Goal: Information Seeking & Learning: Learn about a topic

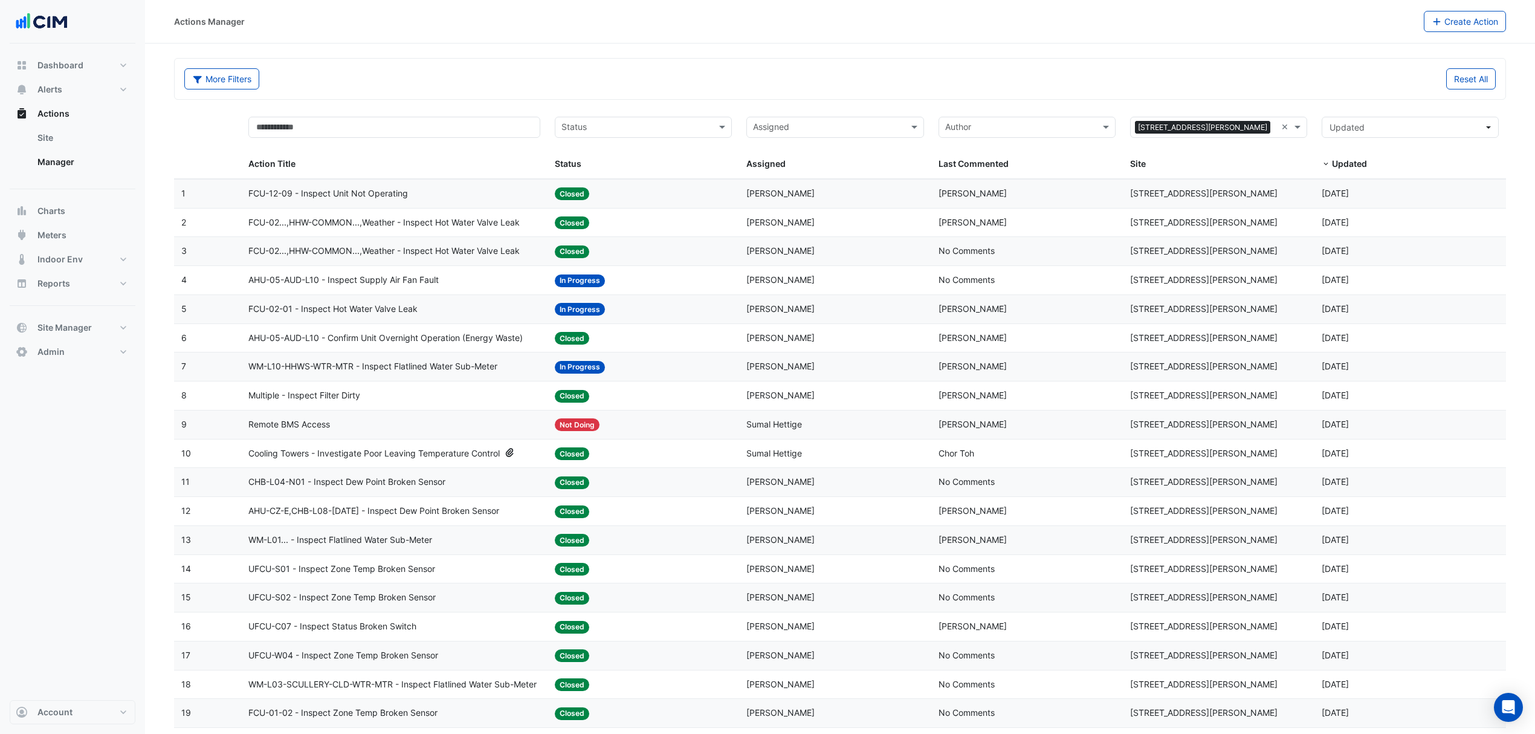
select select "***"
type input "**********"
click at [1217, 165] on div "Pacific Werribee" at bounding box center [1219, 172] width 176 height 18
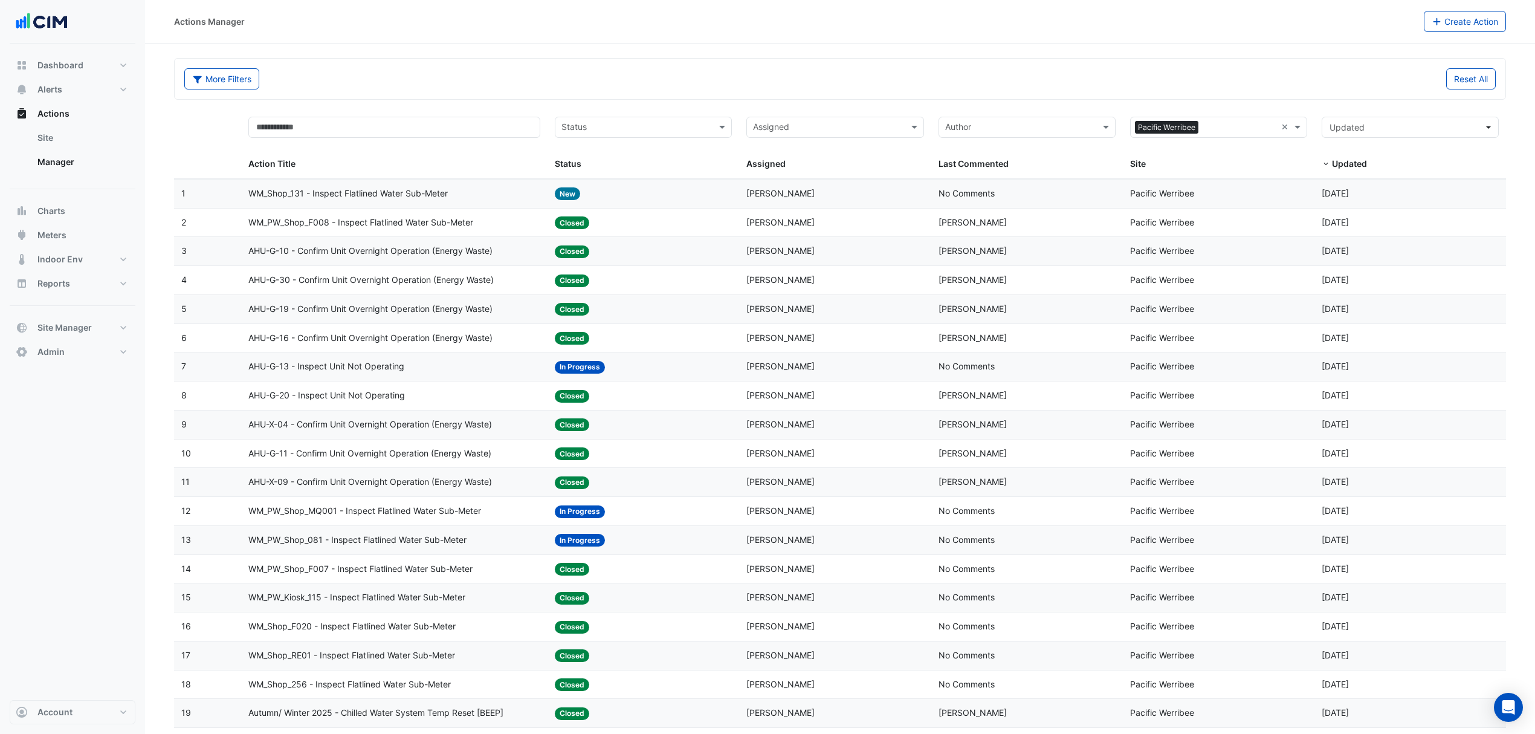
click at [399, 199] on span "WM_Shop_131 - Inspect Flatlined Water Sub-Meter" at bounding box center [347, 194] width 199 height 14
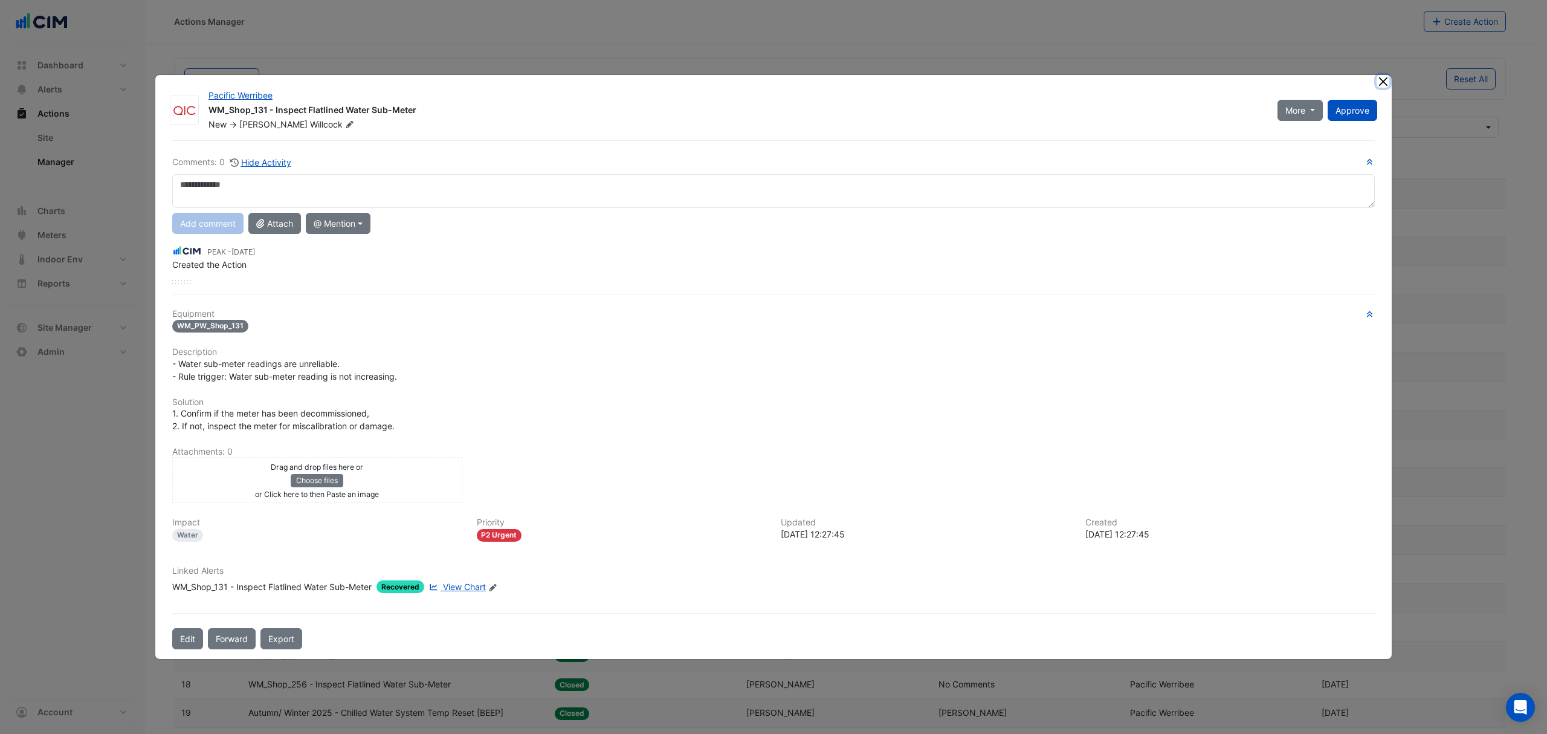
click at [1378, 76] on button "Close" at bounding box center [1383, 81] width 13 height 13
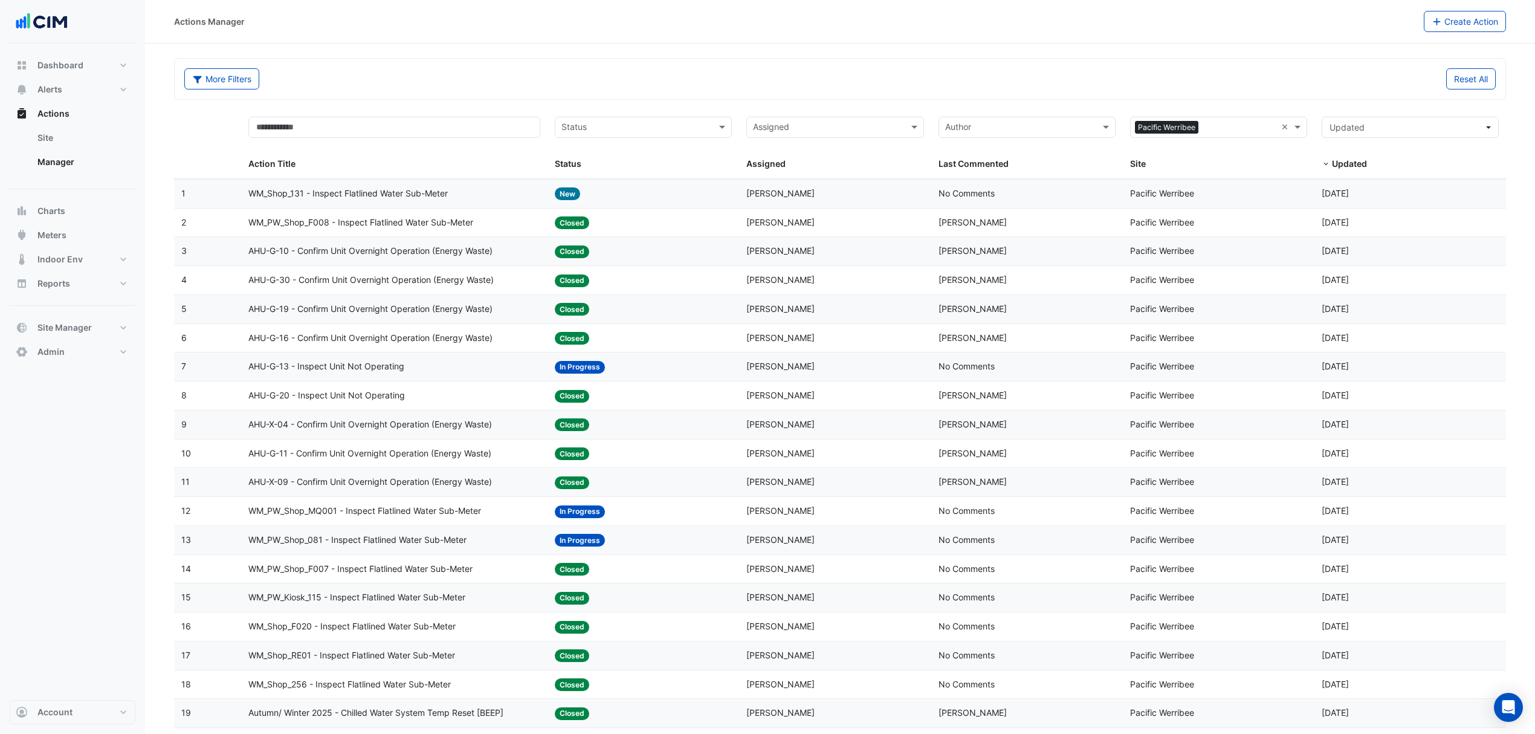
click at [572, 65] on div "More Filters Reset All" at bounding box center [840, 79] width 1331 height 40
click at [70, 90] on button "Alerts" at bounding box center [73, 89] width 126 height 24
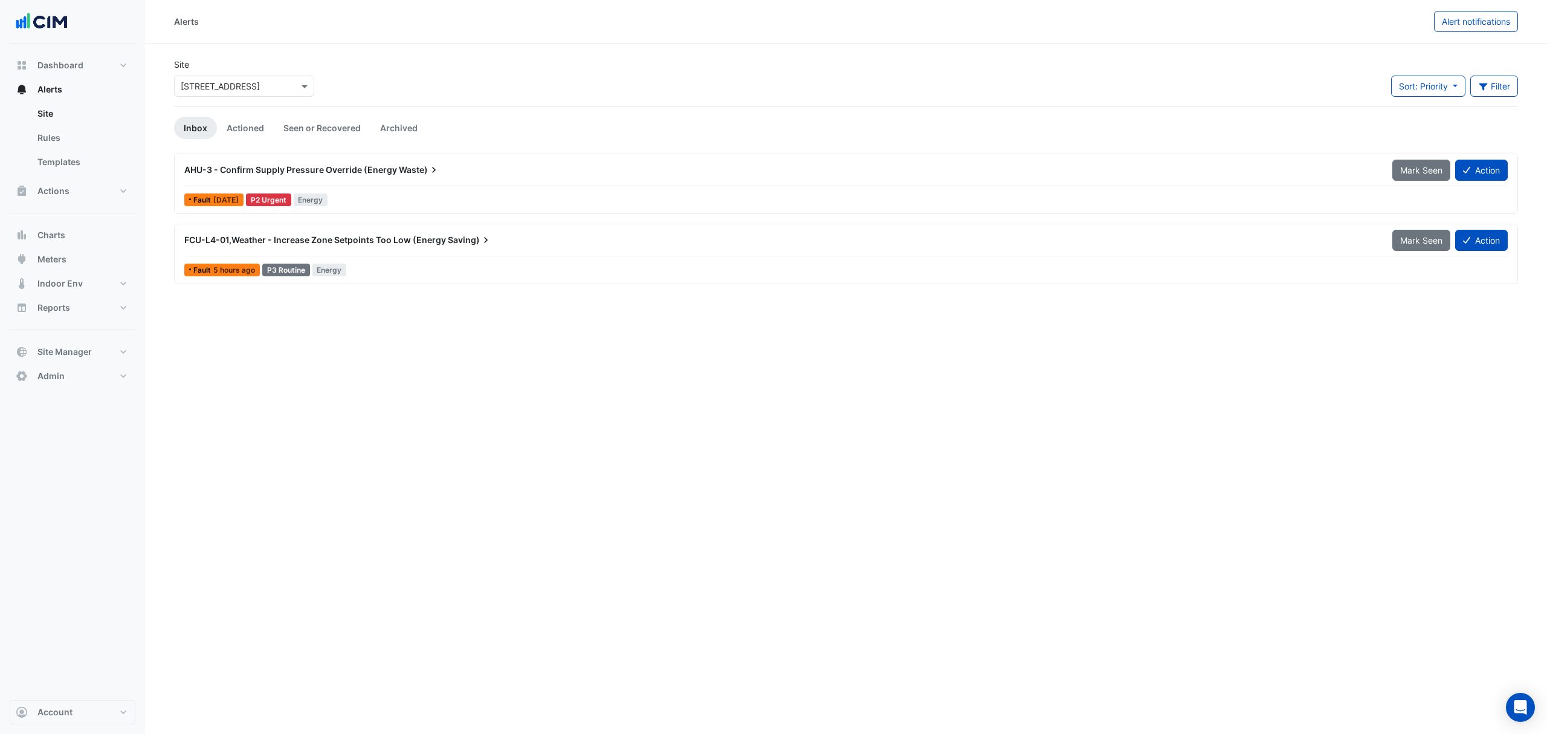
click at [248, 88] on input "text" at bounding box center [232, 86] width 103 height 13
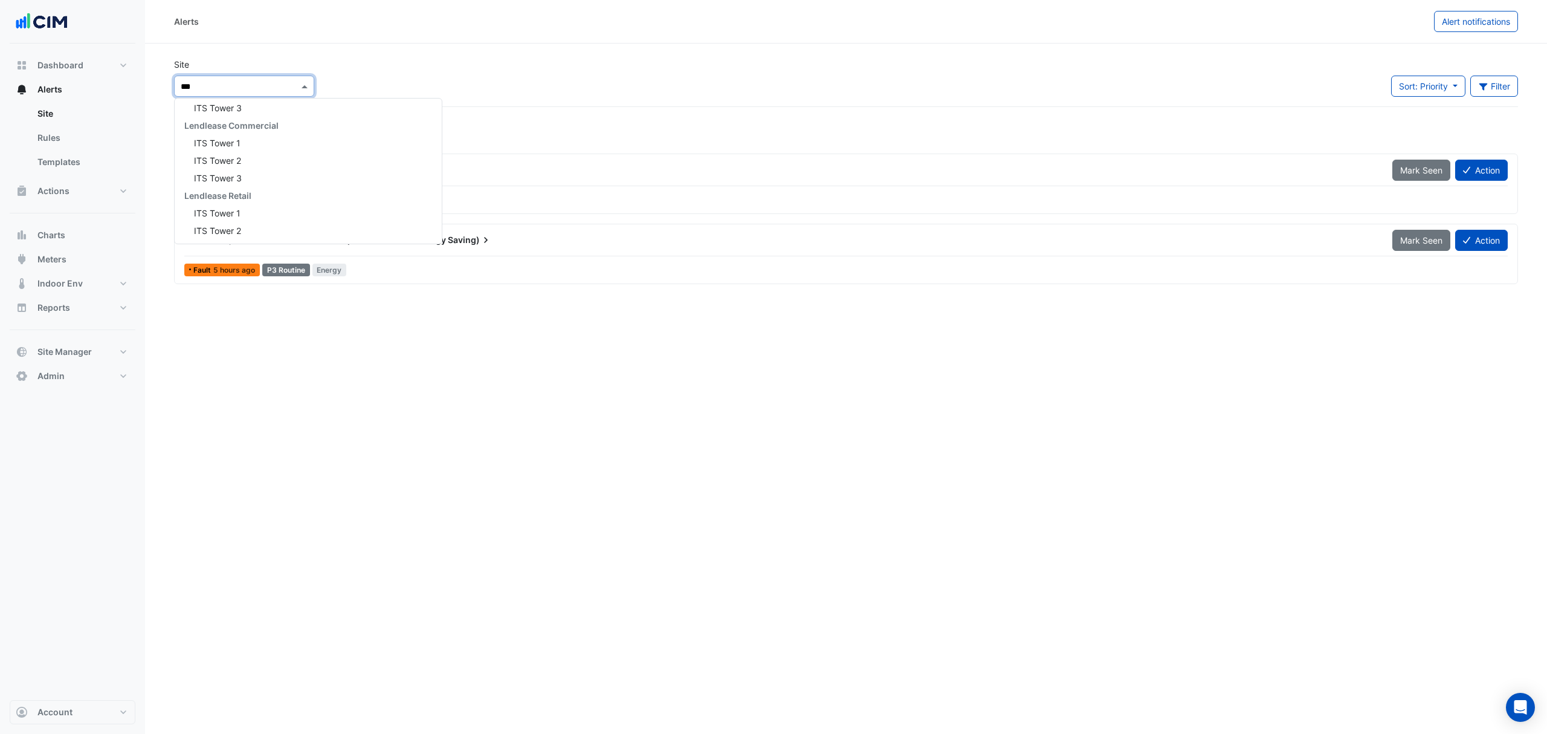
scroll to position [355, 0]
type input "****"
click at [247, 133] on span "Pacific Werribee" at bounding box center [226, 129] width 64 height 10
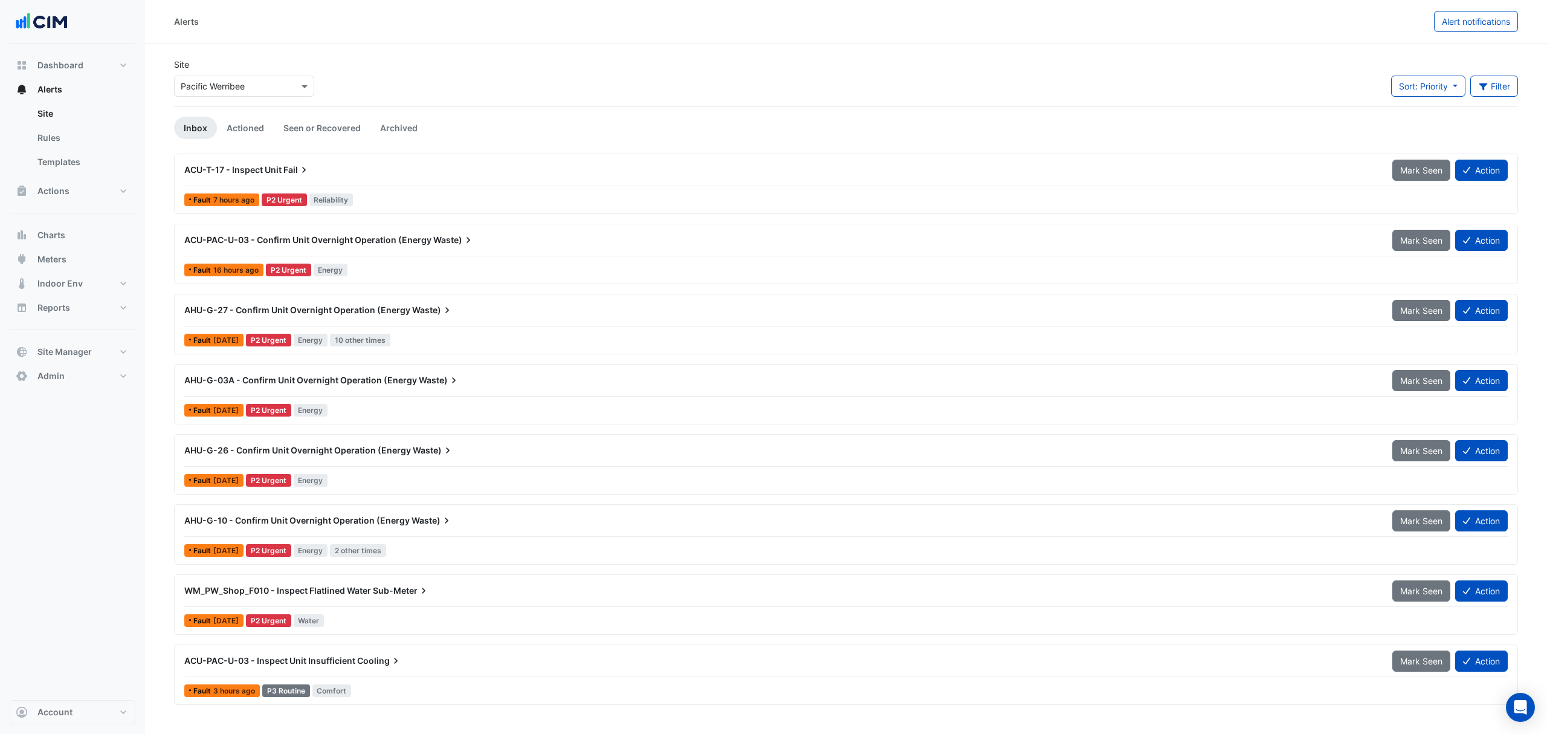
click at [257, 312] on span "AHU-G-27 - Confirm Unit Overnight Operation (Energy" at bounding box center [297, 310] width 226 height 10
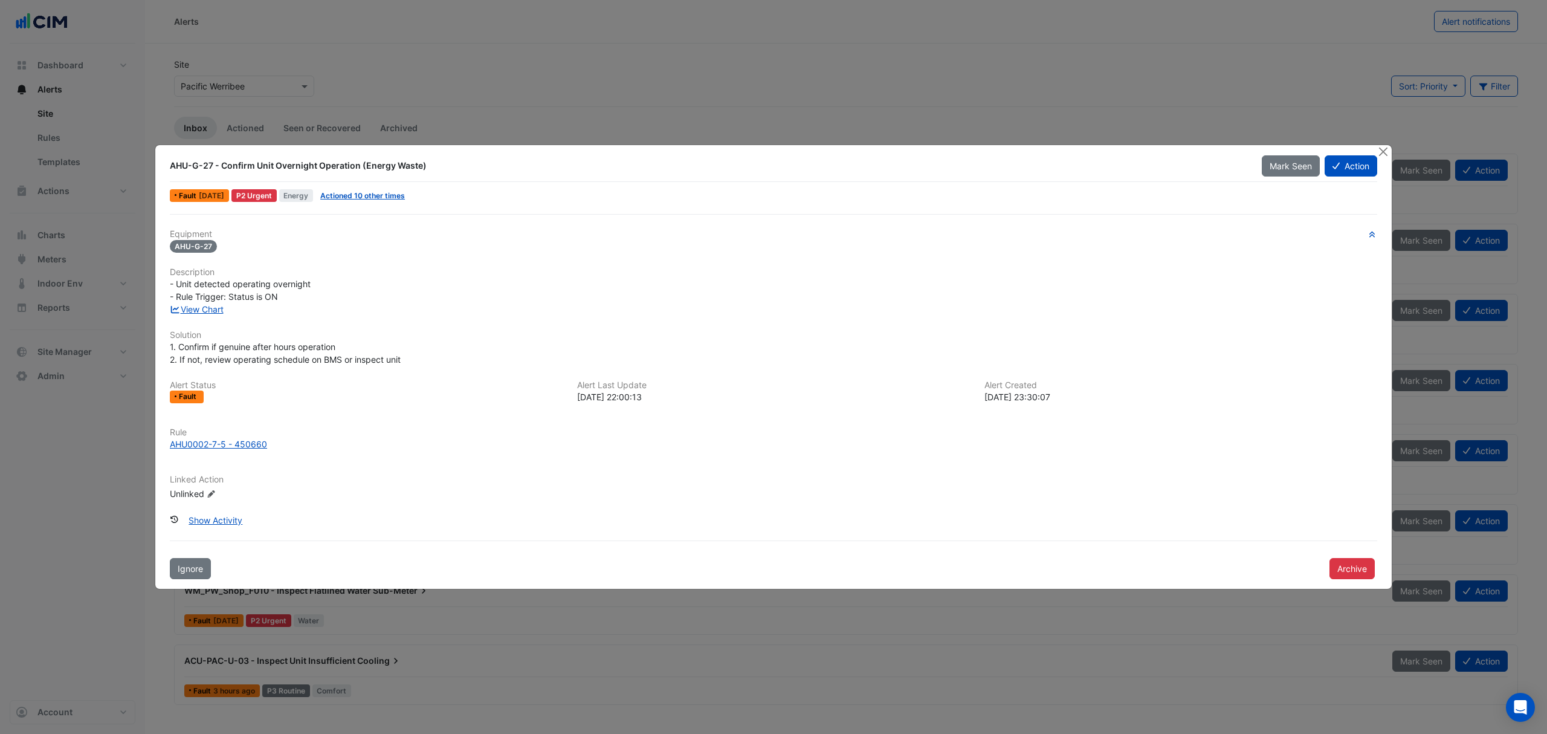
click at [196, 303] on div "View Chart" at bounding box center [774, 309] width 1222 height 13
click at [196, 304] on link "View Chart" at bounding box center [197, 309] width 54 height 10
click at [1388, 154] on button "Close" at bounding box center [1383, 151] width 13 height 13
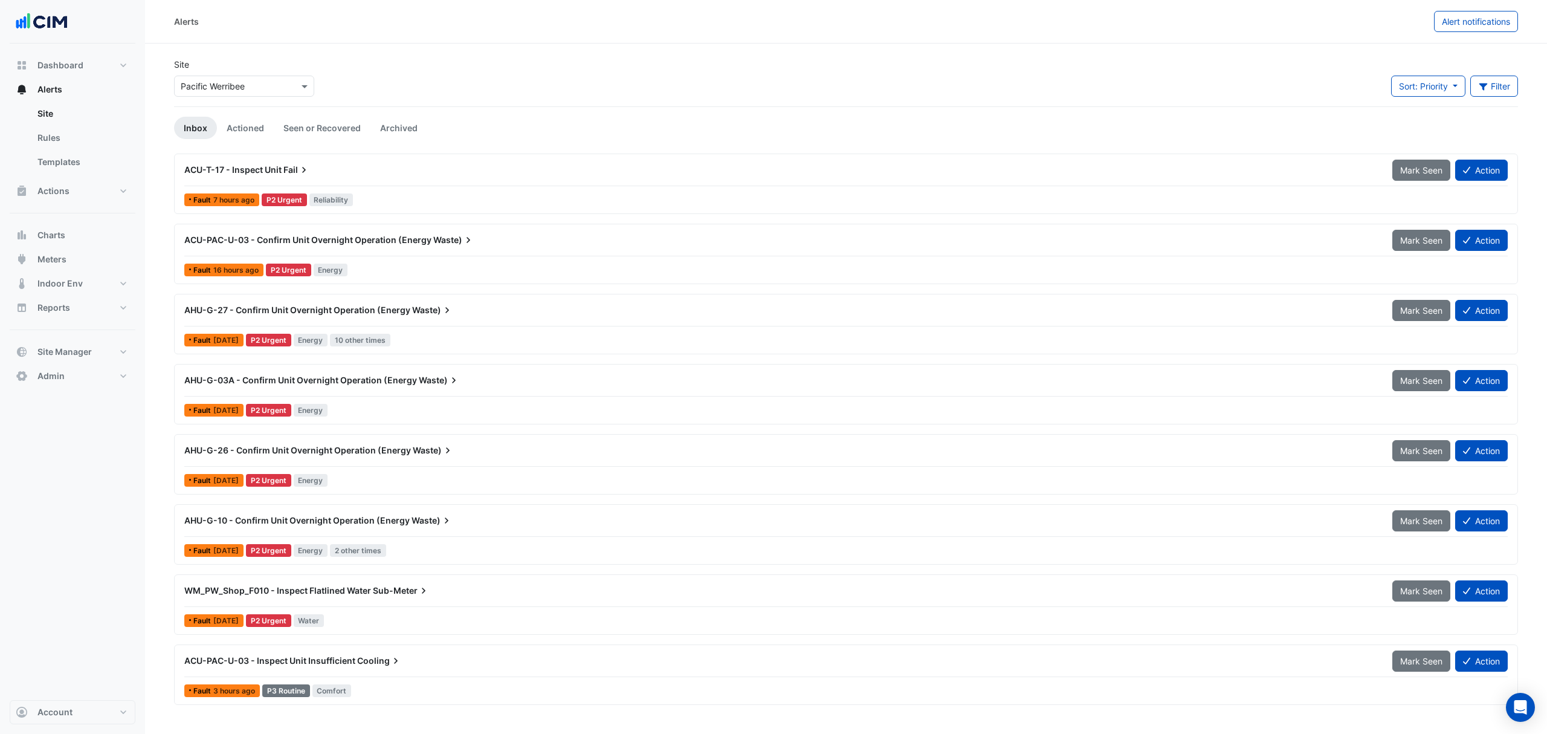
click at [323, 455] on span "AHU-G-26 - Confirm Unit Overnight Operation (Energy" at bounding box center [297, 450] width 227 height 10
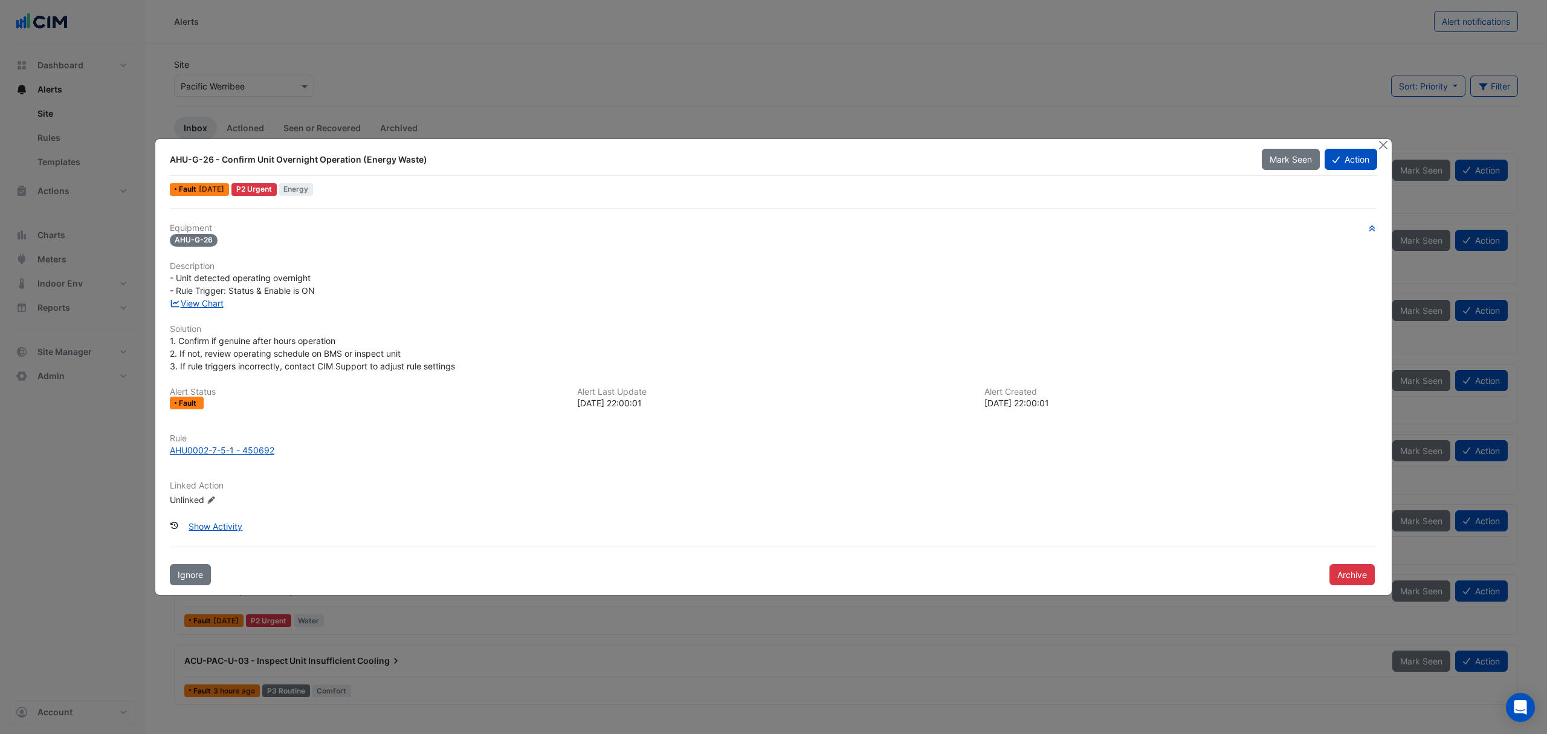
click at [211, 298] on link "View Chart" at bounding box center [197, 303] width 54 height 10
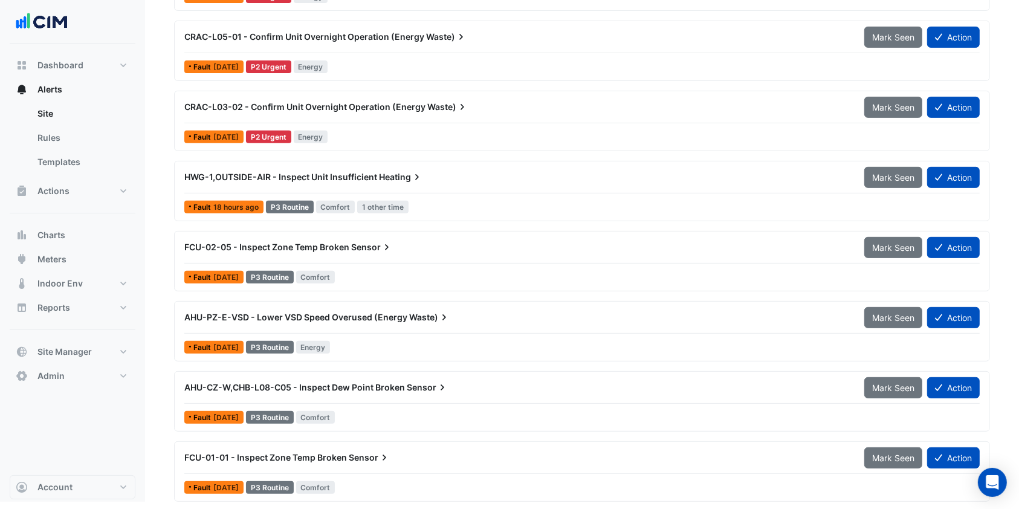
scroll to position [483, 0]
click at [69, 256] on button "Meters" at bounding box center [73, 259] width 126 height 24
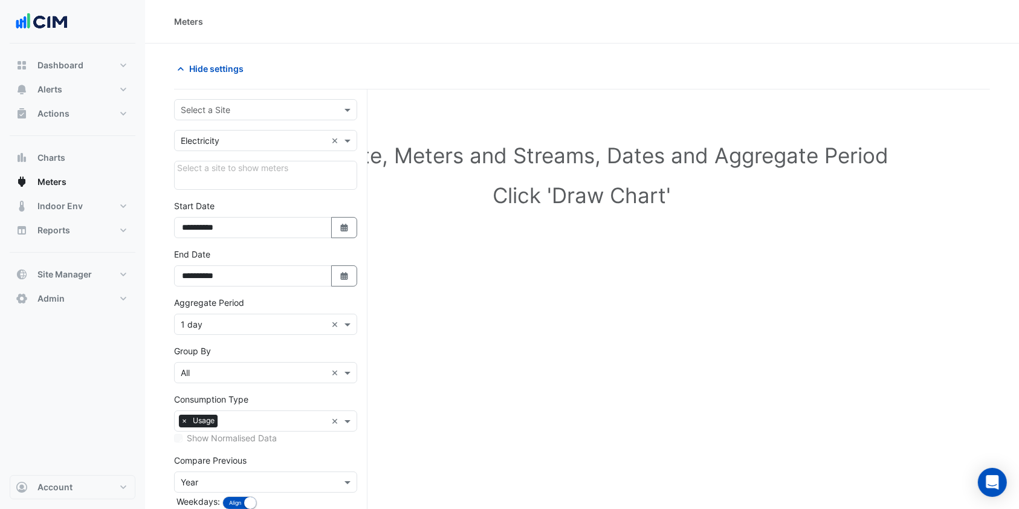
click at [220, 105] on input "text" at bounding box center [254, 110] width 146 height 13
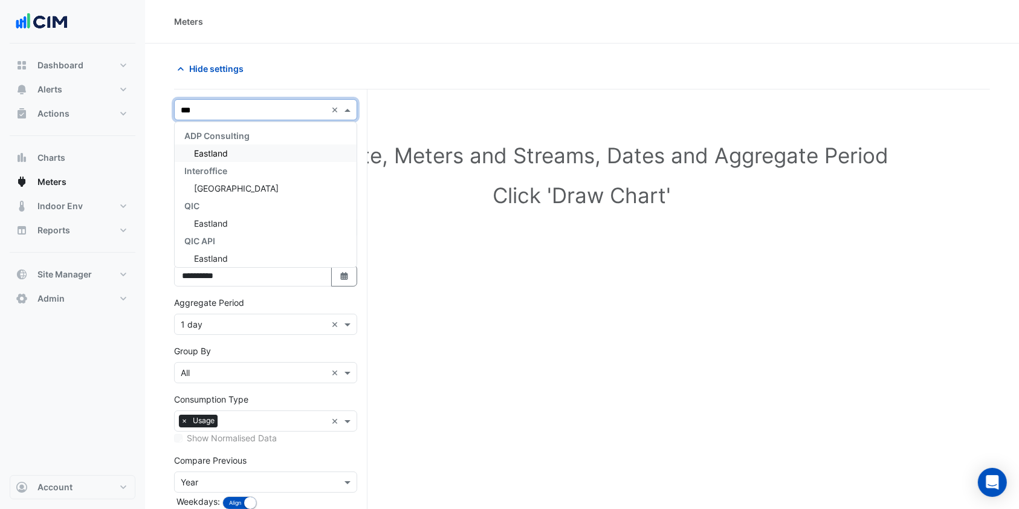
type input "****"
click at [210, 157] on span "Eastland" at bounding box center [211, 153] width 34 height 10
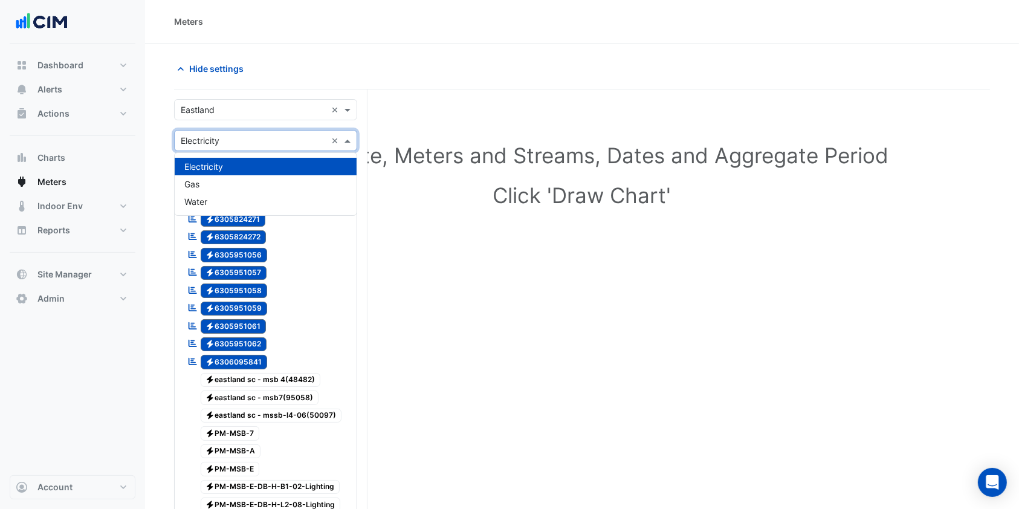
click at [238, 135] on input "text" at bounding box center [254, 141] width 146 height 13
click at [204, 195] on div "Water" at bounding box center [266, 202] width 182 height 18
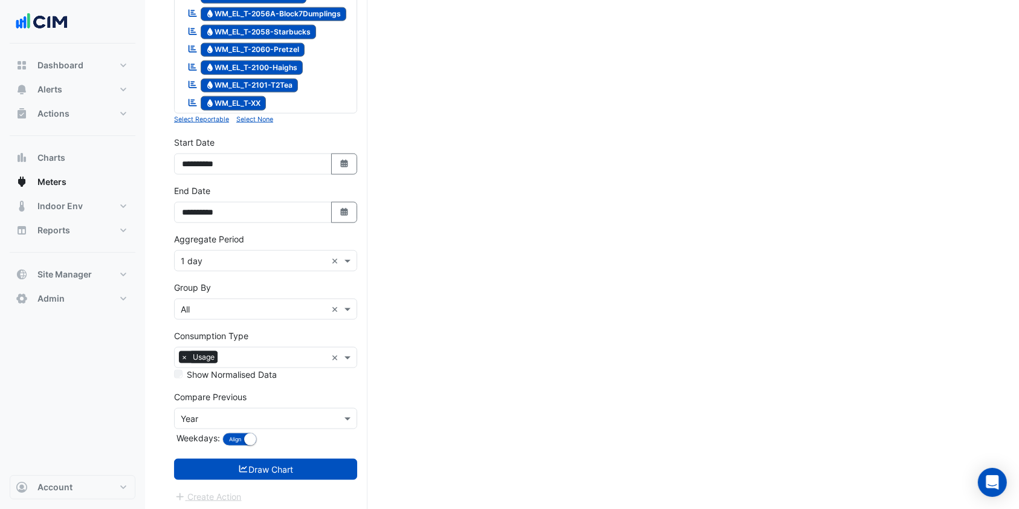
scroll to position [1463, 0]
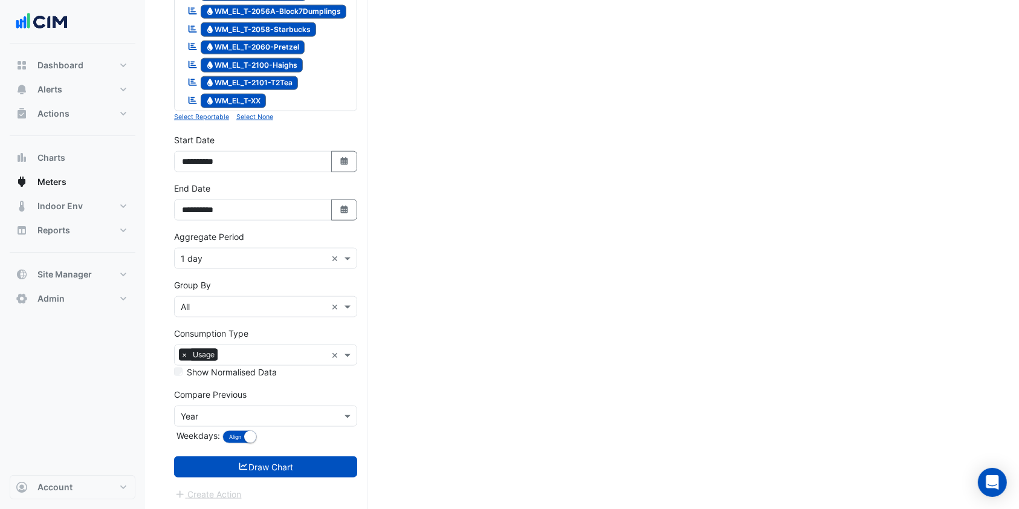
click at [260, 115] on small "Select None" at bounding box center [254, 117] width 37 height 8
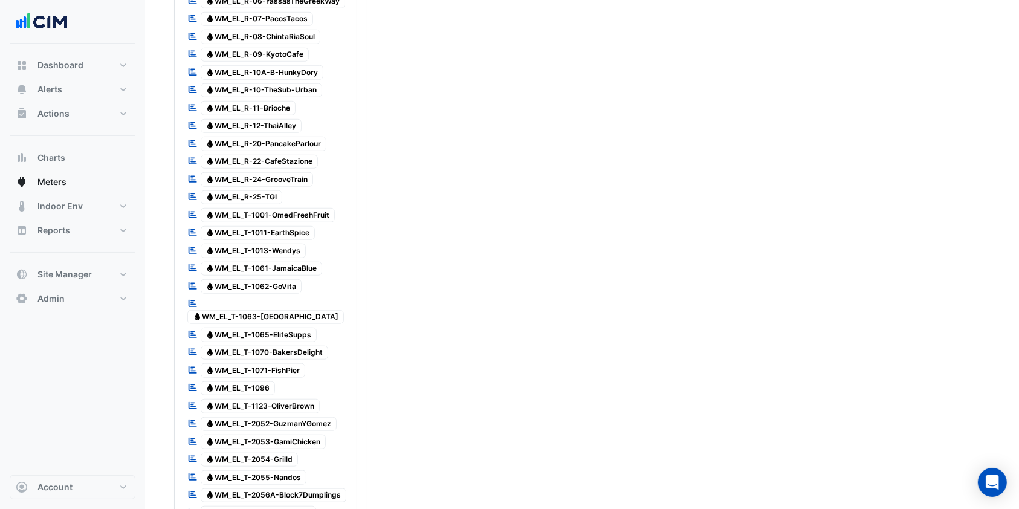
scroll to position [566, 0]
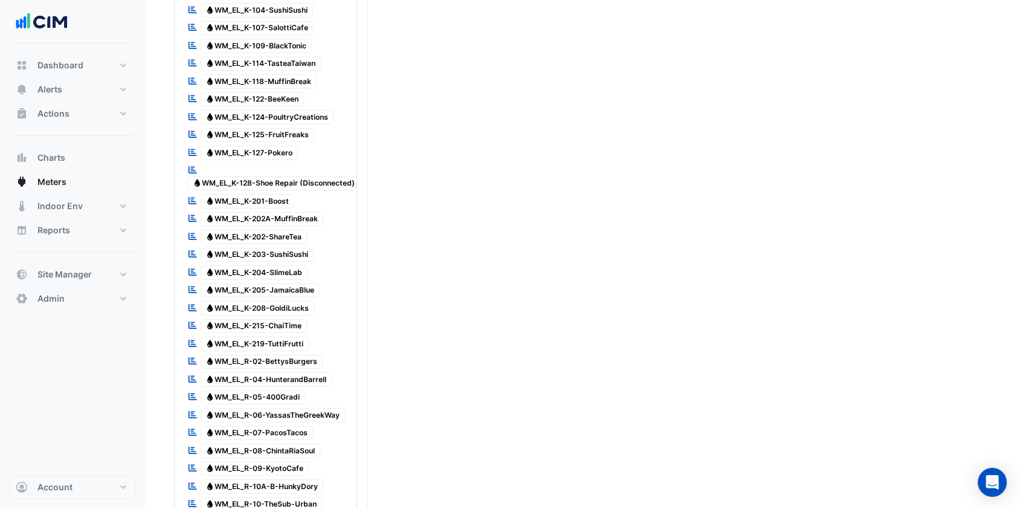
click at [247, 253] on span "Water WM_EL_K-203-SushiSushi" at bounding box center [258, 255] width 114 height 15
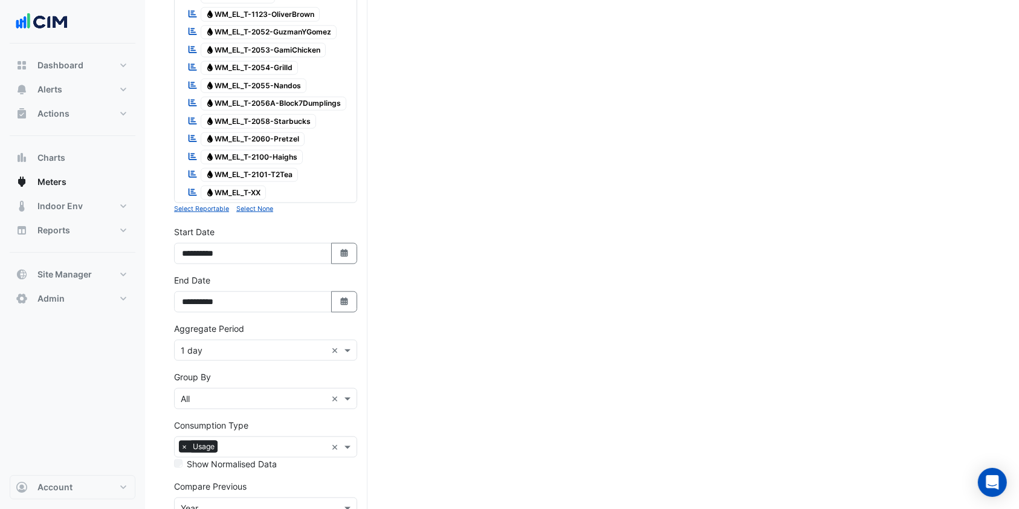
scroll to position [1463, 0]
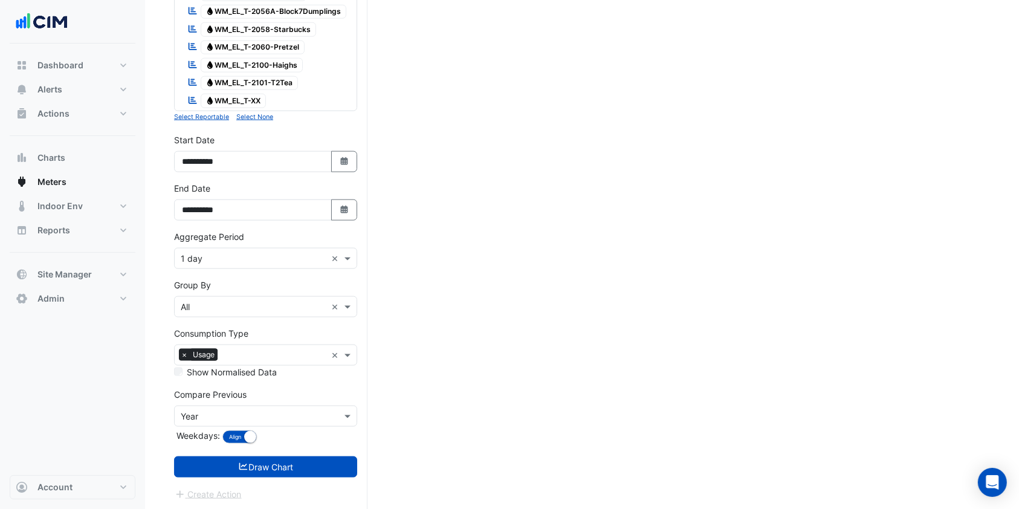
click at [346, 166] on button "Select Date" at bounding box center [344, 161] width 27 height 21
select select "*"
select select "****"
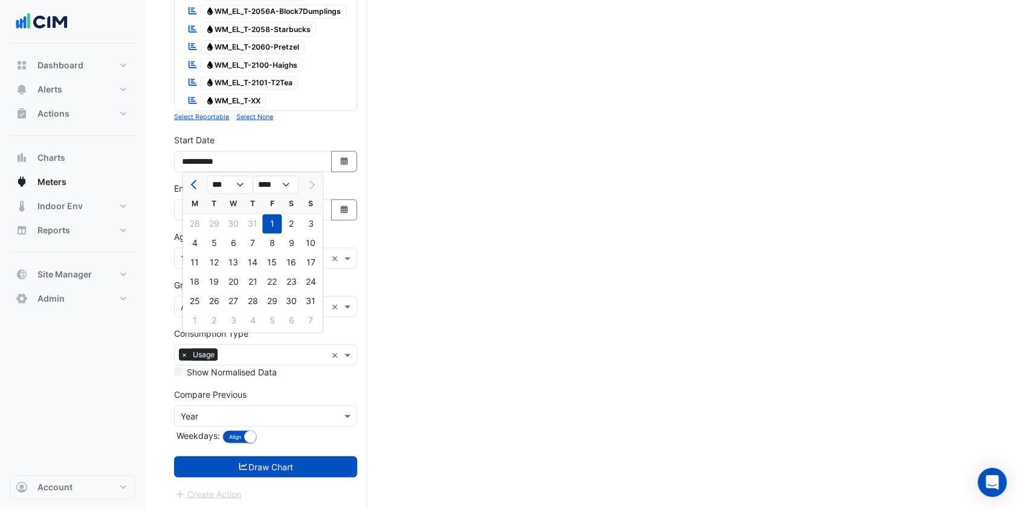
click at [192, 184] on span "Previous month" at bounding box center [195, 185] width 9 height 9
select select "*"
click at [255, 221] on div "1" at bounding box center [252, 224] width 19 height 19
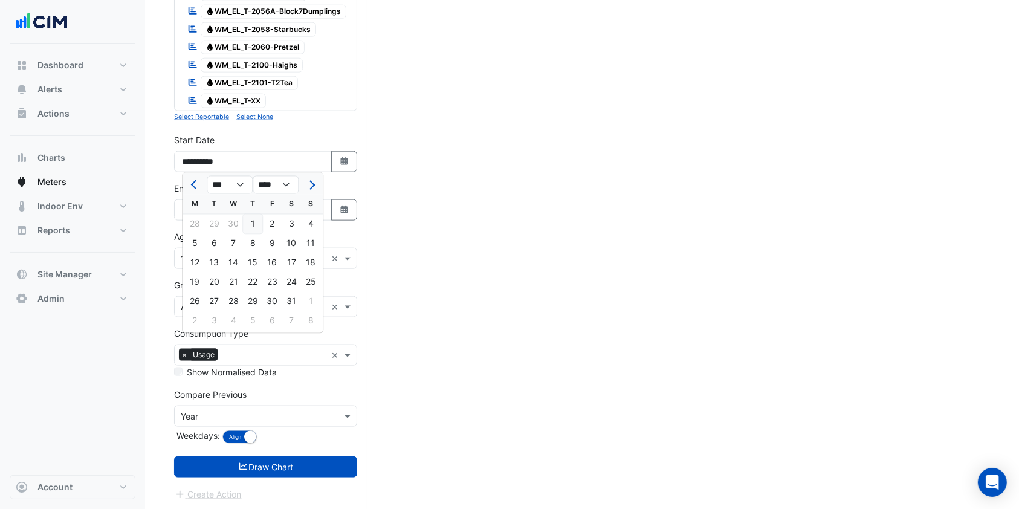
type input "**********"
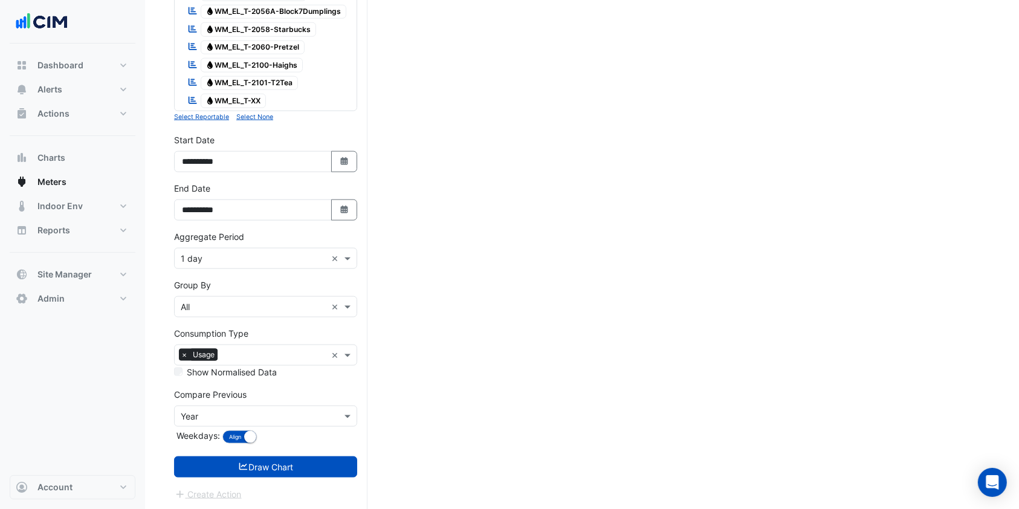
click at [347, 212] on icon "button" at bounding box center [343, 209] width 7 height 8
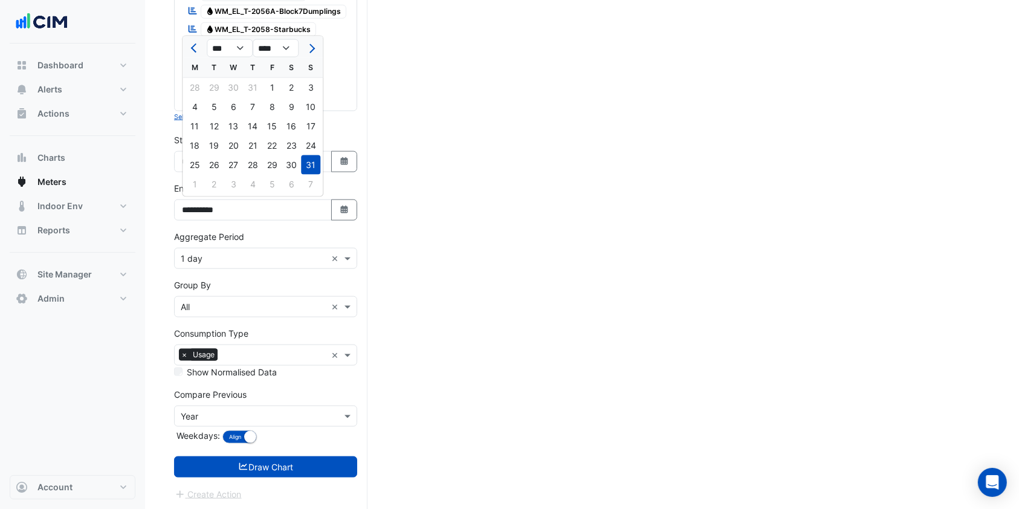
click at [315, 46] on button "Next month" at bounding box center [310, 48] width 15 height 19
select select "*"
click at [213, 160] on div "30" at bounding box center [213, 164] width 19 height 19
type input "**********"
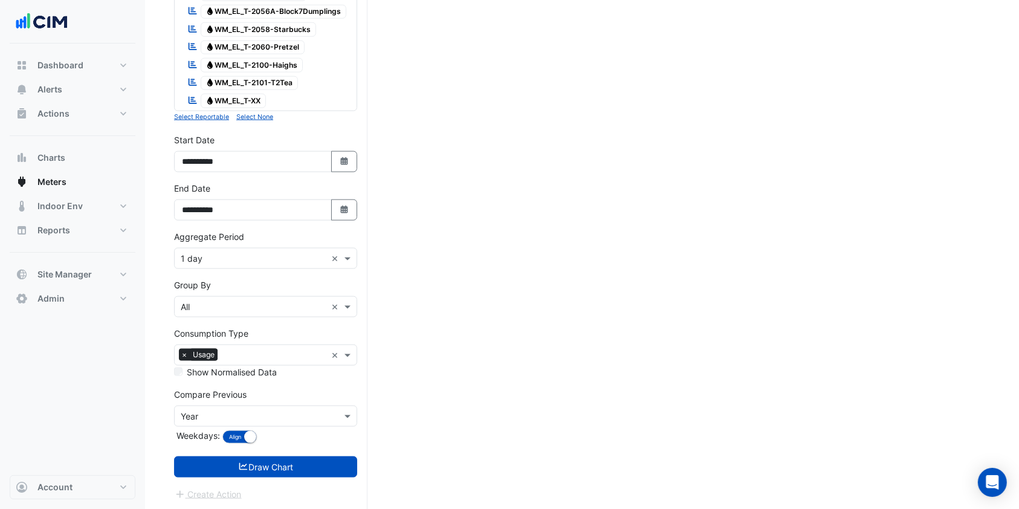
click at [239, 260] on input "text" at bounding box center [254, 259] width 146 height 13
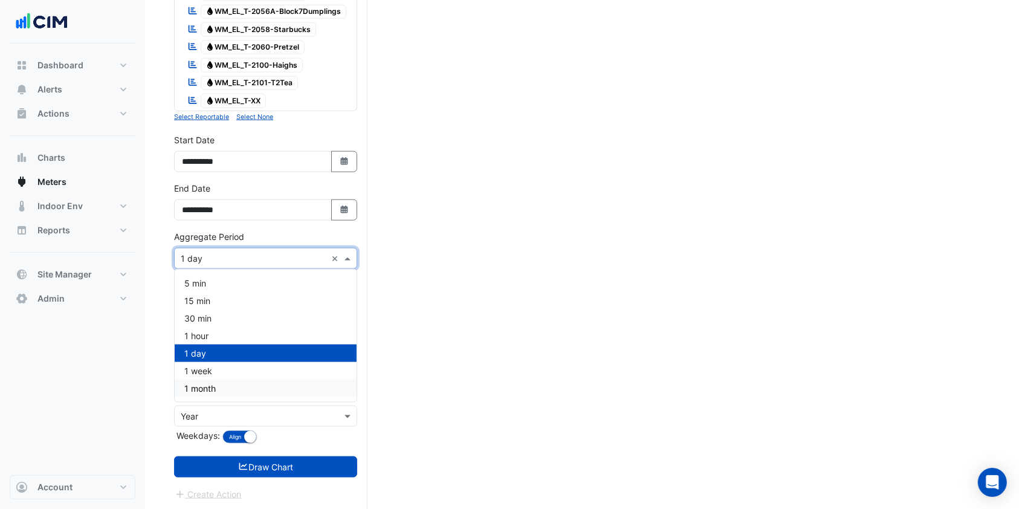
click at [202, 383] on span "1 month" at bounding box center [199, 388] width 31 height 10
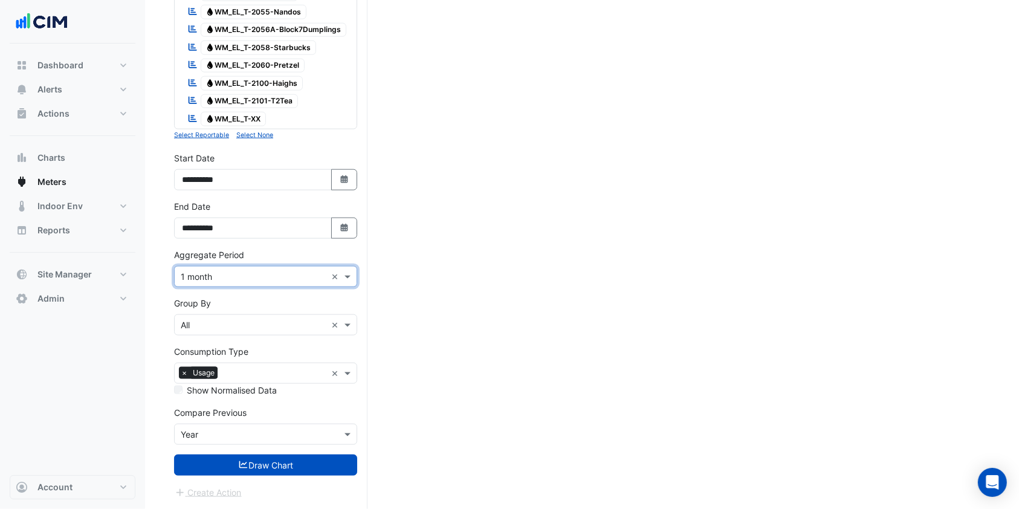
scroll to position [1443, 0]
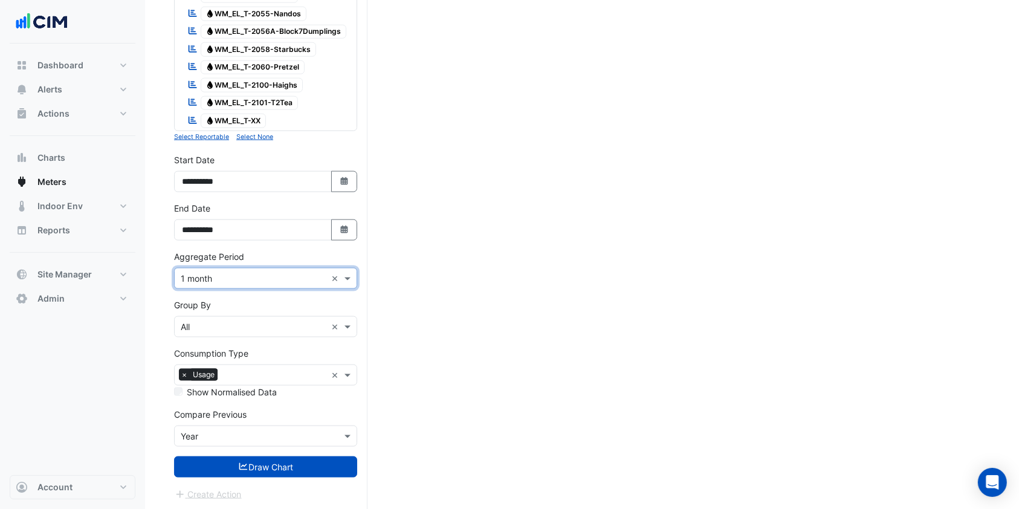
click at [208, 471] on button "Draw Chart" at bounding box center [265, 466] width 183 height 21
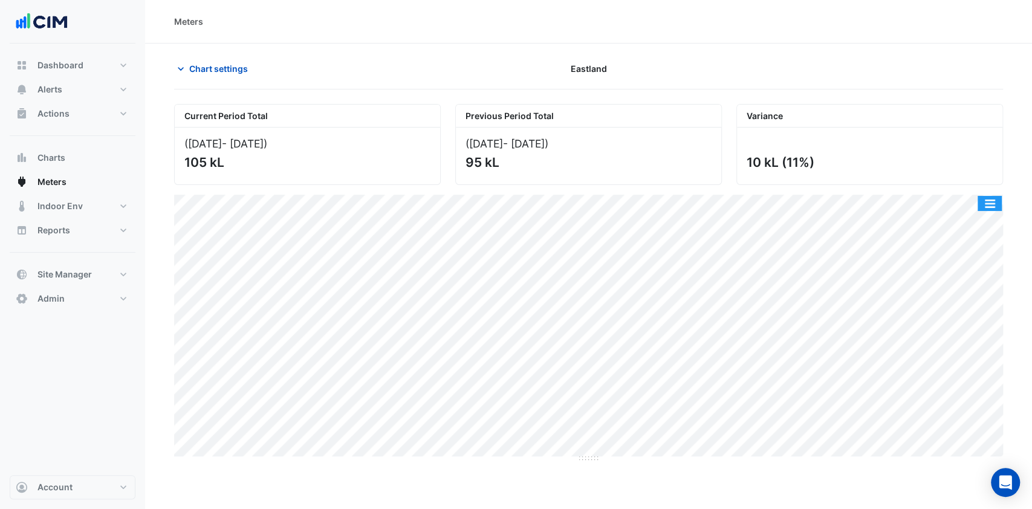
click at [993, 199] on button "button" at bounding box center [989, 203] width 24 height 15
click at [996, 203] on button "button" at bounding box center [989, 203] width 24 height 15
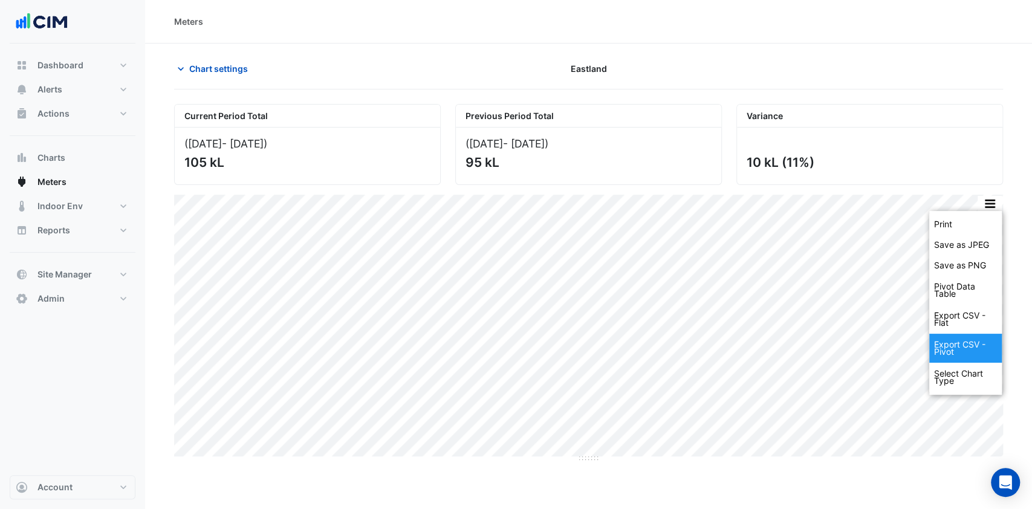
click at [963, 337] on div "Export CSV - Pivot" at bounding box center [965, 348] width 73 height 29
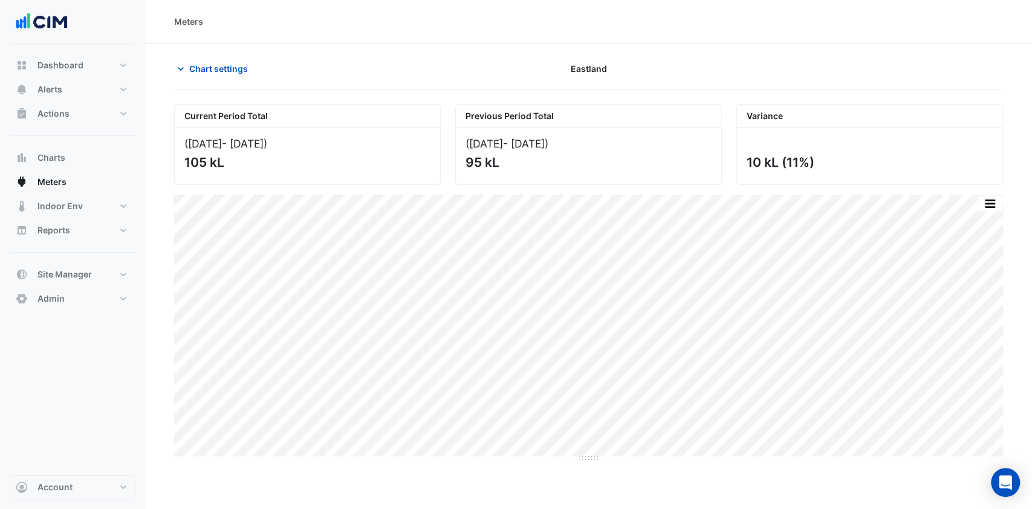
click at [254, 68] on button "Chart settings" at bounding box center [215, 68] width 82 height 21
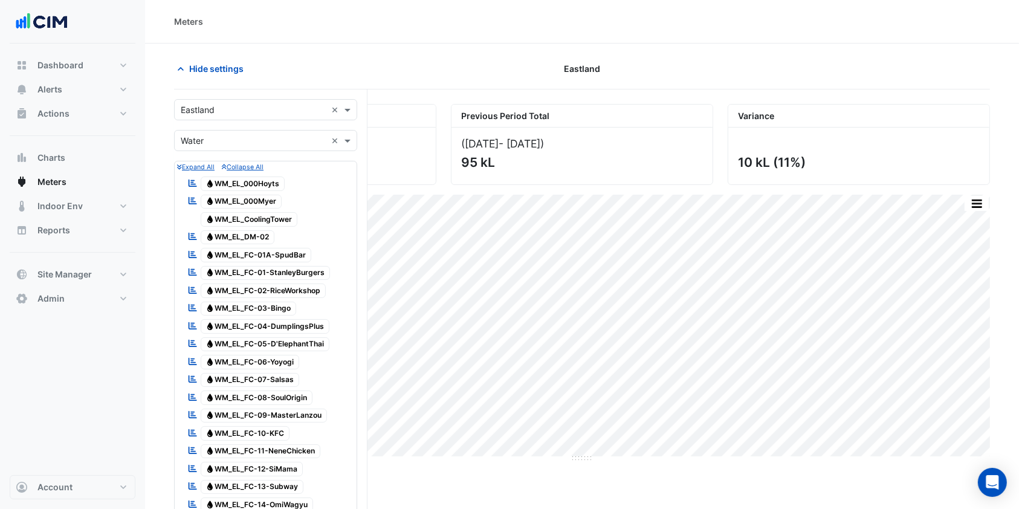
scroll to position [80, 0]
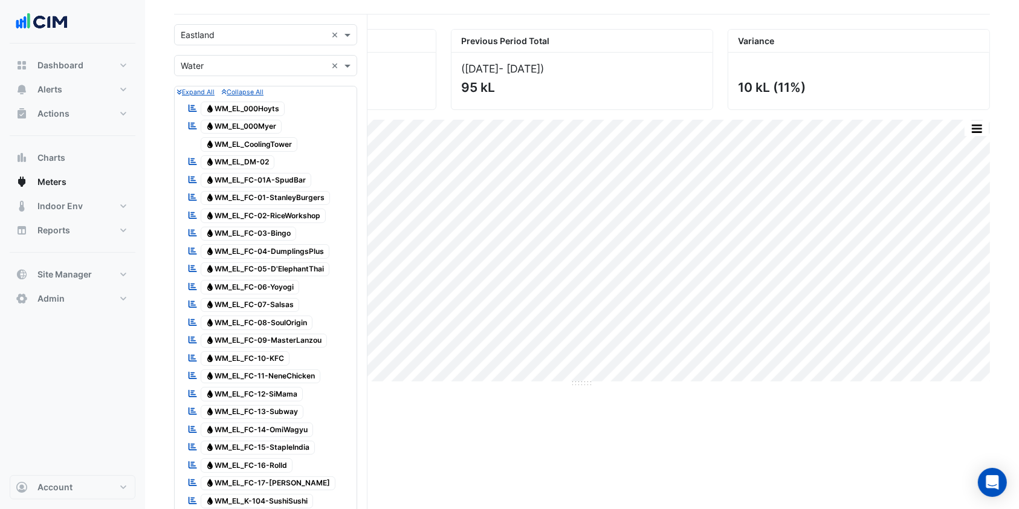
scroll to position [0, 0]
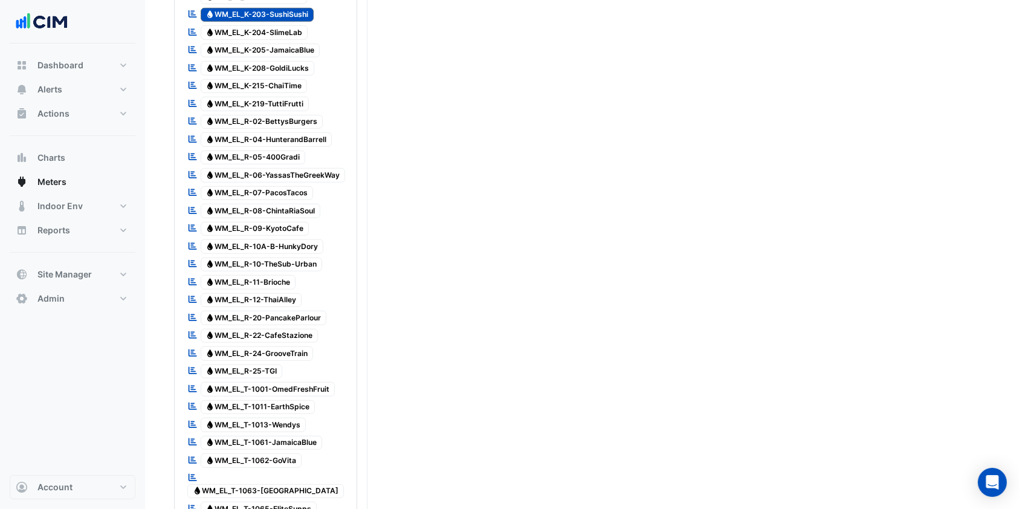
click at [450, 280] on div "Current Period Total (May 25 - Sep 25 ) 105 kL Previous Period Total (May 24 - …" at bounding box center [582, 223] width 816 height 1850
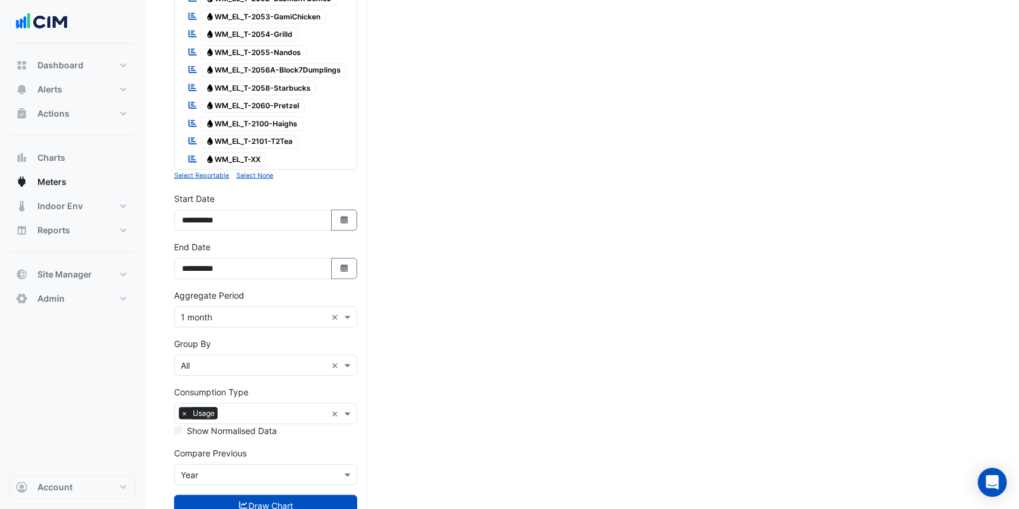
scroll to position [1443, 0]
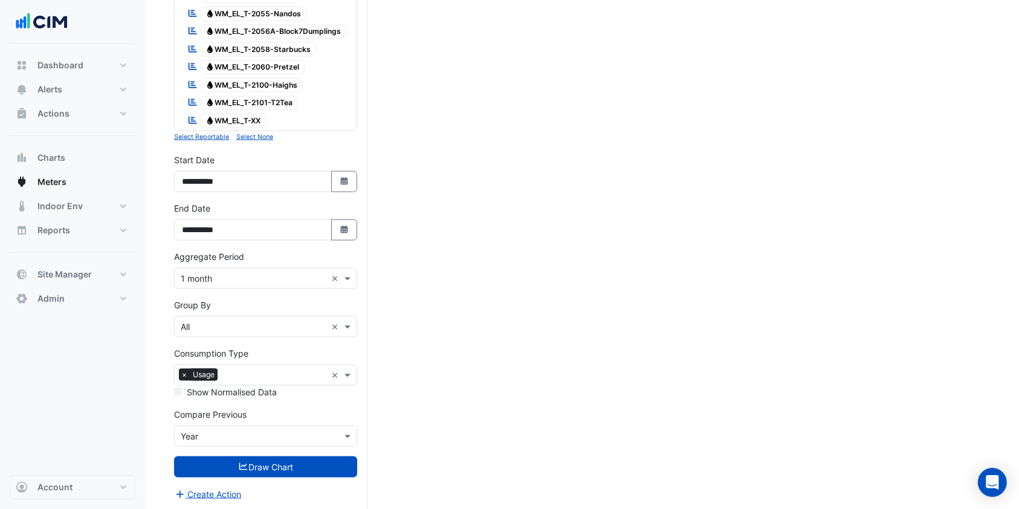
click at [345, 231] on icon "button" at bounding box center [343, 229] width 7 height 8
select select "*"
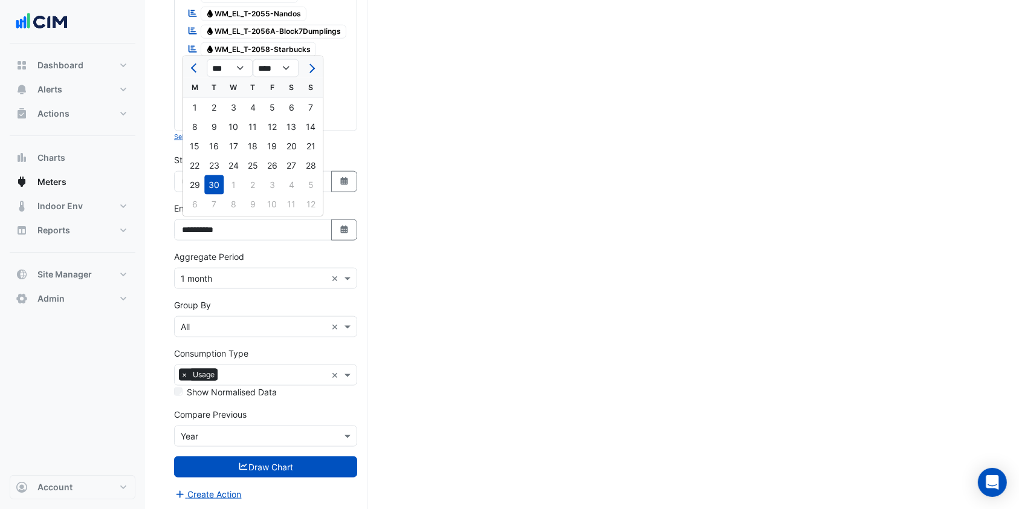
click at [341, 184] on fa-icon "Select Date" at bounding box center [344, 181] width 11 height 10
select select "*"
select select "****"
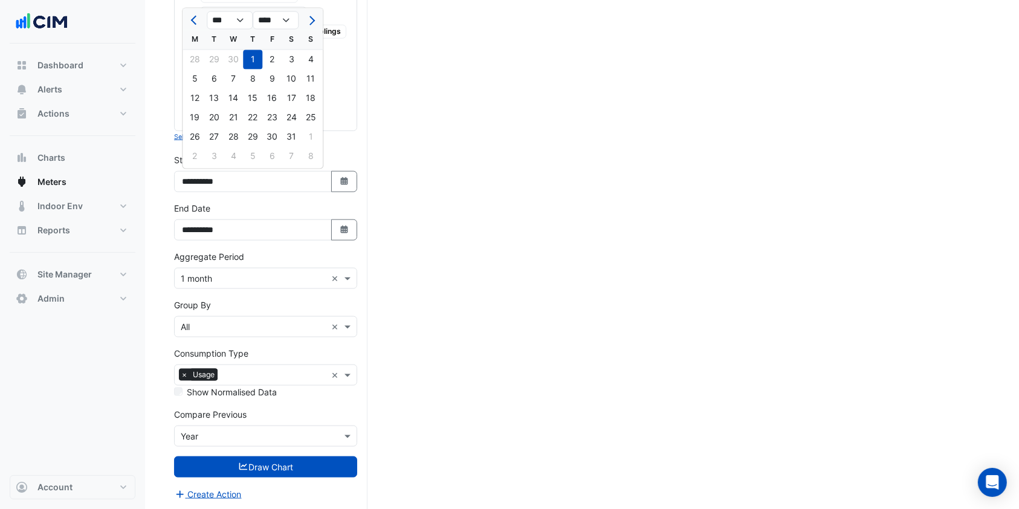
click at [317, 16] on button "Next month" at bounding box center [310, 20] width 15 height 19
select select "*"
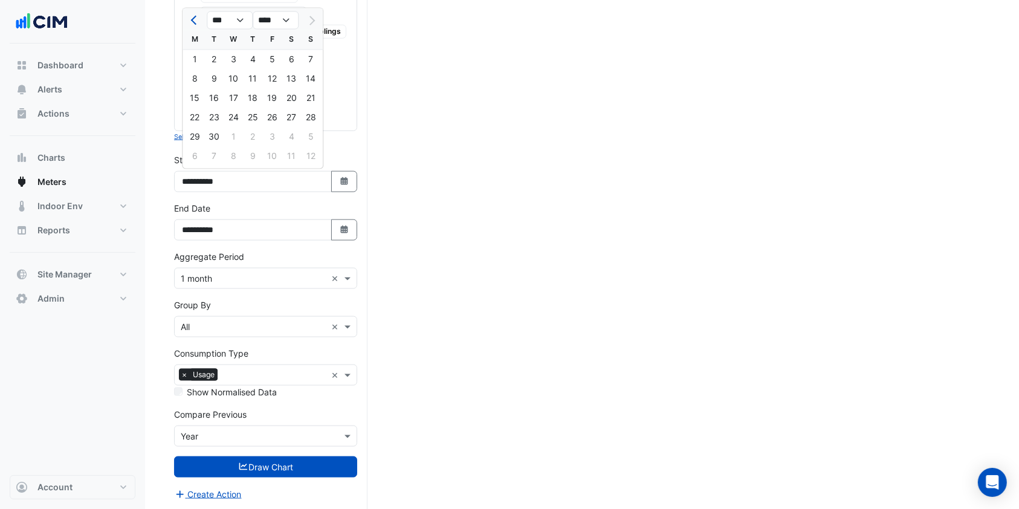
click at [200, 59] on div "1" at bounding box center [194, 59] width 19 height 19
type input "**********"
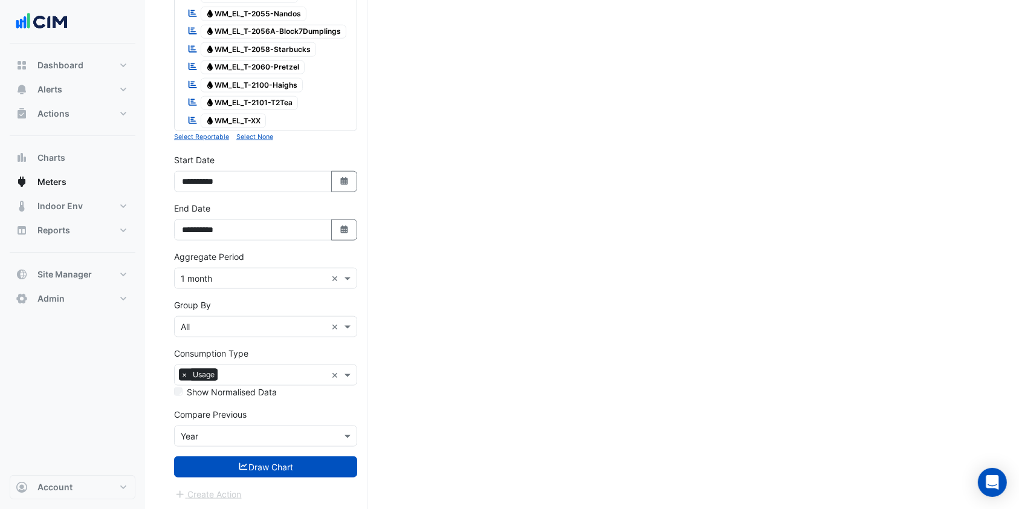
click at [228, 273] on input "text" at bounding box center [254, 279] width 146 height 13
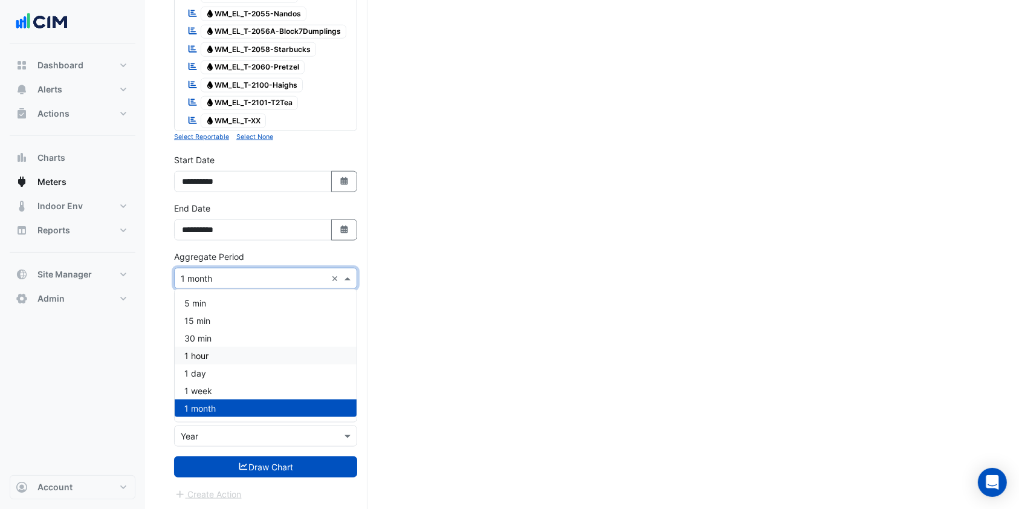
click at [210, 352] on div "1 hour" at bounding box center [266, 356] width 182 height 18
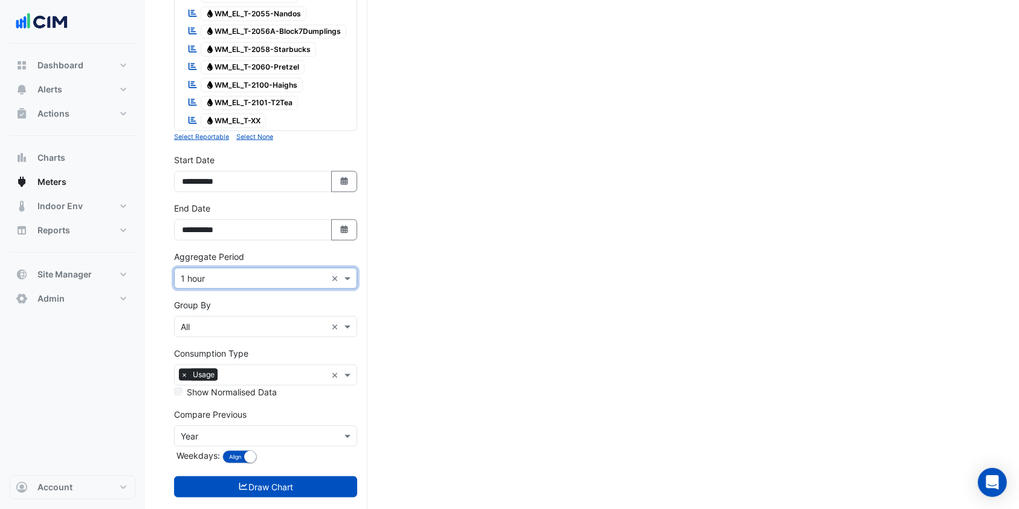
click at [224, 483] on button "Draw Chart" at bounding box center [265, 486] width 183 height 21
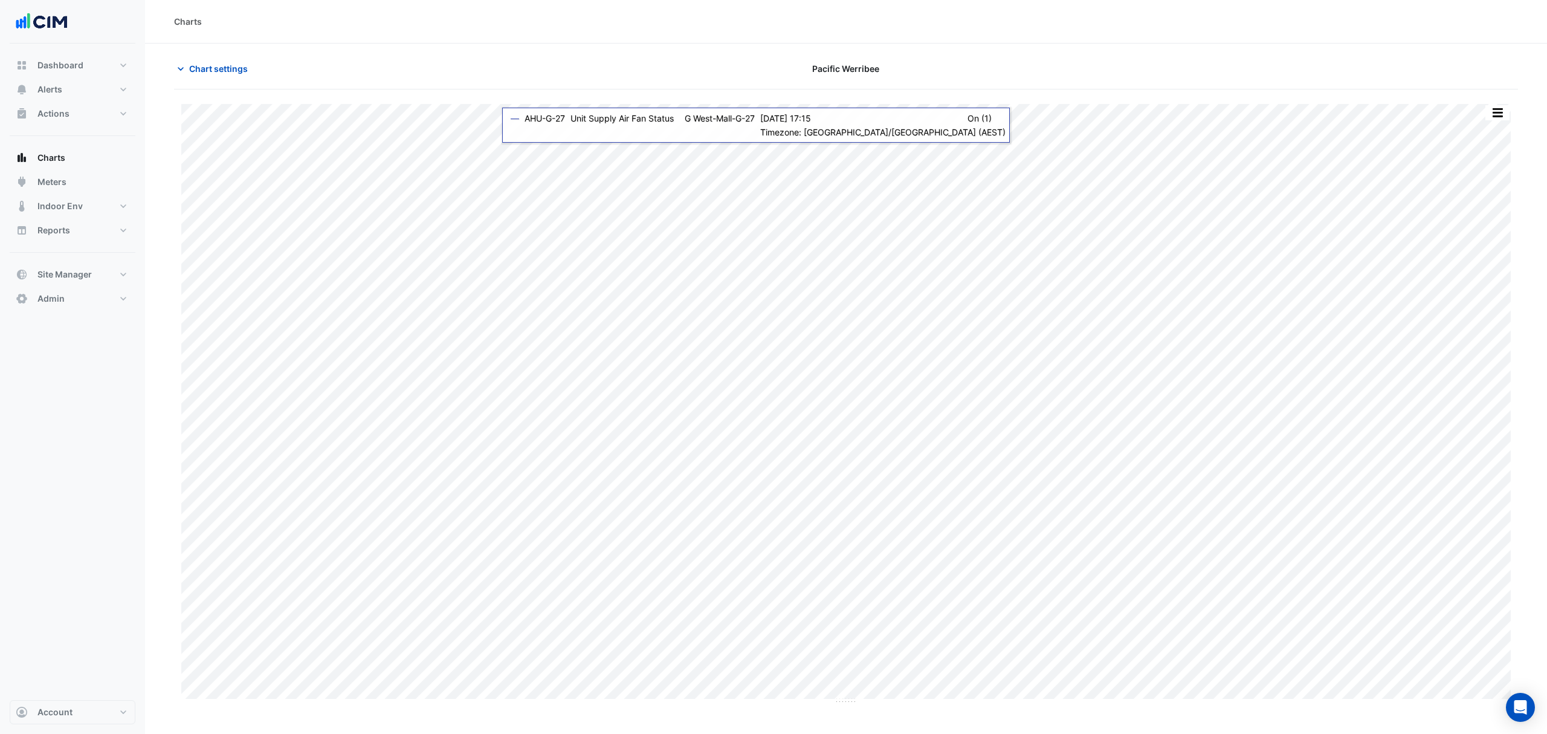
type input "**********"
click at [216, 65] on span "Chart settings" at bounding box center [218, 68] width 59 height 13
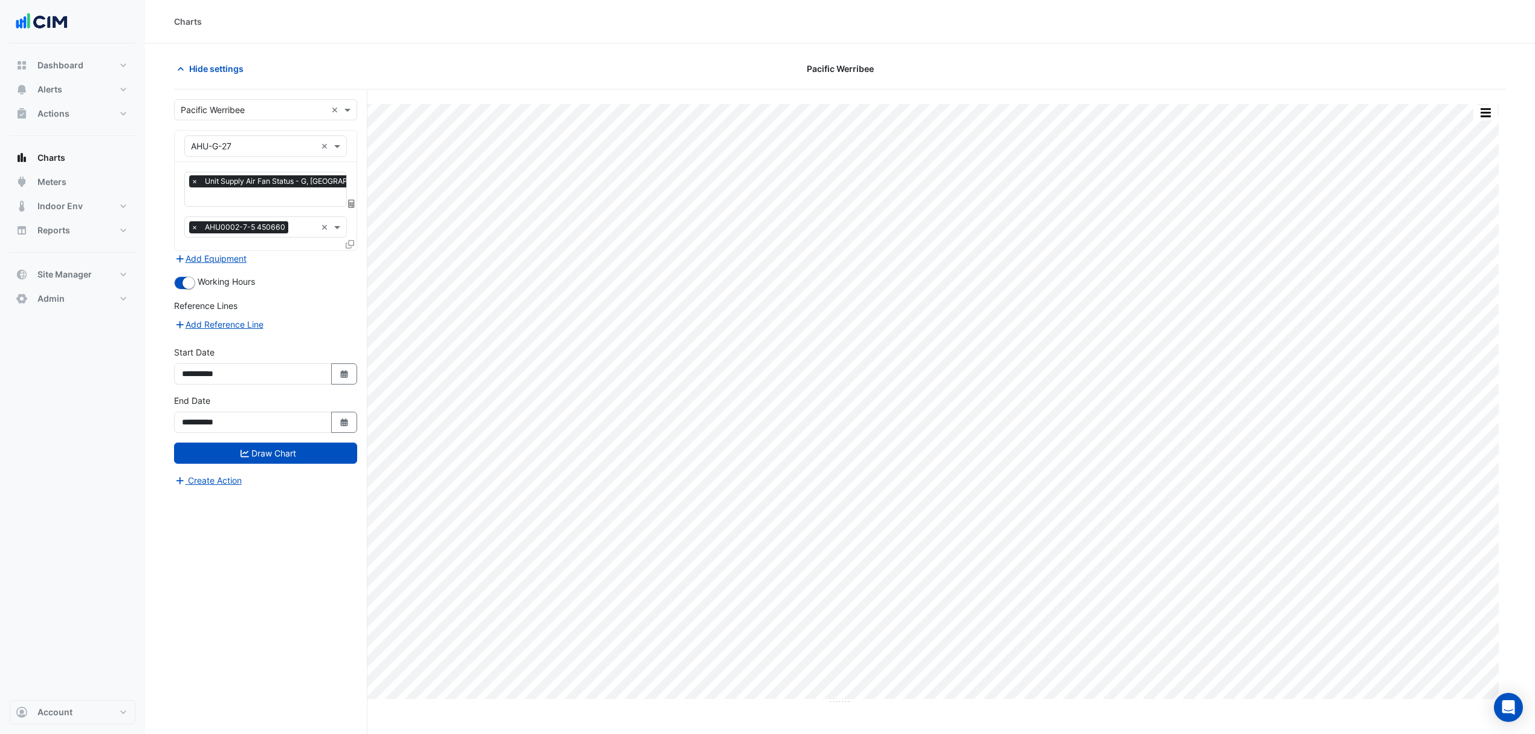
click at [248, 192] on input "text" at bounding box center [301, 198] width 221 height 13
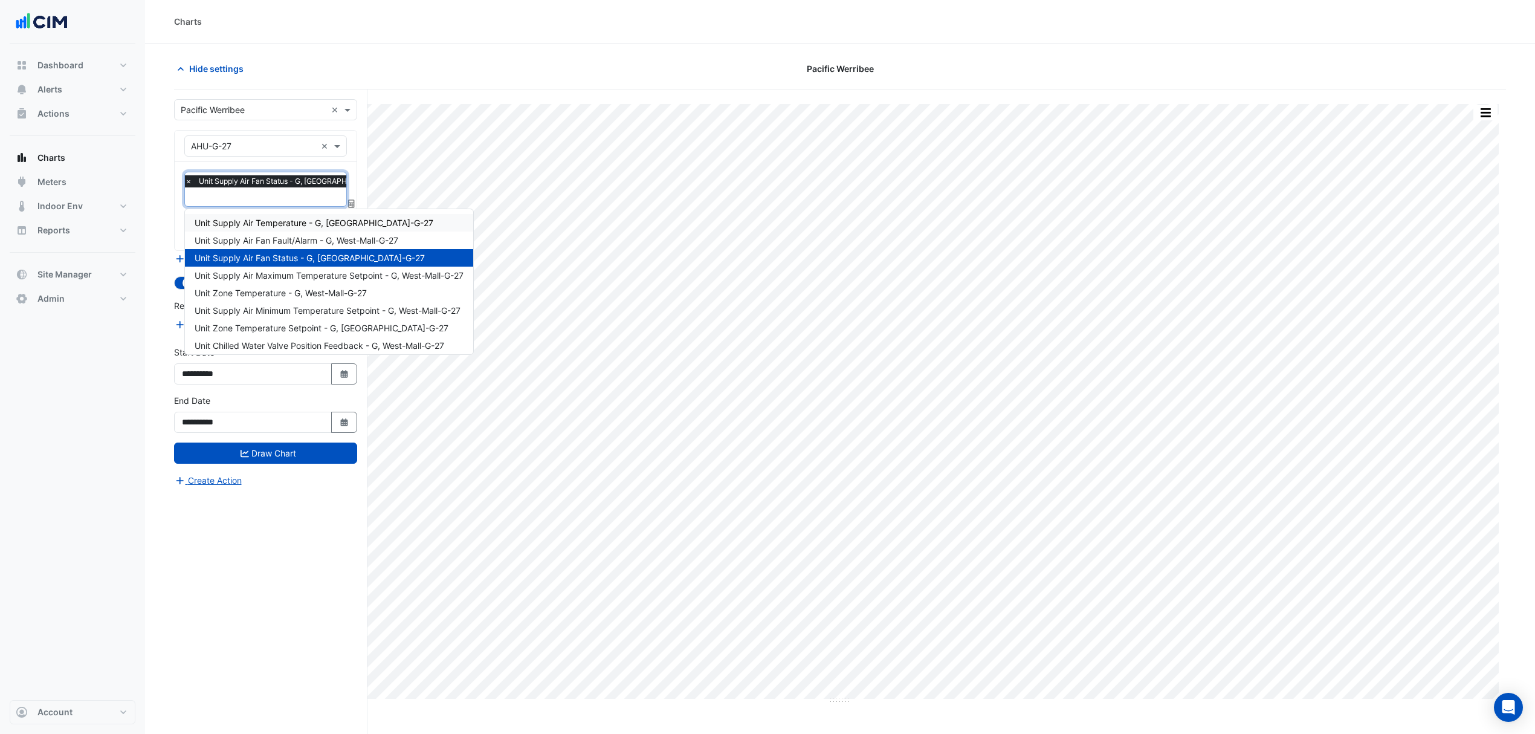
click at [254, 216] on div "Unit Supply Air Temperature - G, West-Mall-G-27" at bounding box center [329, 223] width 288 height 18
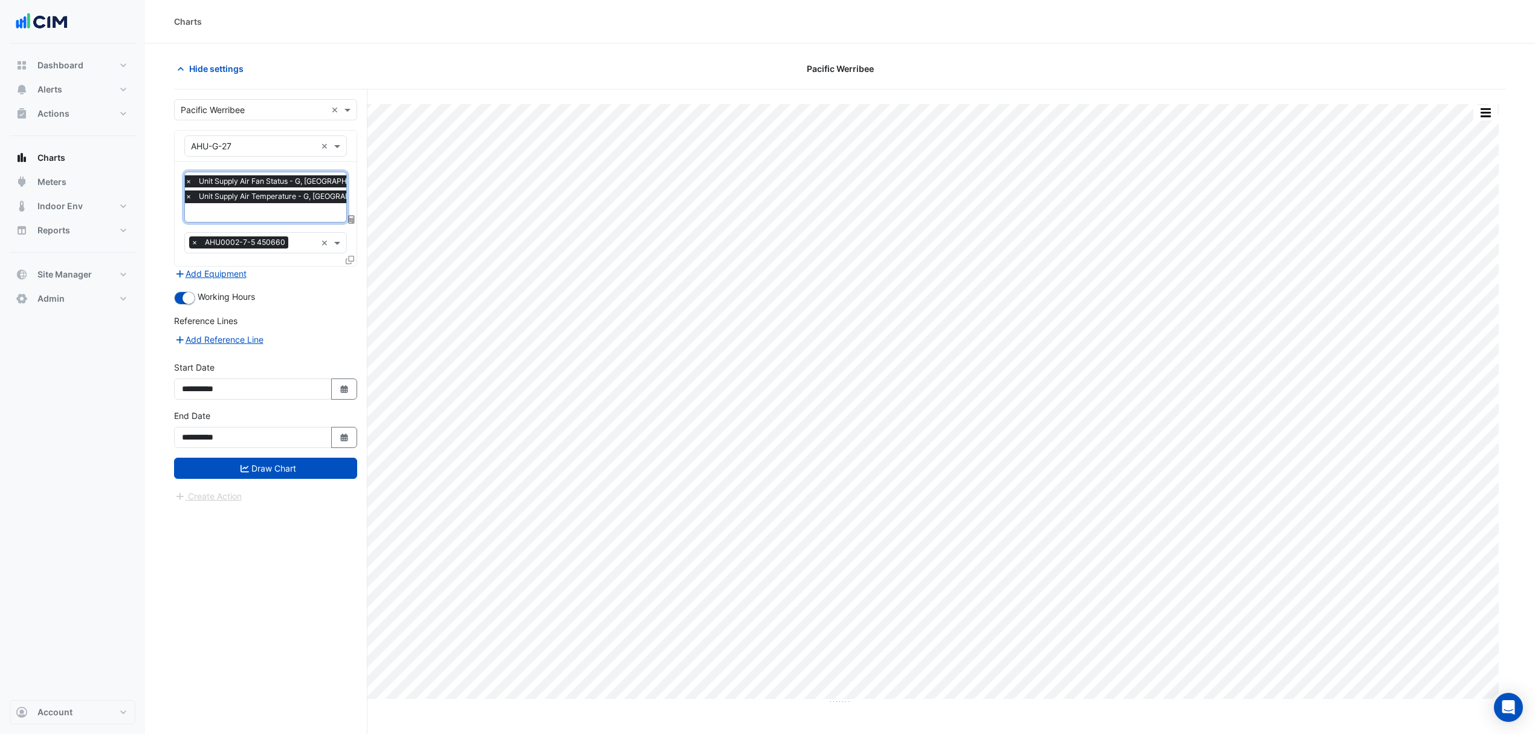
click at [225, 208] on input "text" at bounding box center [300, 213] width 230 height 13
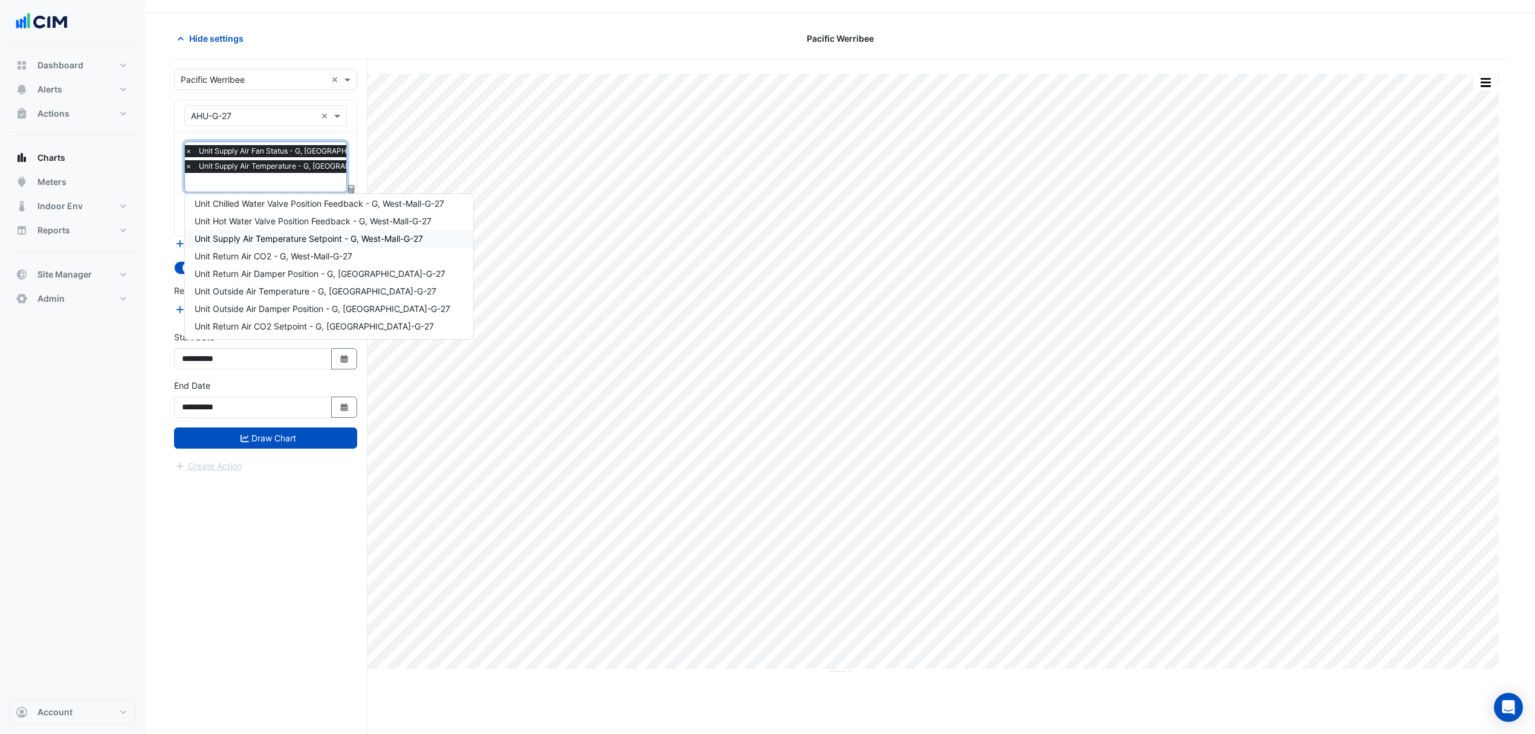
scroll to position [47, 0]
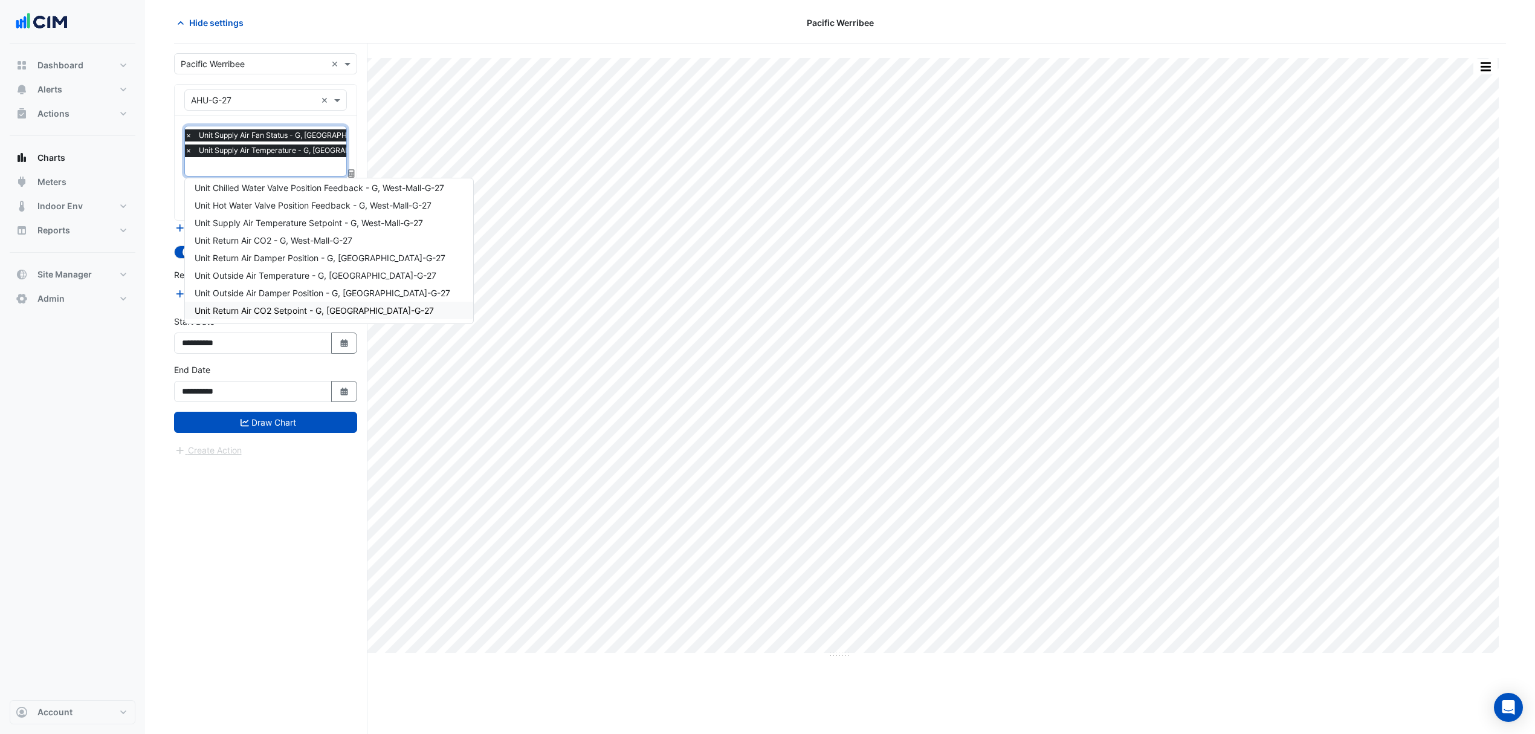
click at [277, 419] on button "Draw Chart" at bounding box center [265, 422] width 183 height 21
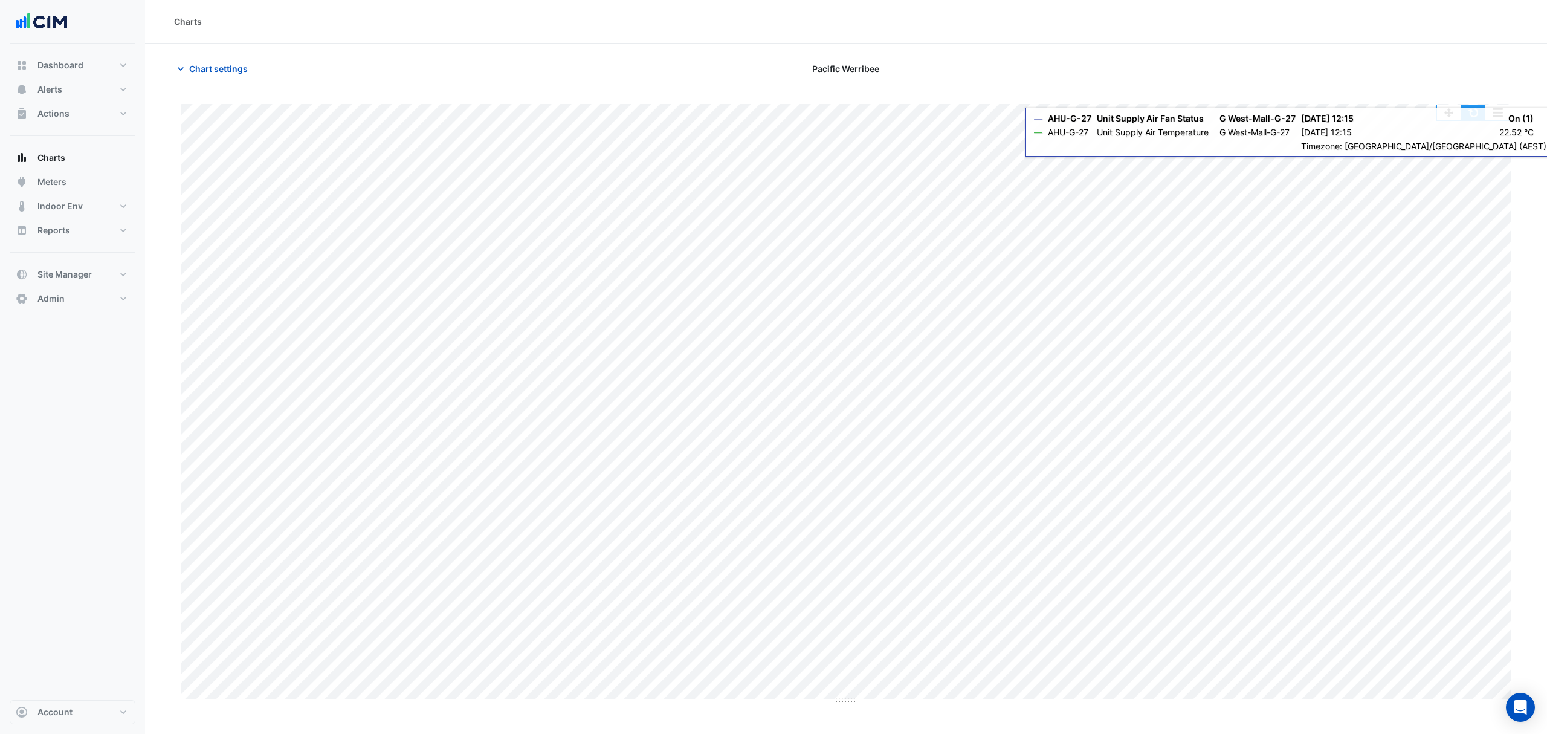
click at [1472, 109] on button "button" at bounding box center [1473, 112] width 24 height 15
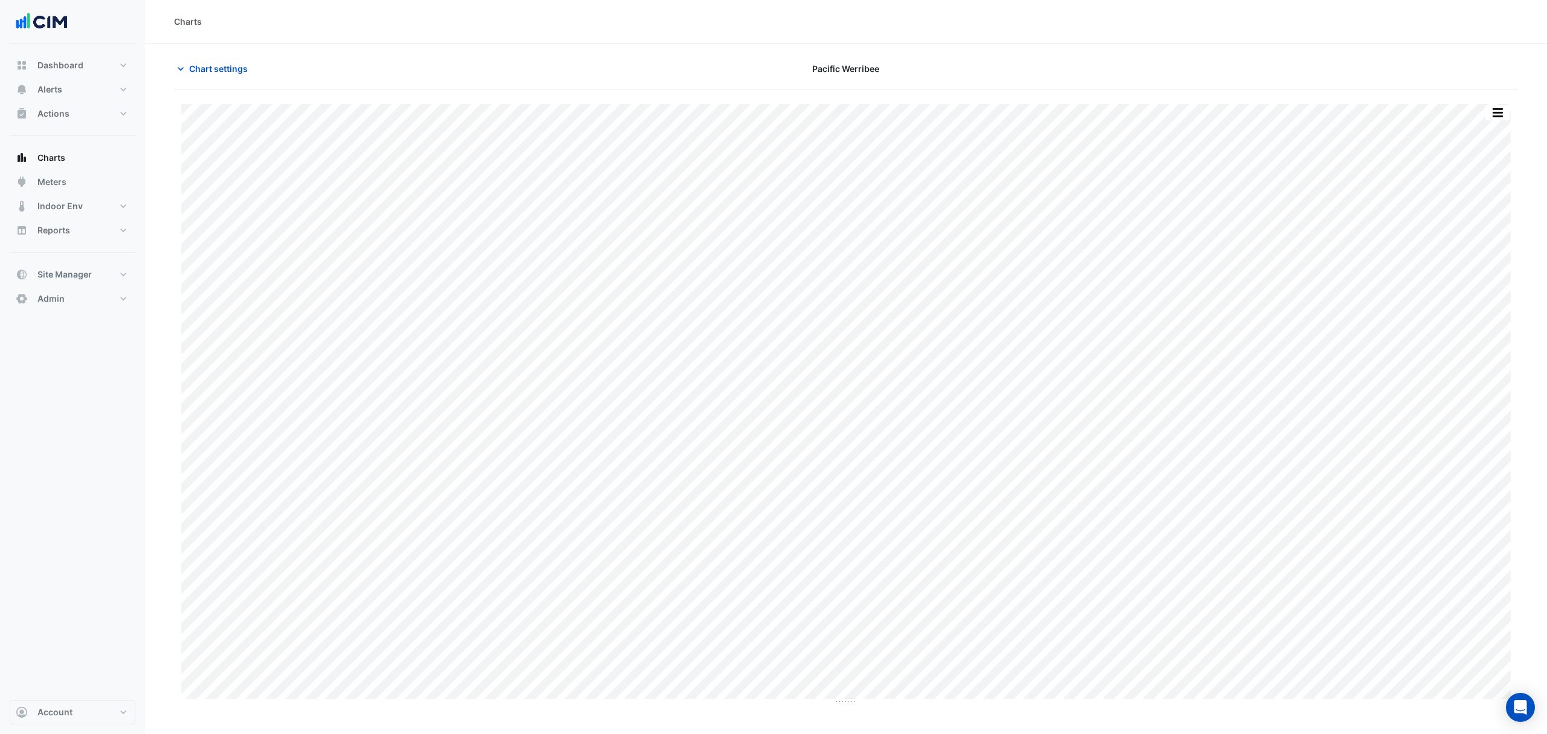
click at [181, 64] on icon "button" at bounding box center [181, 69] width 12 height 12
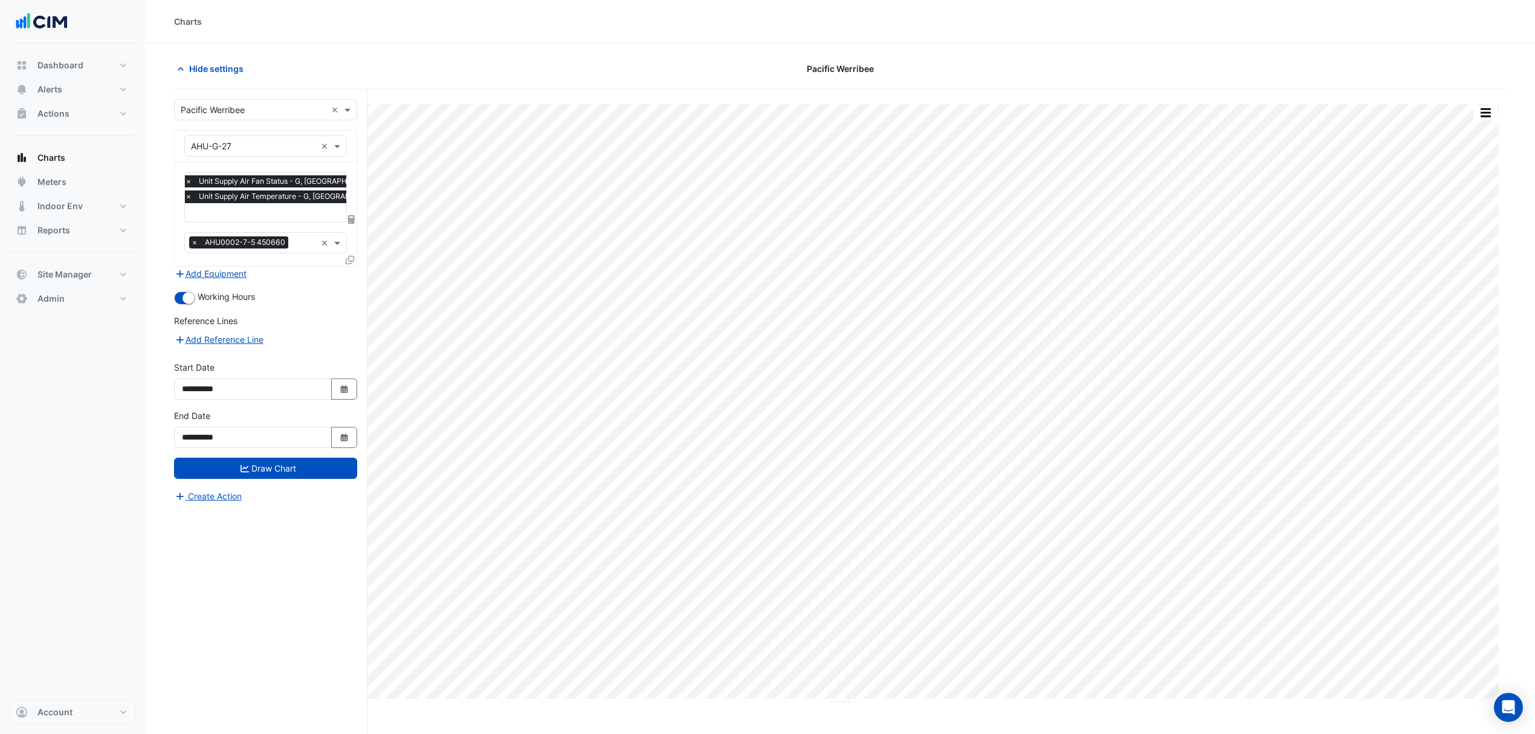
click at [276, 220] on div at bounding box center [298, 214] width 231 height 16
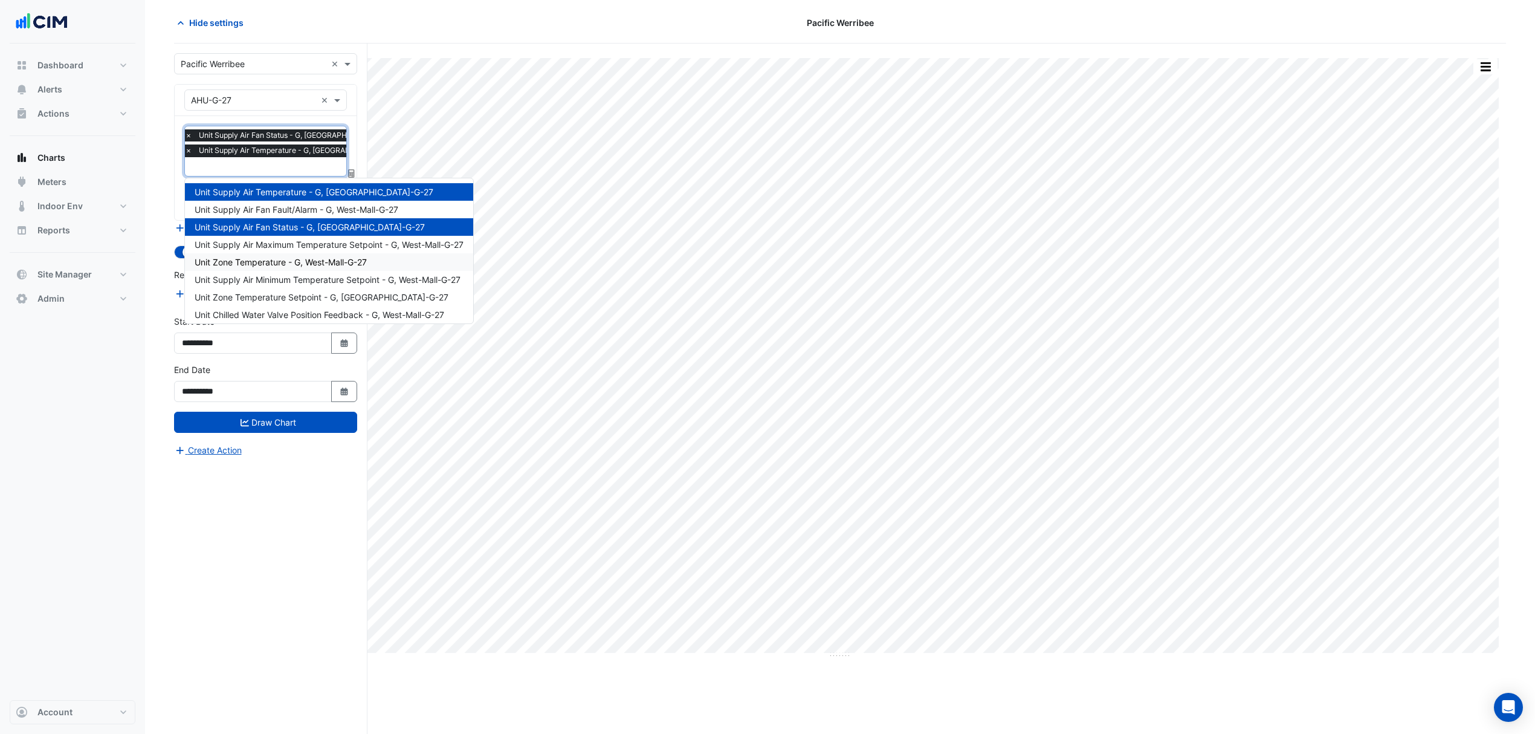
scroll to position [80, 0]
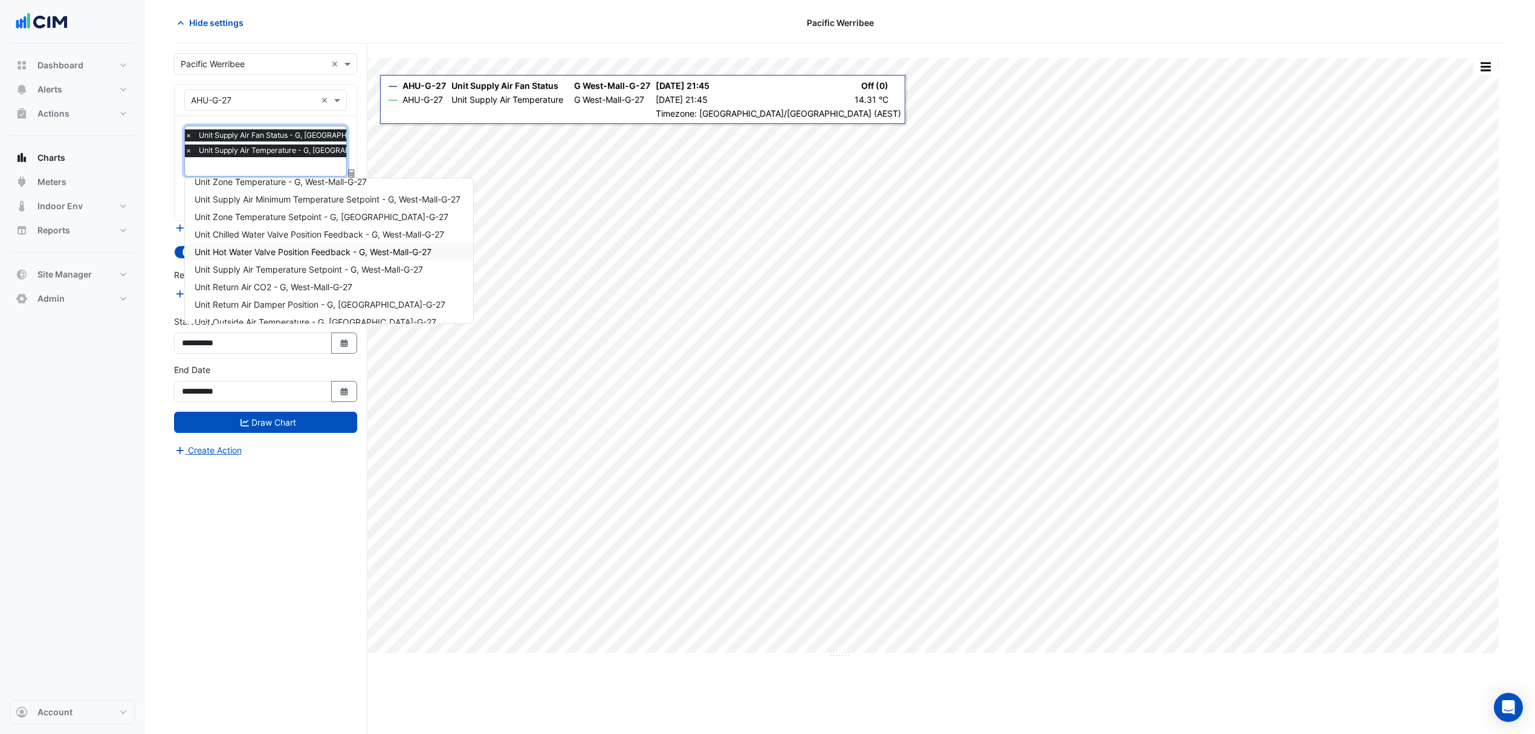
click at [259, 39] on div "Hide settings Pacific Werribee" at bounding box center [840, 27] width 1332 height 31
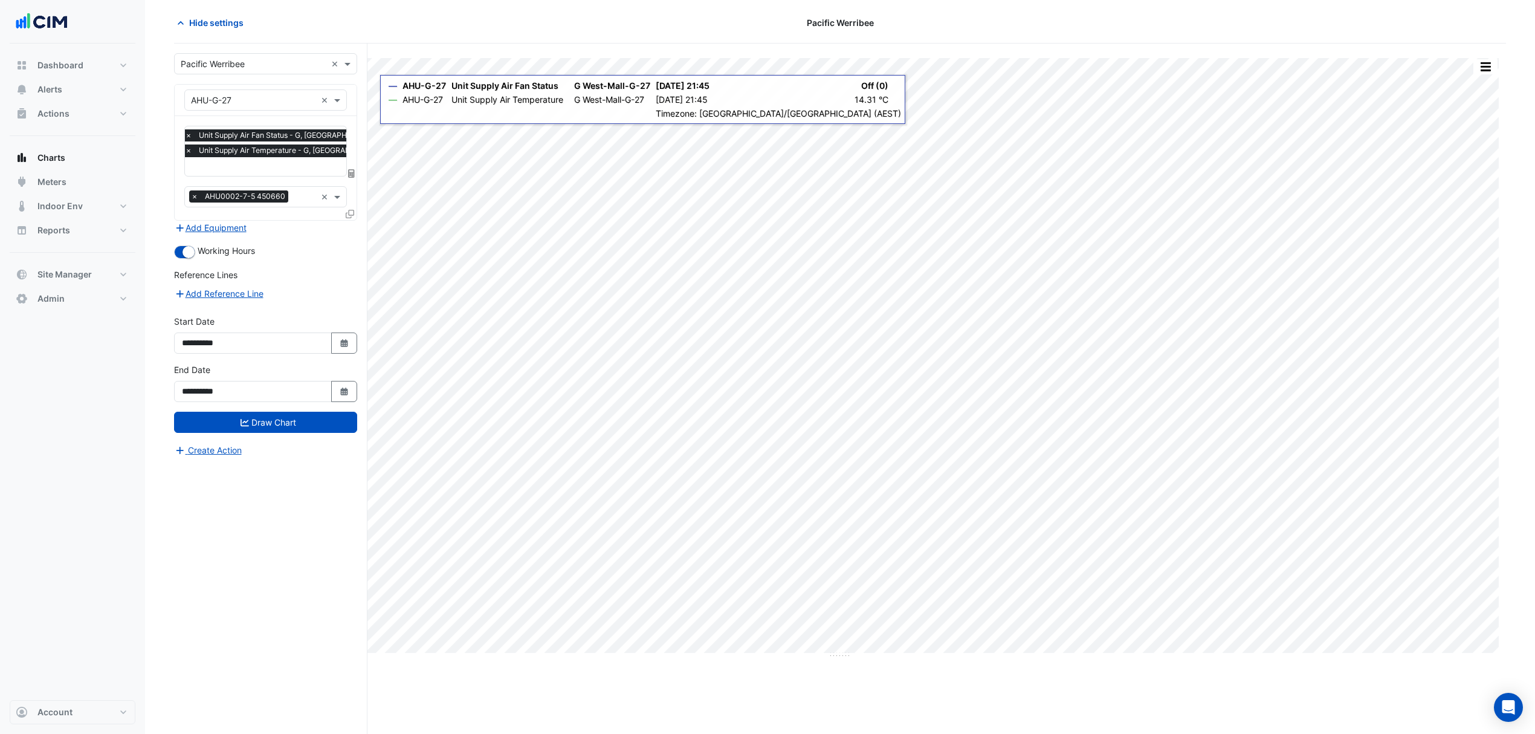
click at [195, 13] on button "Hide settings" at bounding box center [212, 22] width 77 height 21
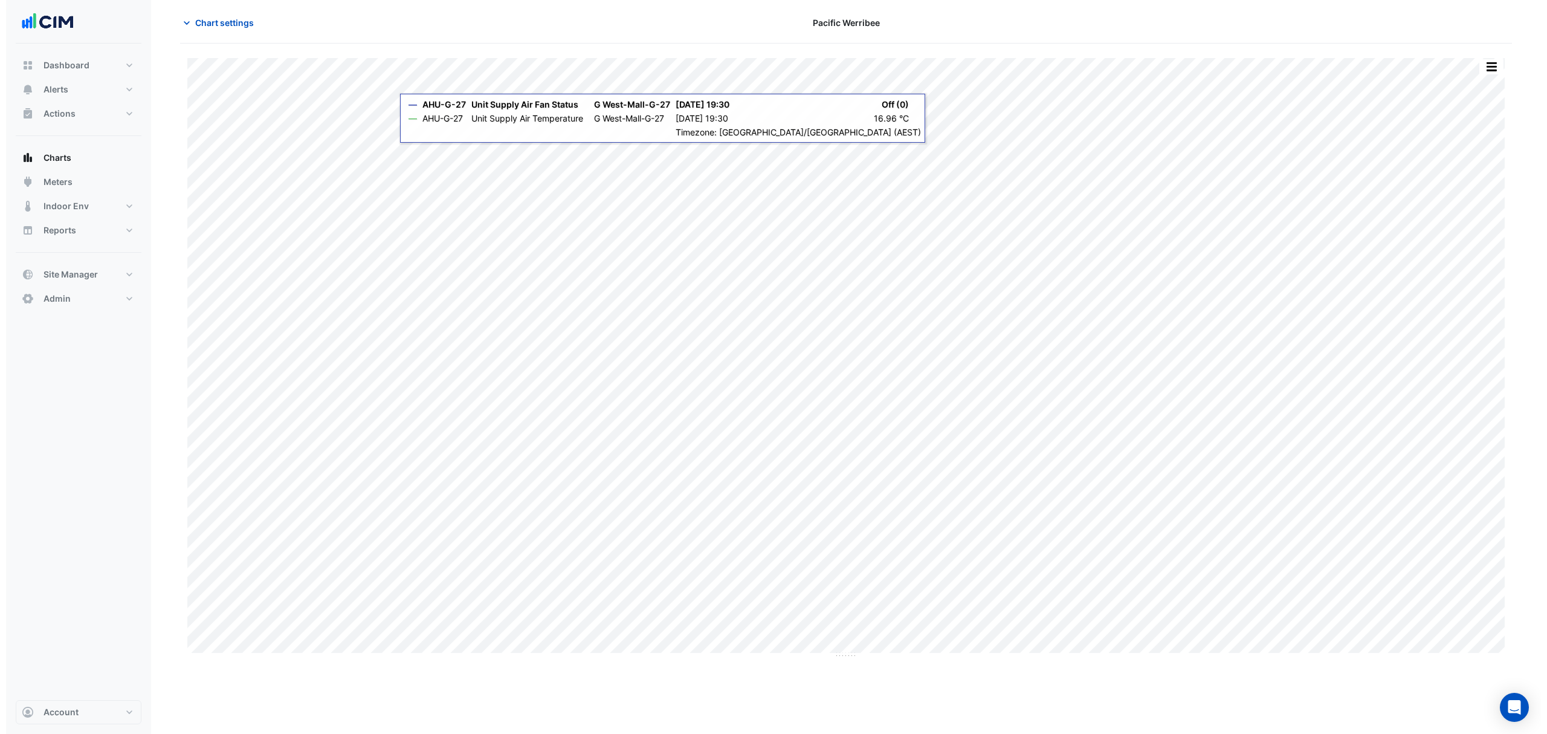
scroll to position [0, 0]
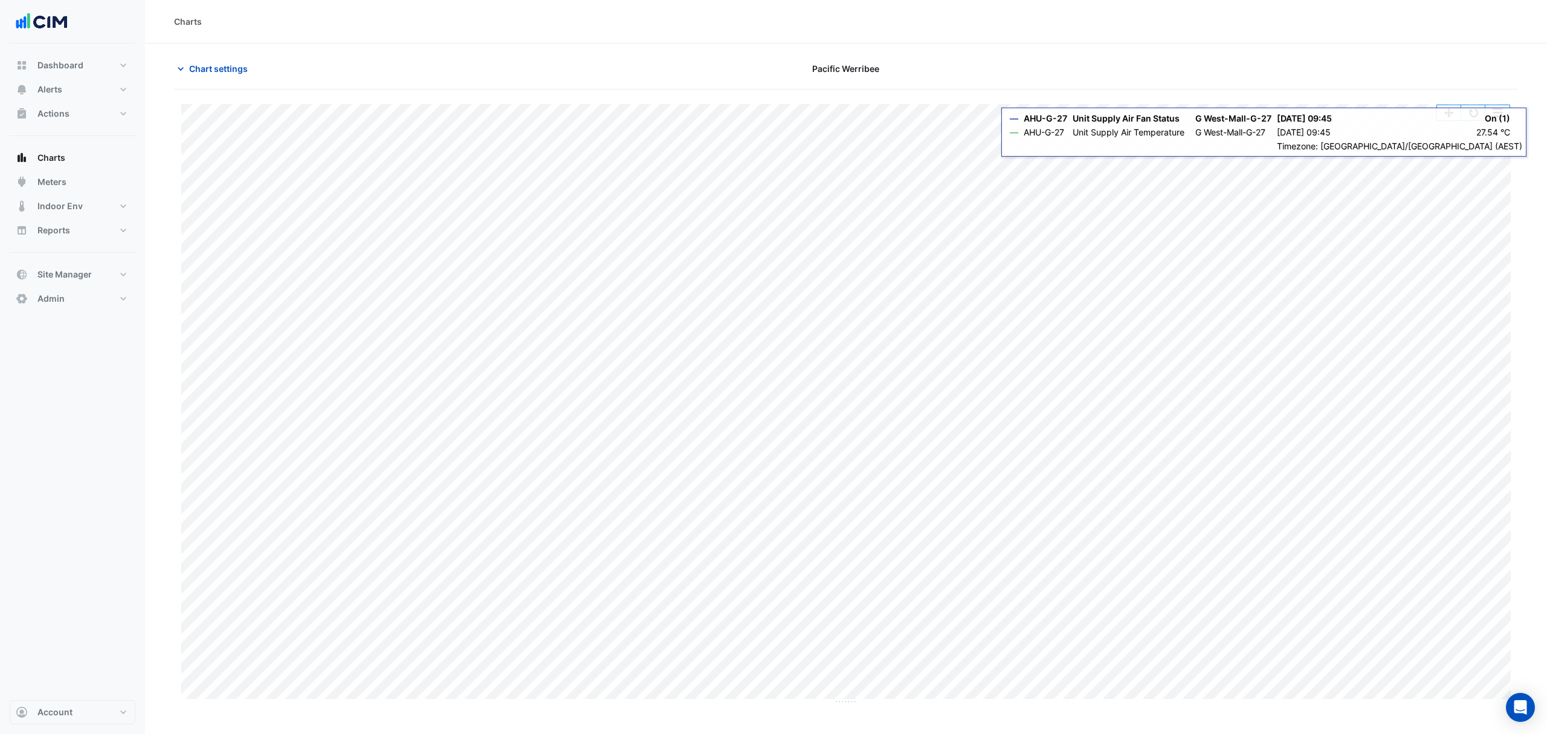
click at [1476, 105] on div "Split by Unit Split All Print Save as JPEG Save as PNG Pivot Data Table Export …" at bounding box center [1474, 113] width 74 height 16
click at [1475, 112] on button "button" at bounding box center [1473, 112] width 24 height 15
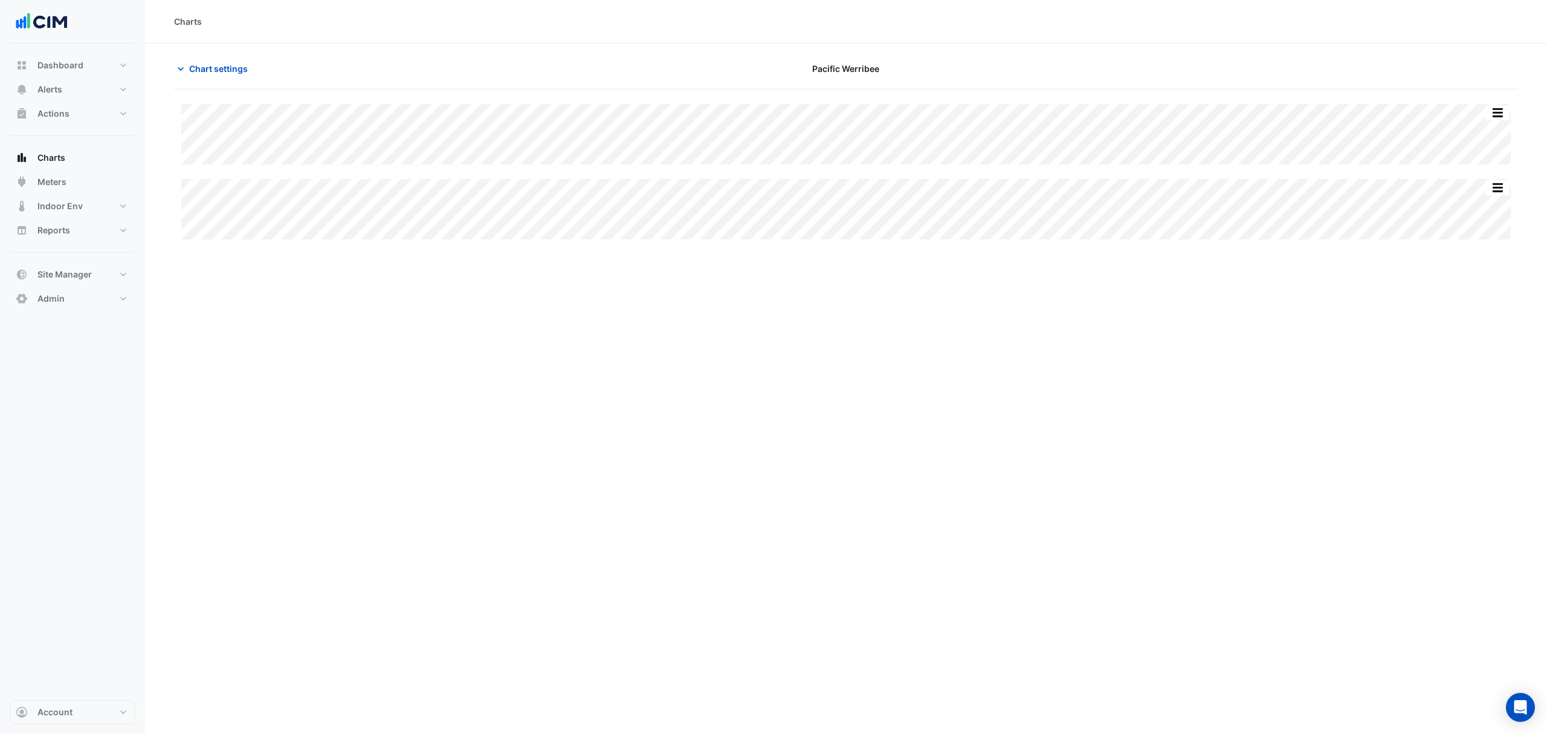
type input "**********"
click at [195, 63] on span "Chart settings" at bounding box center [218, 68] width 59 height 13
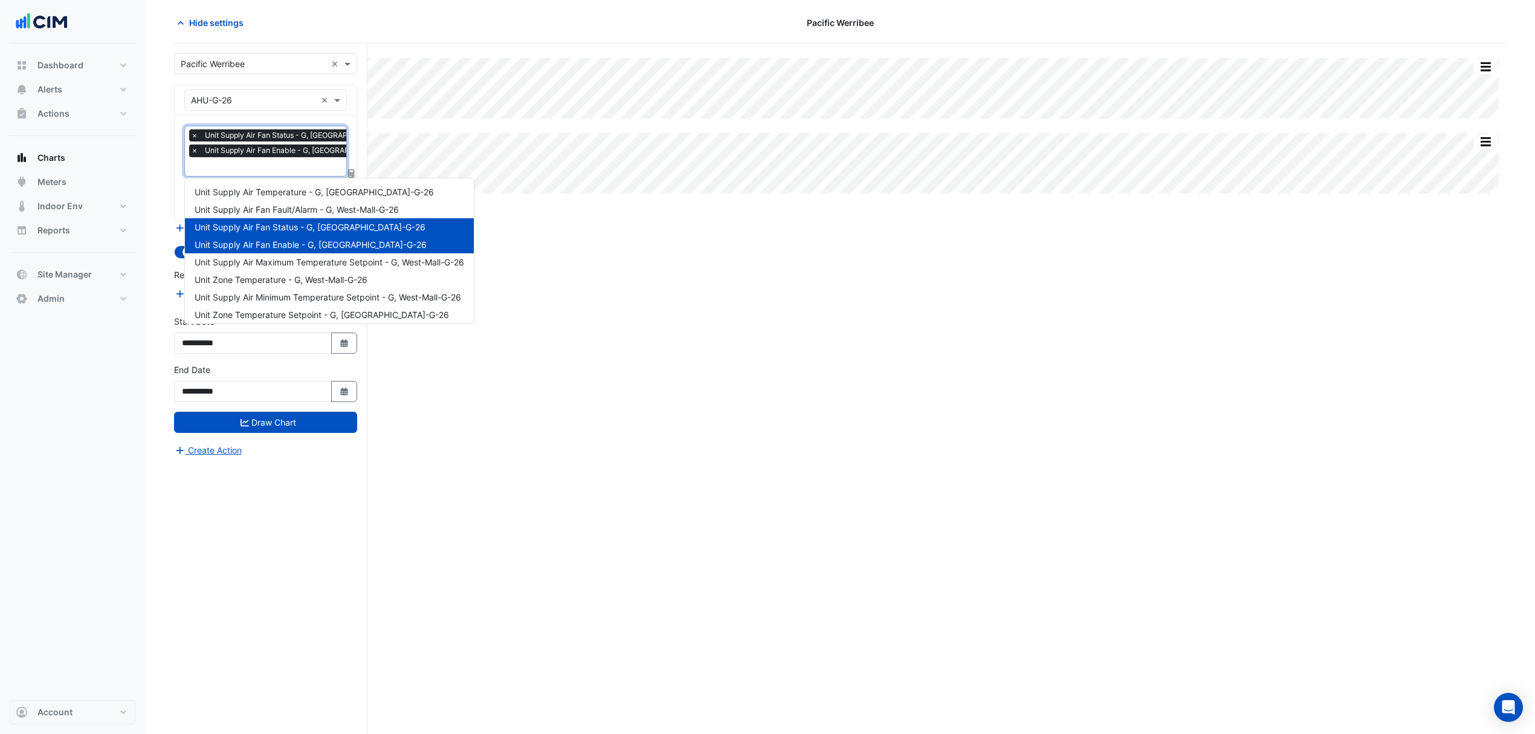
scroll to position [0, 6]
click at [293, 167] on input "text" at bounding box center [297, 167] width 224 height 13
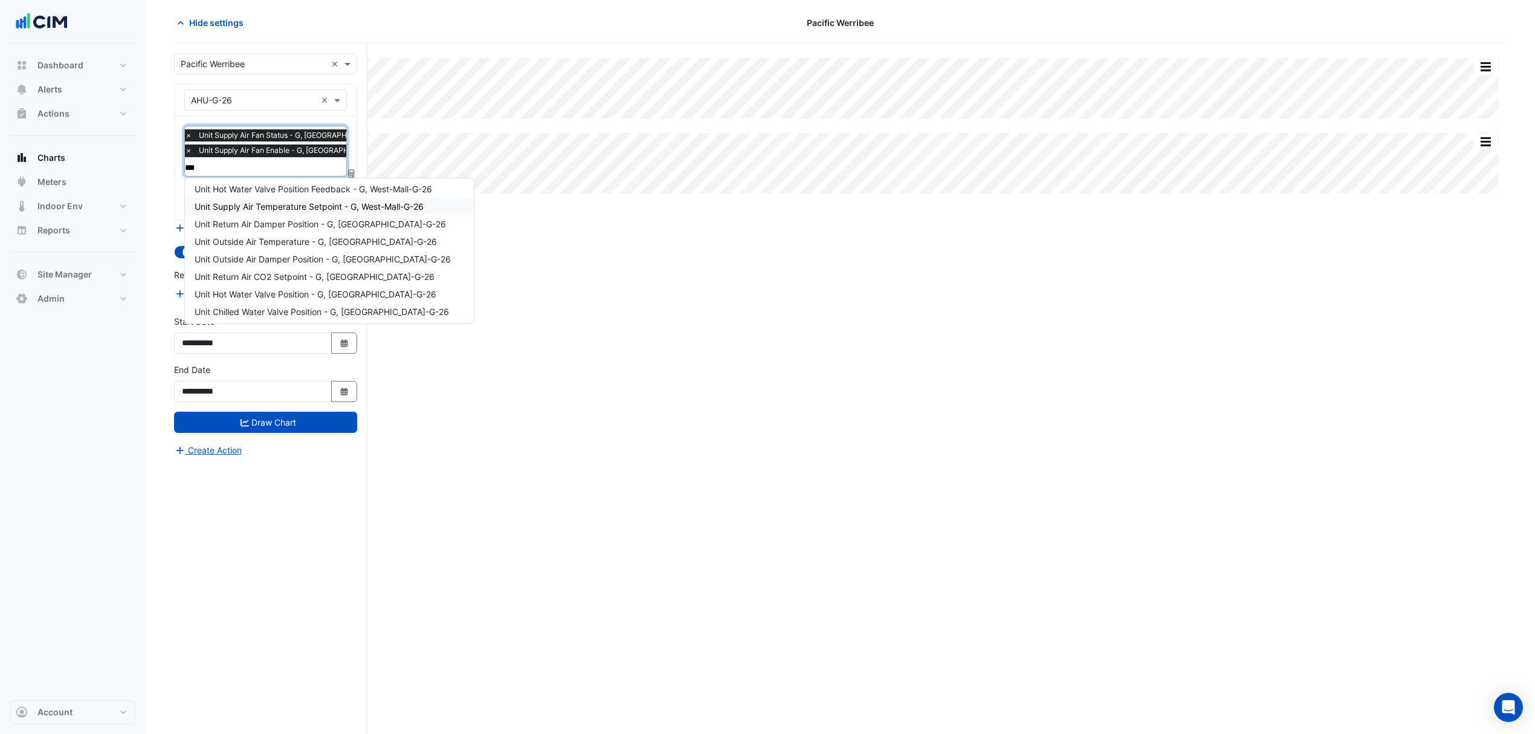
scroll to position [0, 0]
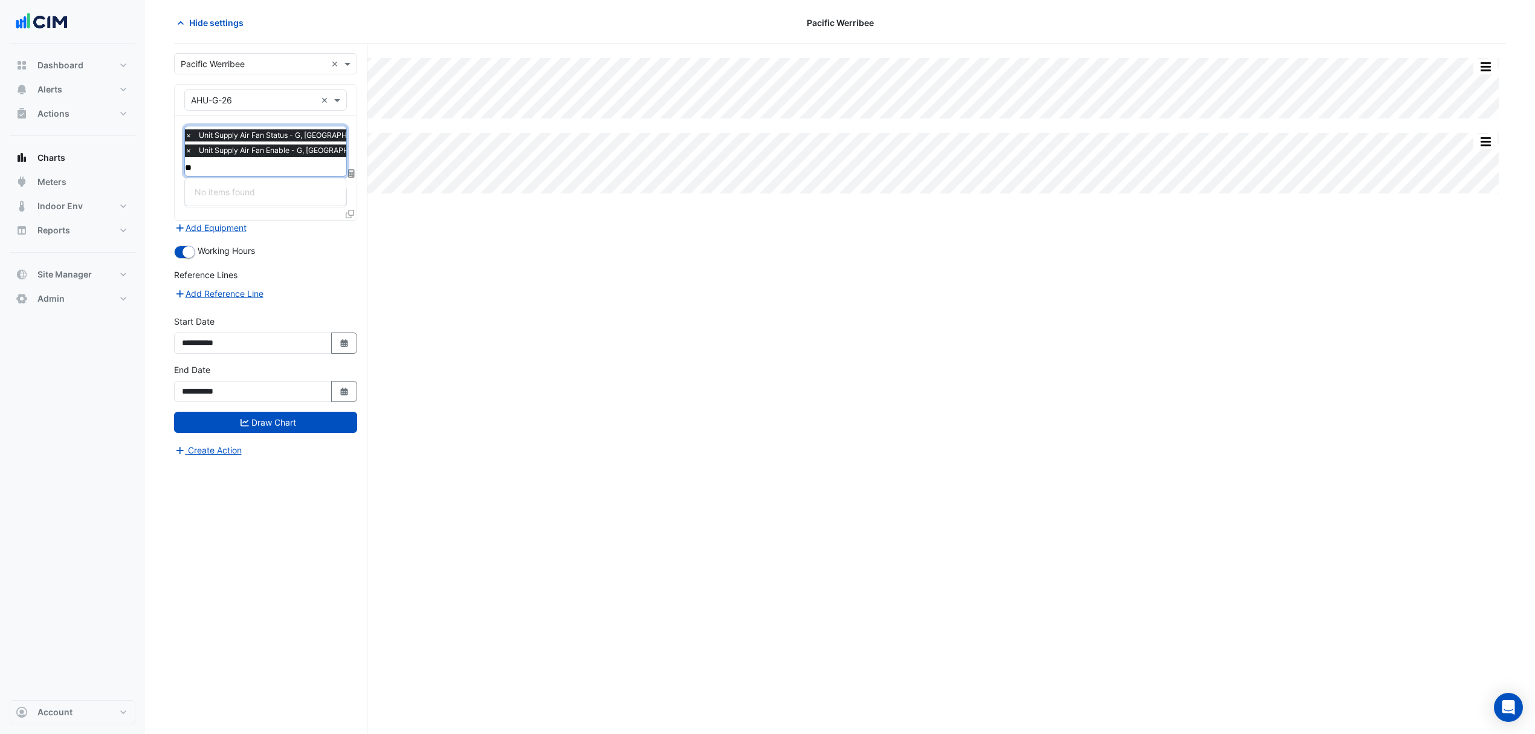
type input "*"
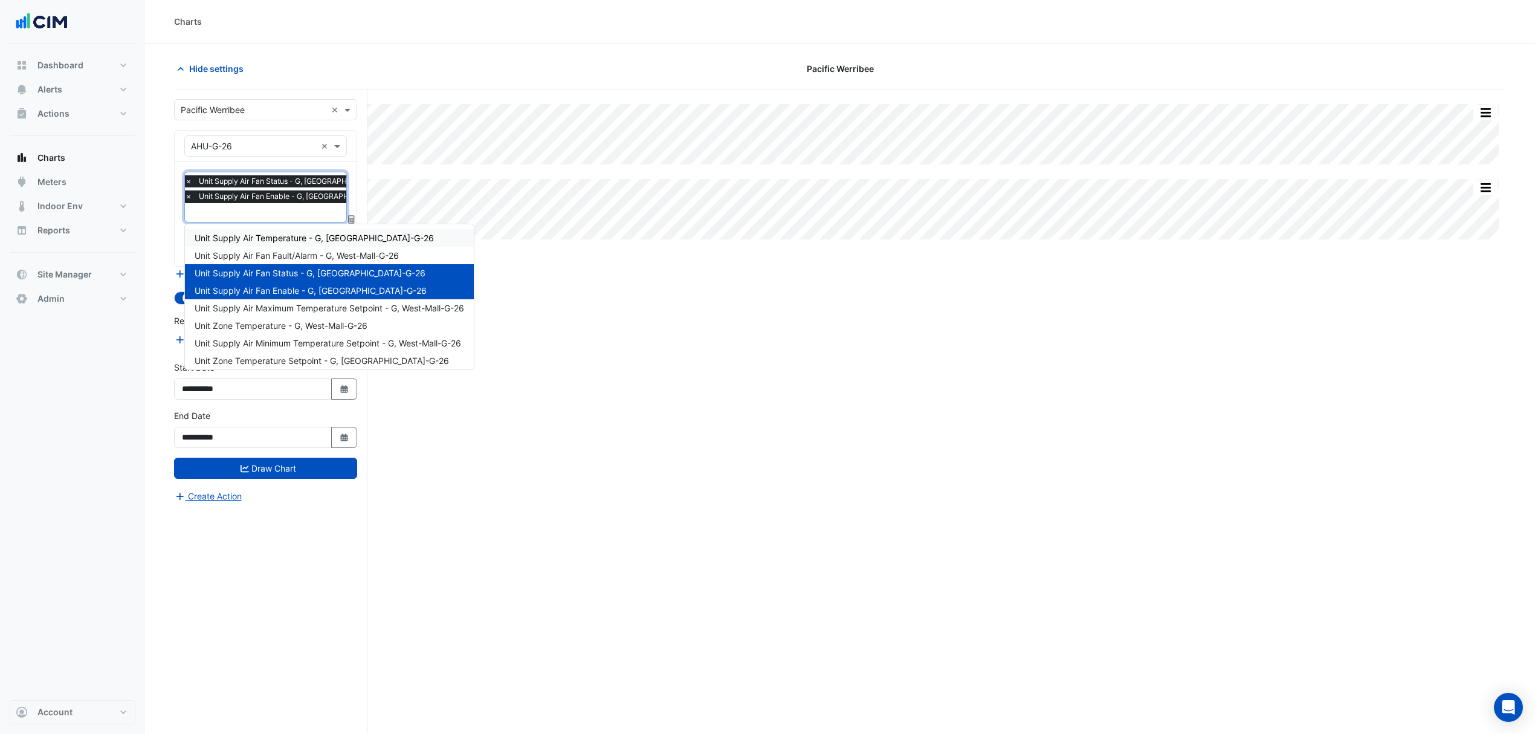
click at [286, 244] on div "Unit Supply Air Temperature - G, West-Mall-G-26" at bounding box center [329, 238] width 289 height 18
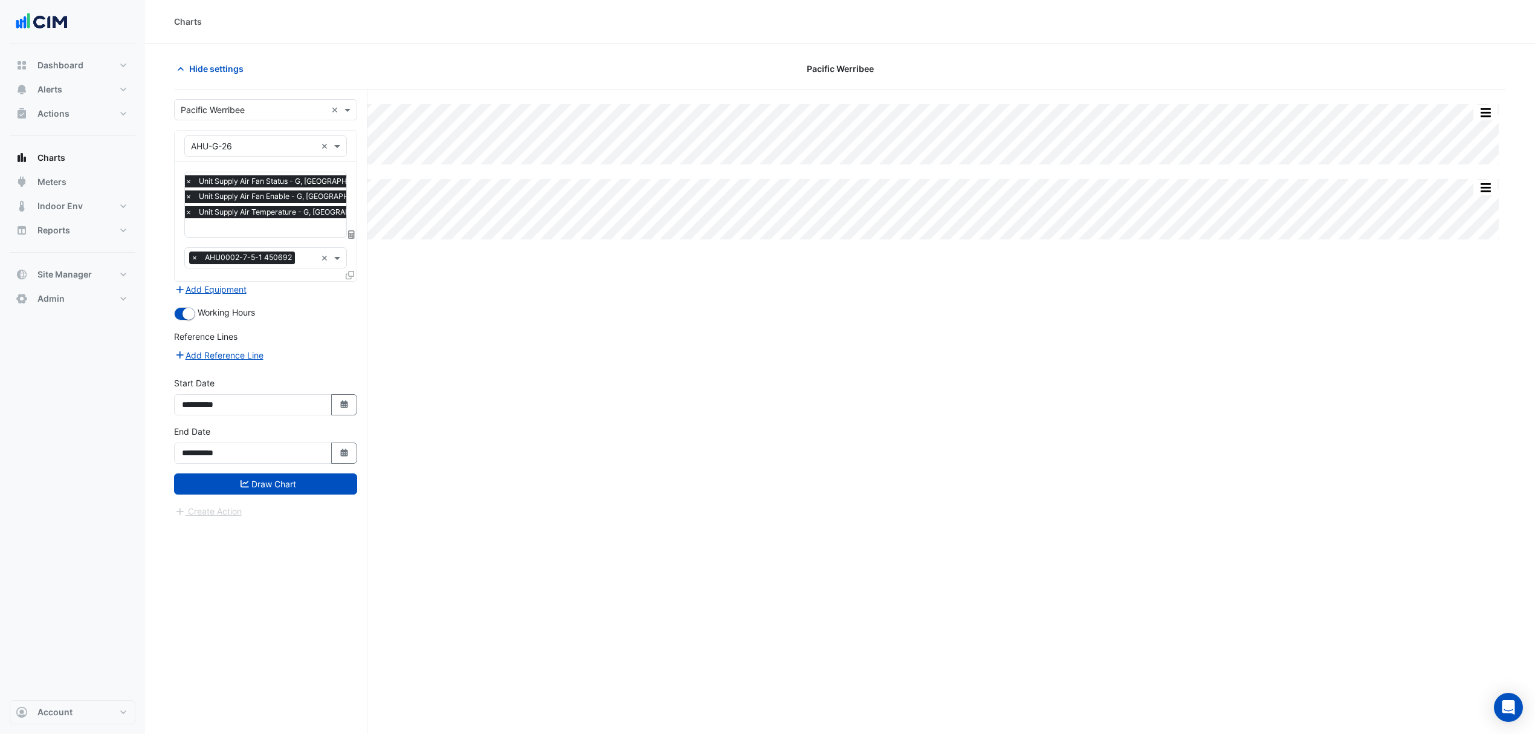
click at [274, 482] on button "Draw Chart" at bounding box center [265, 483] width 183 height 21
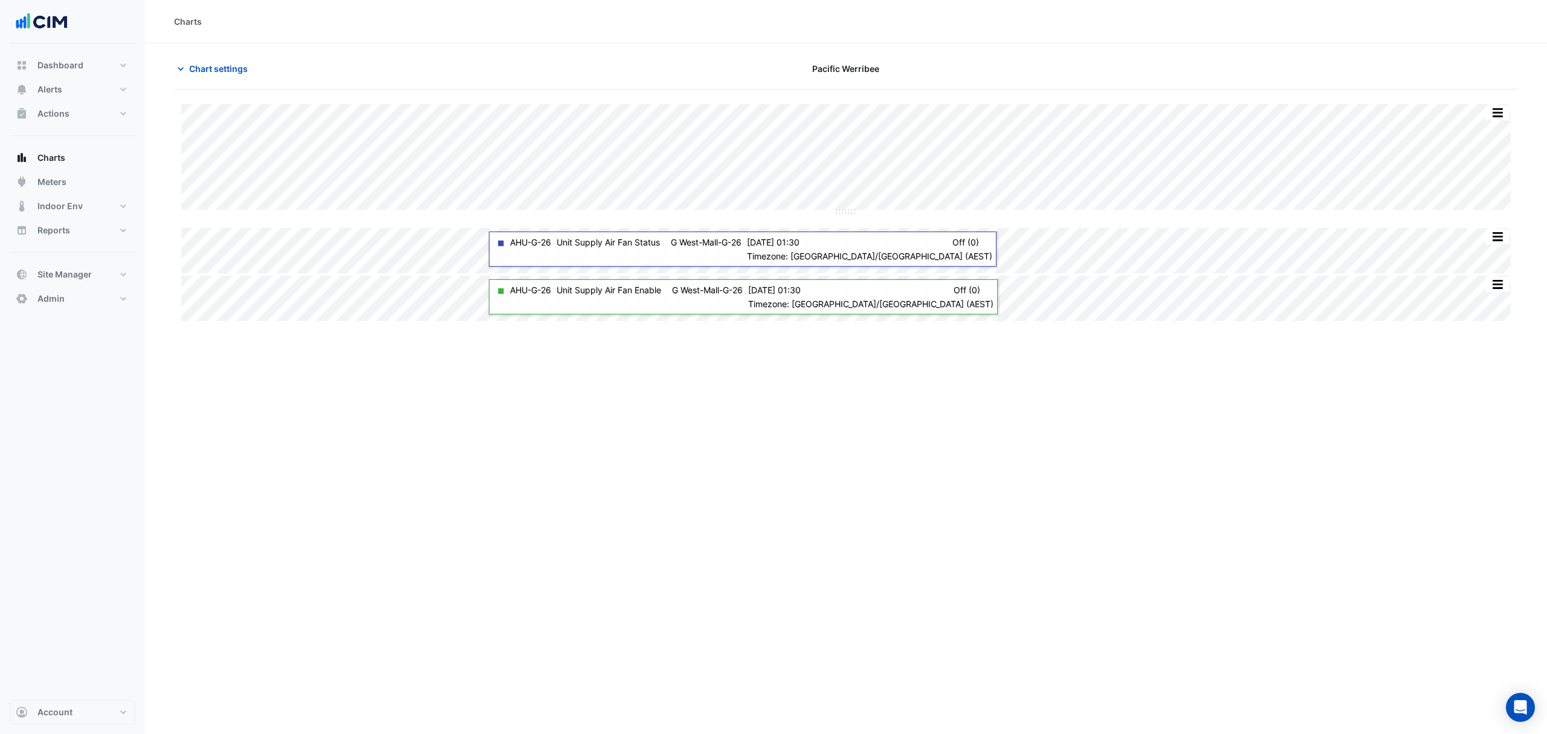
click at [233, 71] on span "Chart settings" at bounding box center [218, 68] width 59 height 13
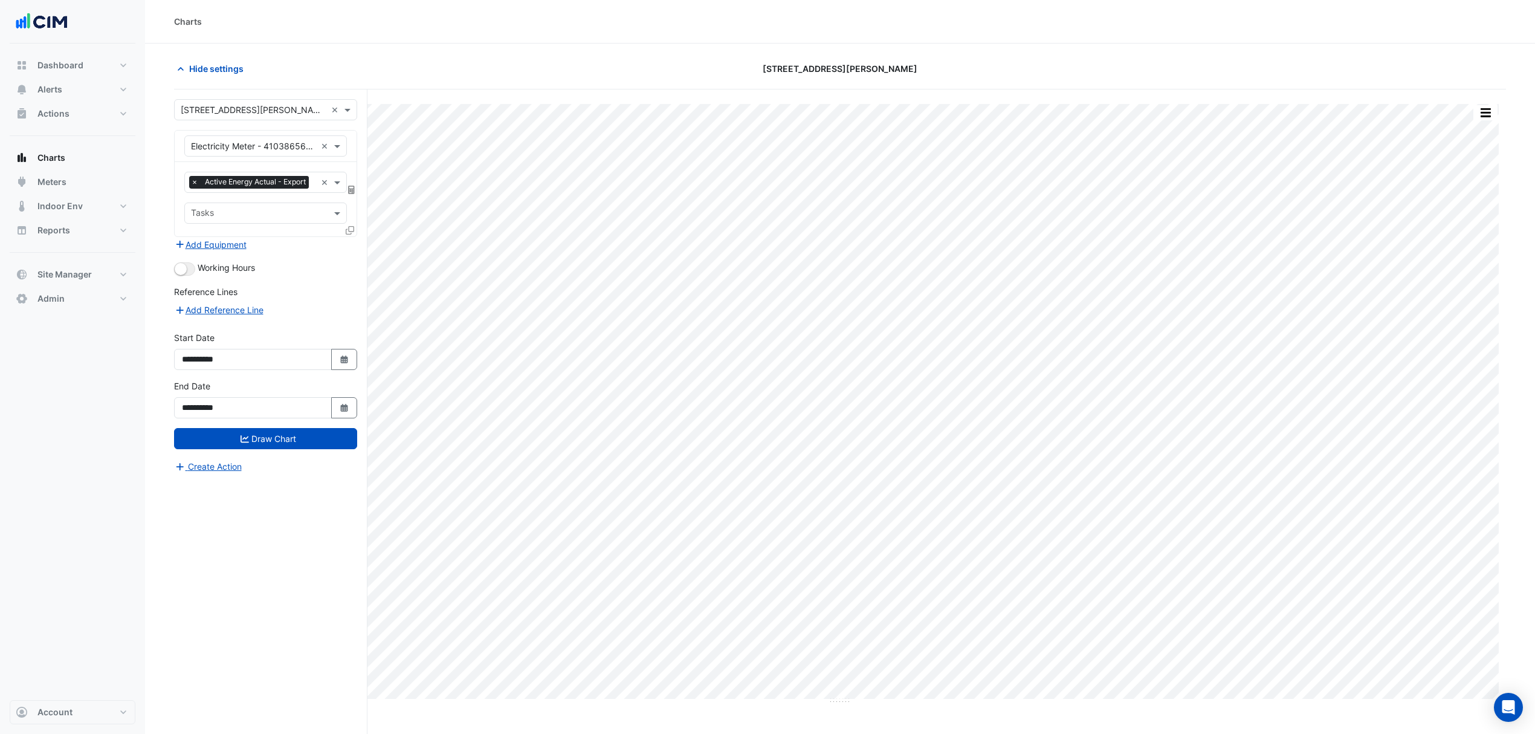
click at [192, 184] on span "×" at bounding box center [194, 182] width 11 height 12
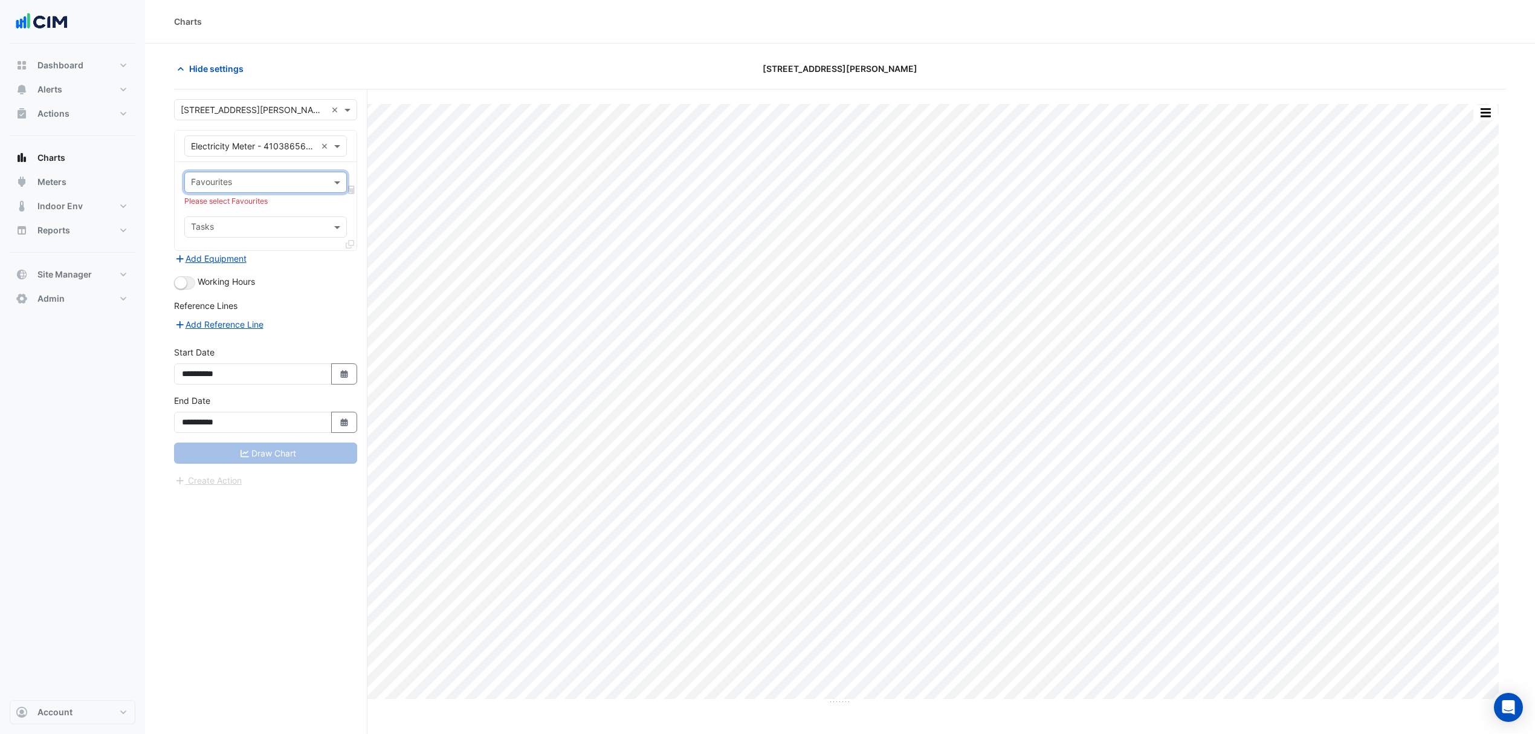
click at [242, 186] on input "text" at bounding box center [258, 183] width 135 height 13
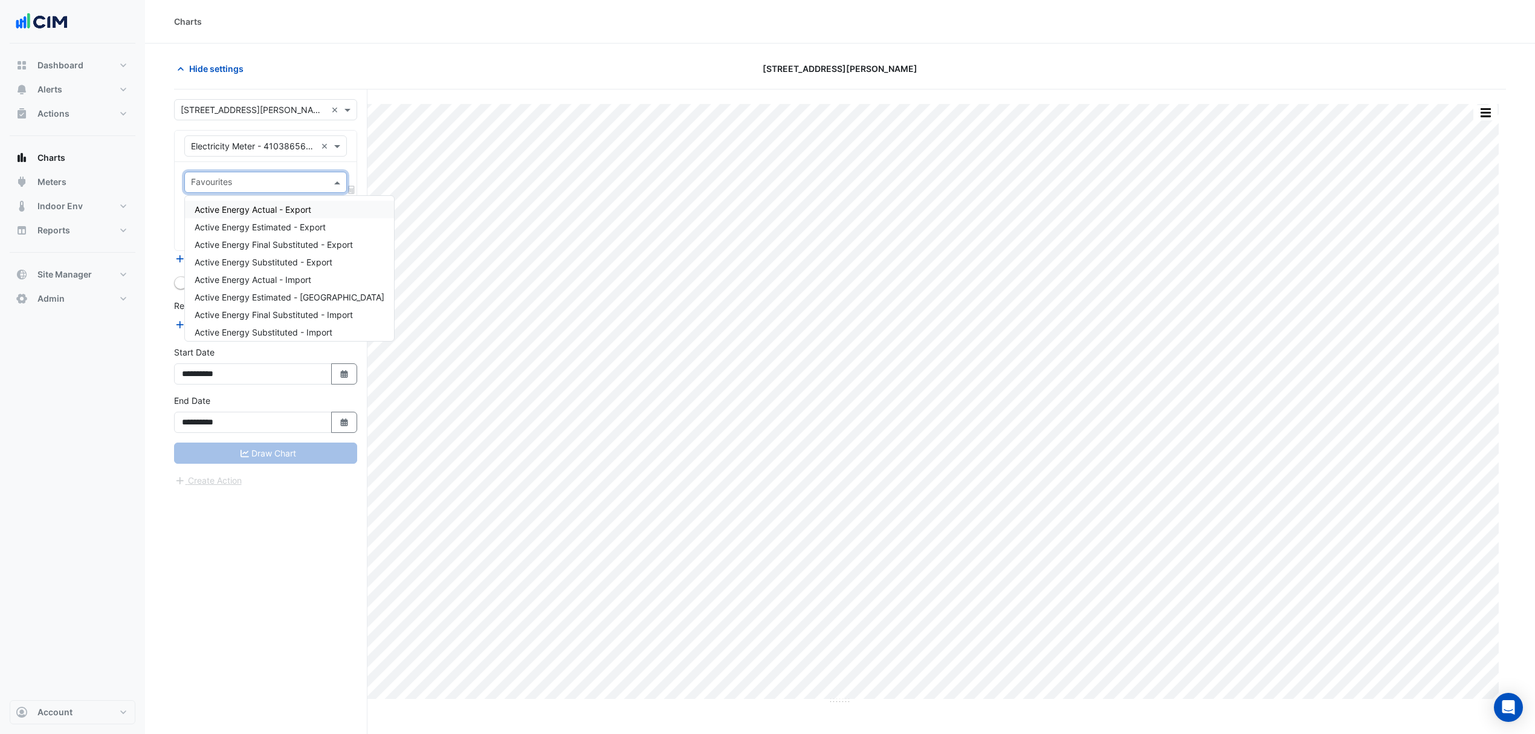
click at [268, 140] on input "text" at bounding box center [253, 146] width 125 height 13
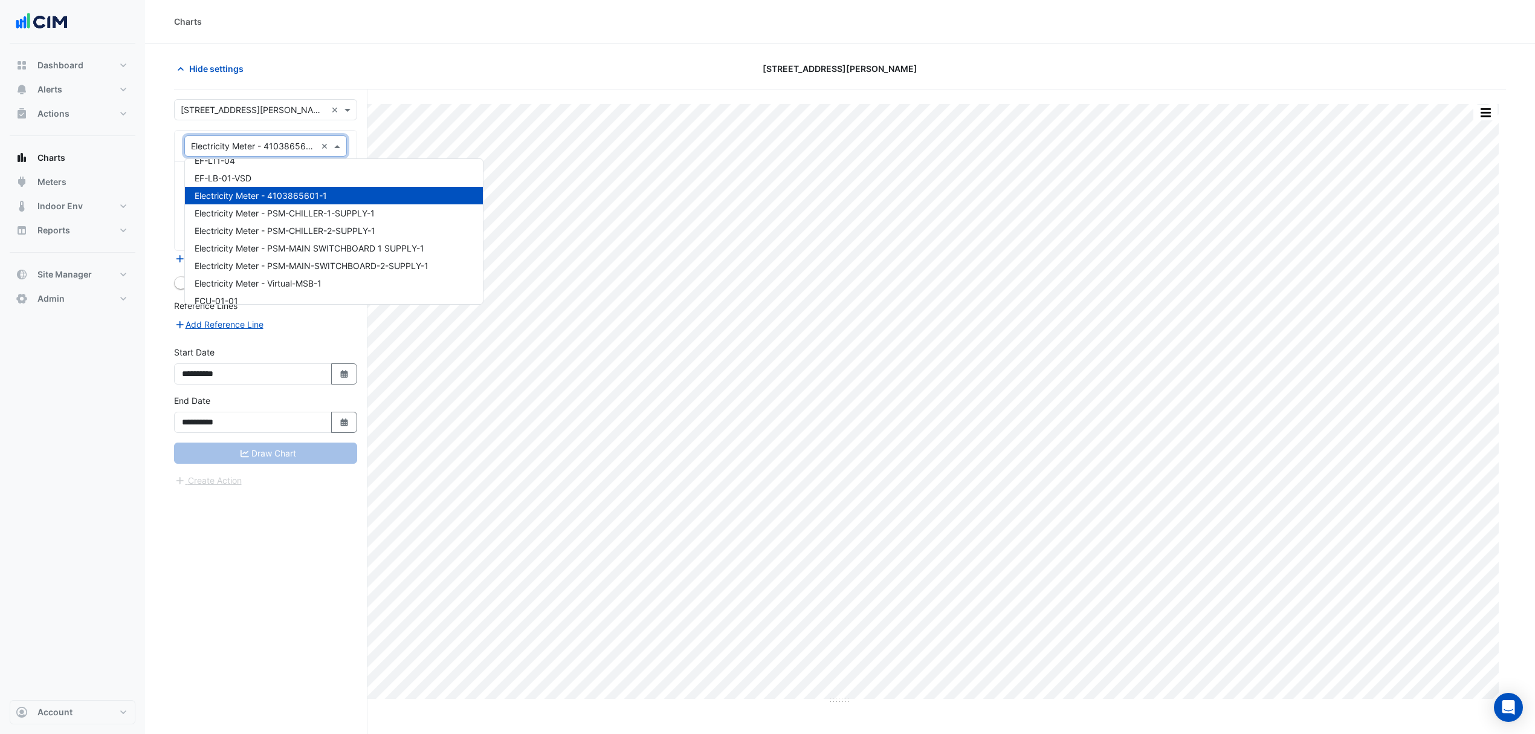
scroll to position [6349, 0]
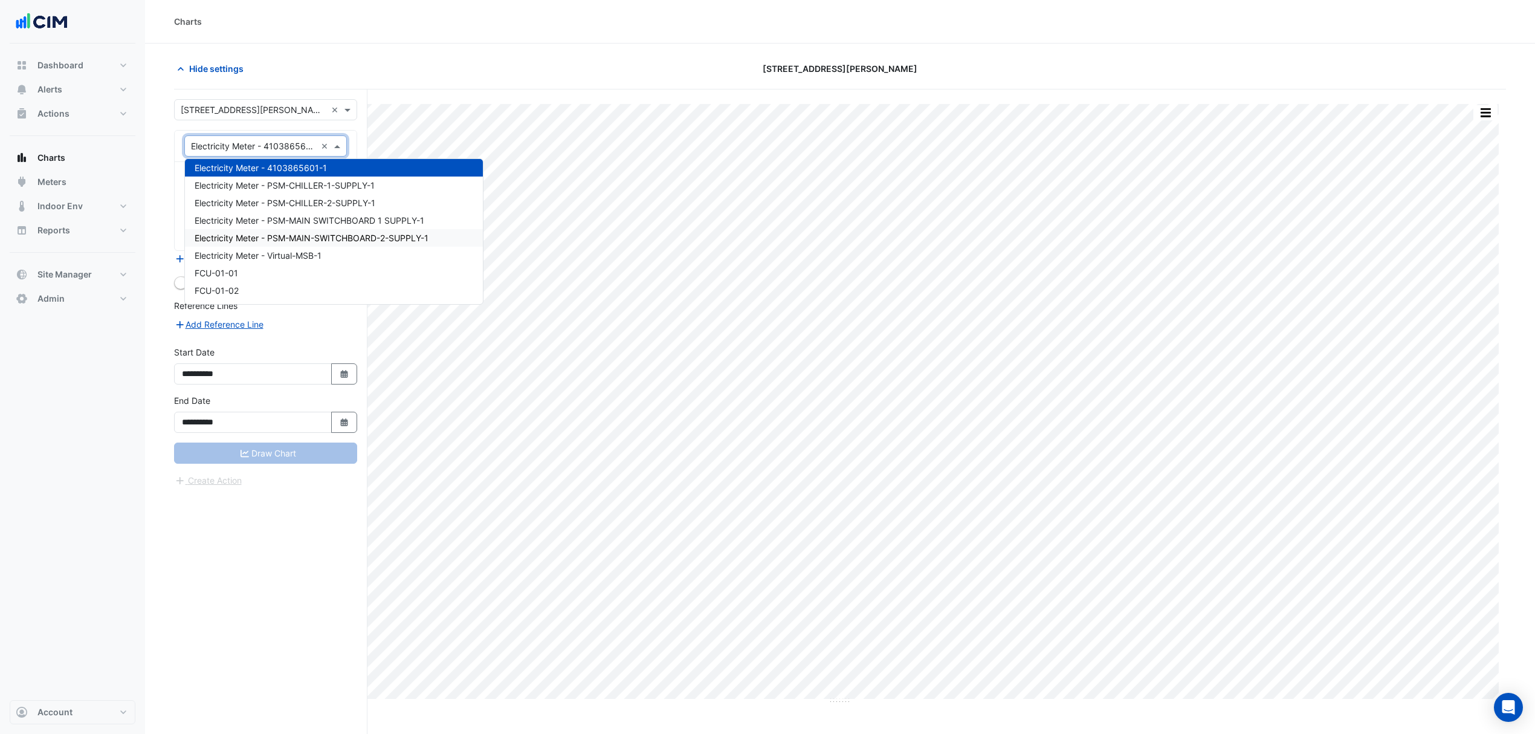
click at [322, 238] on span "Electricity Meter - PSM-MAIN-SWITCHBOARD-2-SUPPLY-1" at bounding box center [312, 238] width 234 height 10
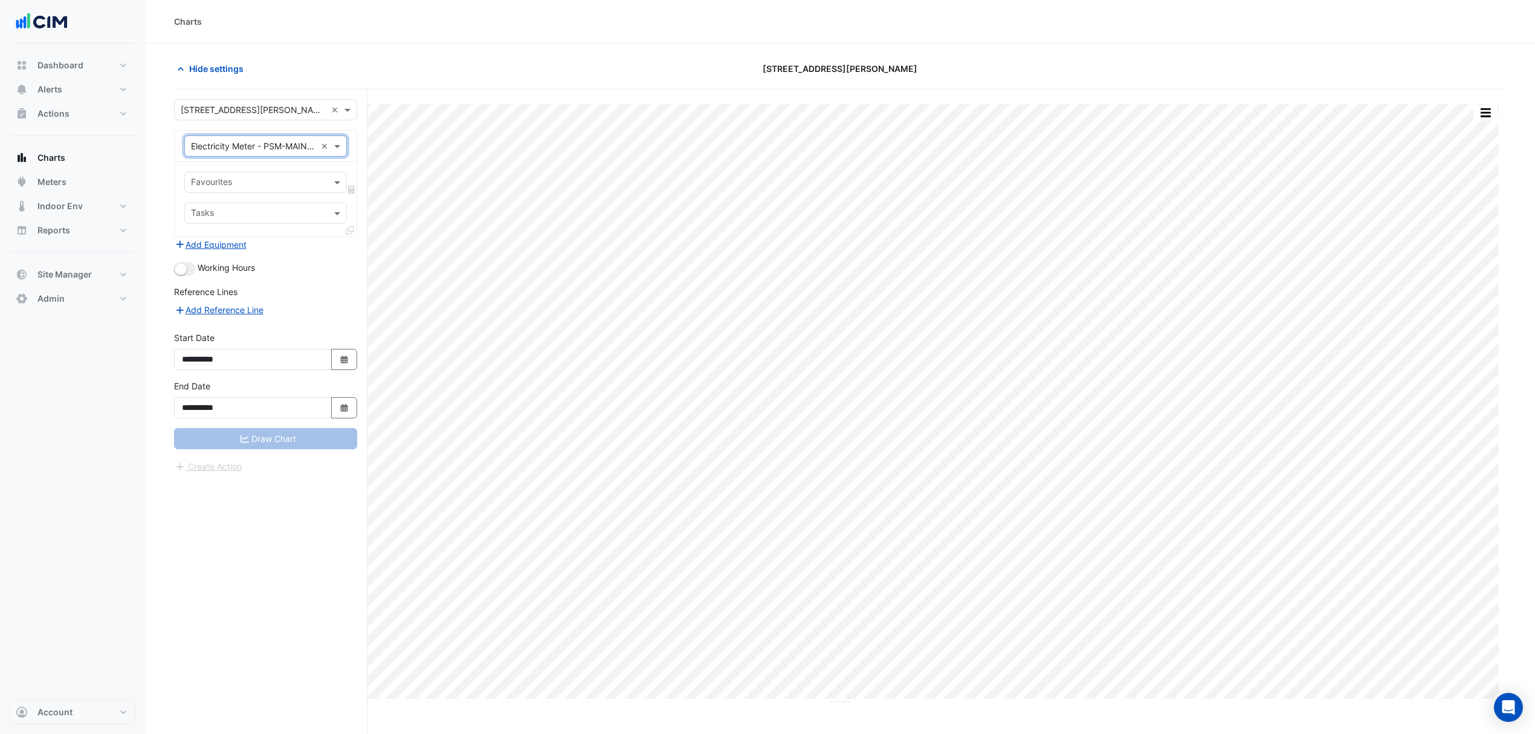
click at [334, 181] on span at bounding box center [338, 182] width 15 height 13
click at [286, 230] on span "Active Energy Estimated - Export" at bounding box center [260, 227] width 131 height 10
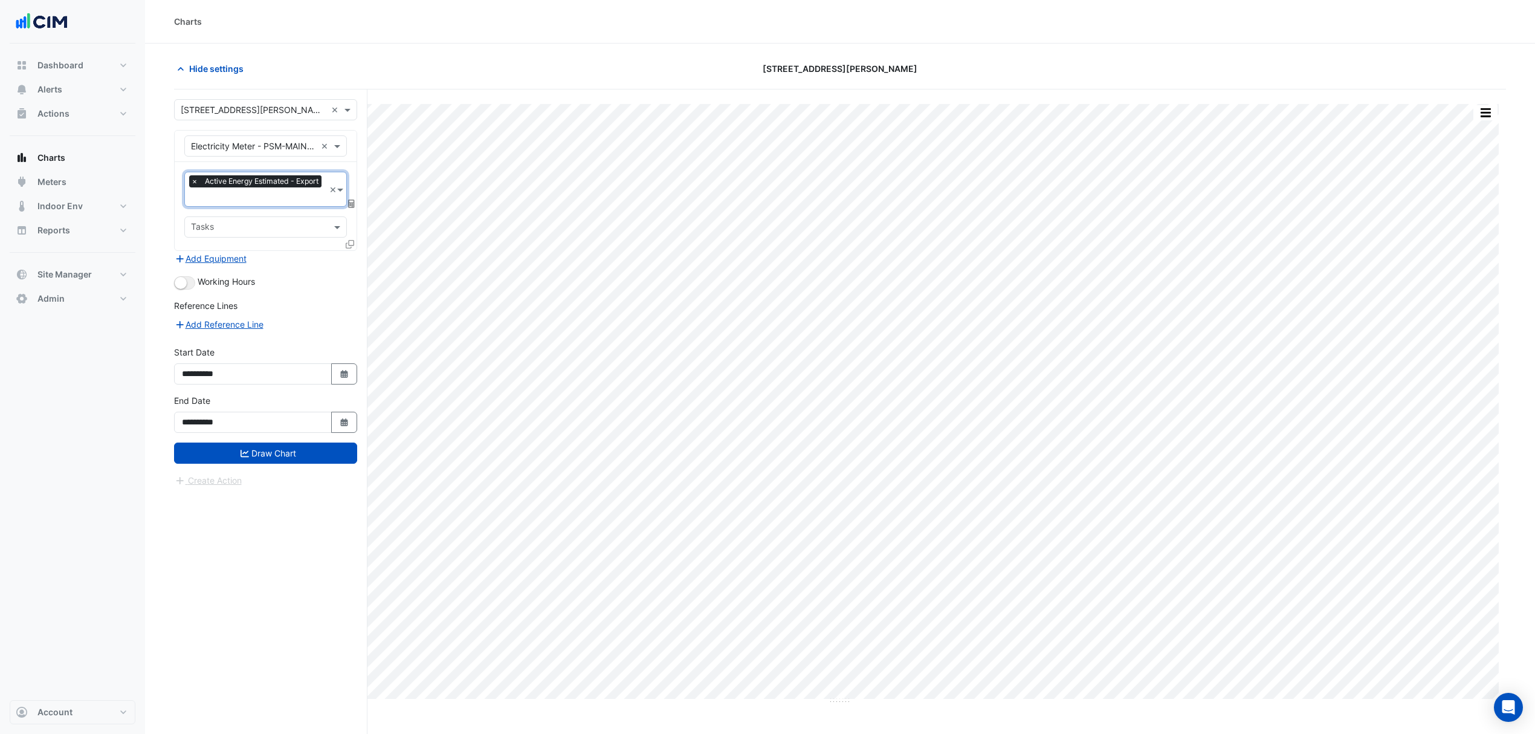
click at [291, 198] on input "text" at bounding box center [258, 198] width 134 height 13
click at [286, 225] on span "Active Energy Final Substituted - Export" at bounding box center [274, 223] width 158 height 10
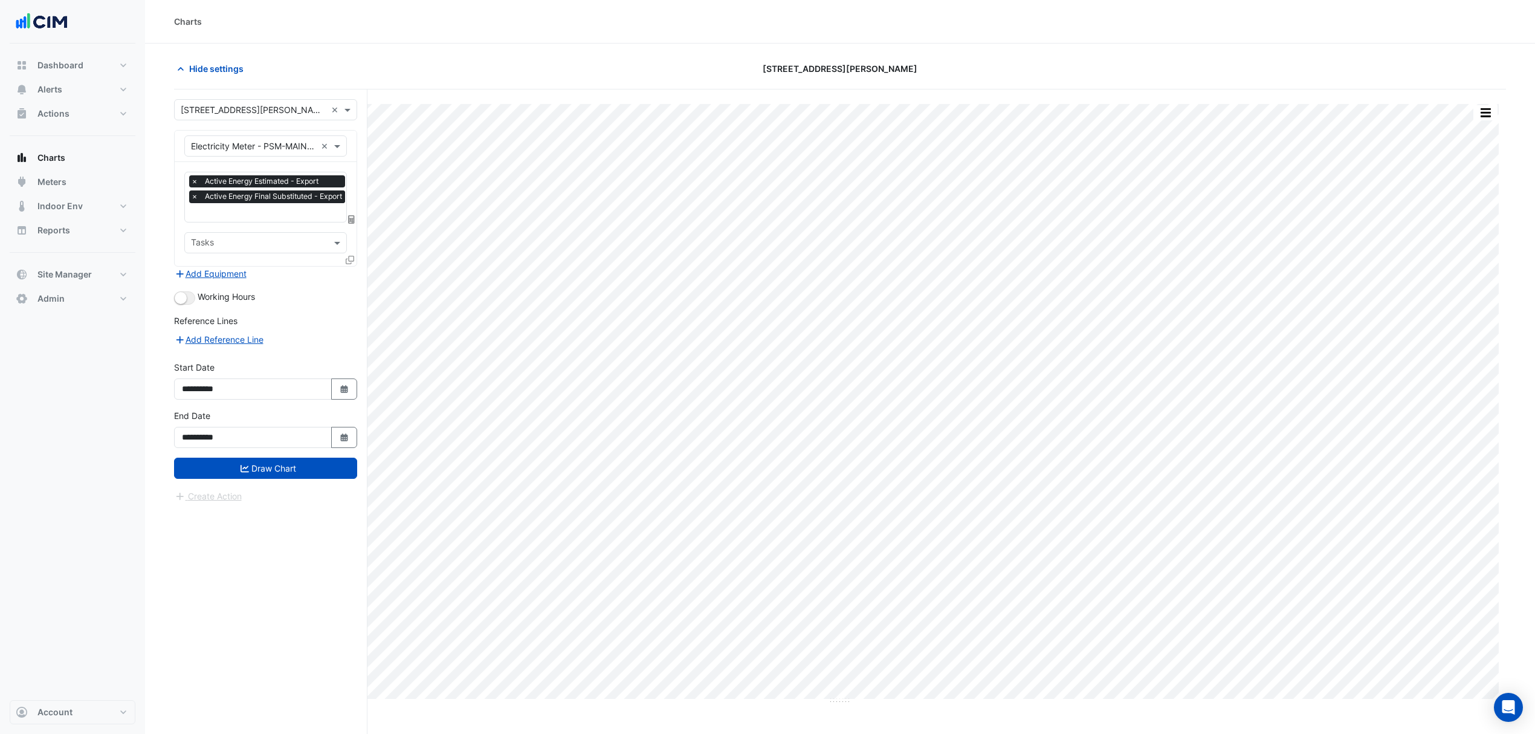
click at [254, 474] on button "Draw Chart" at bounding box center [265, 467] width 183 height 21
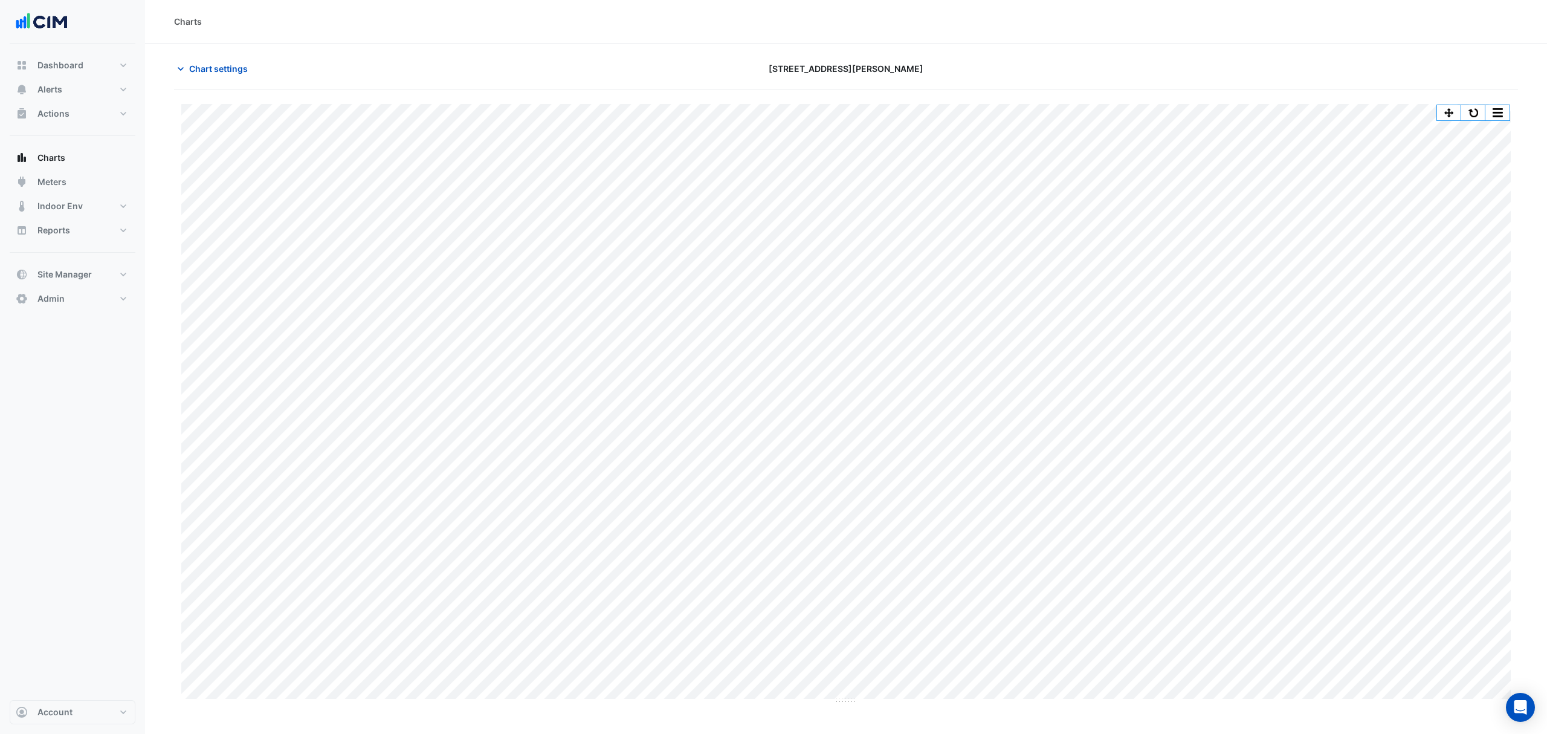
click at [189, 63] on span "Chart settings" at bounding box center [218, 68] width 59 height 13
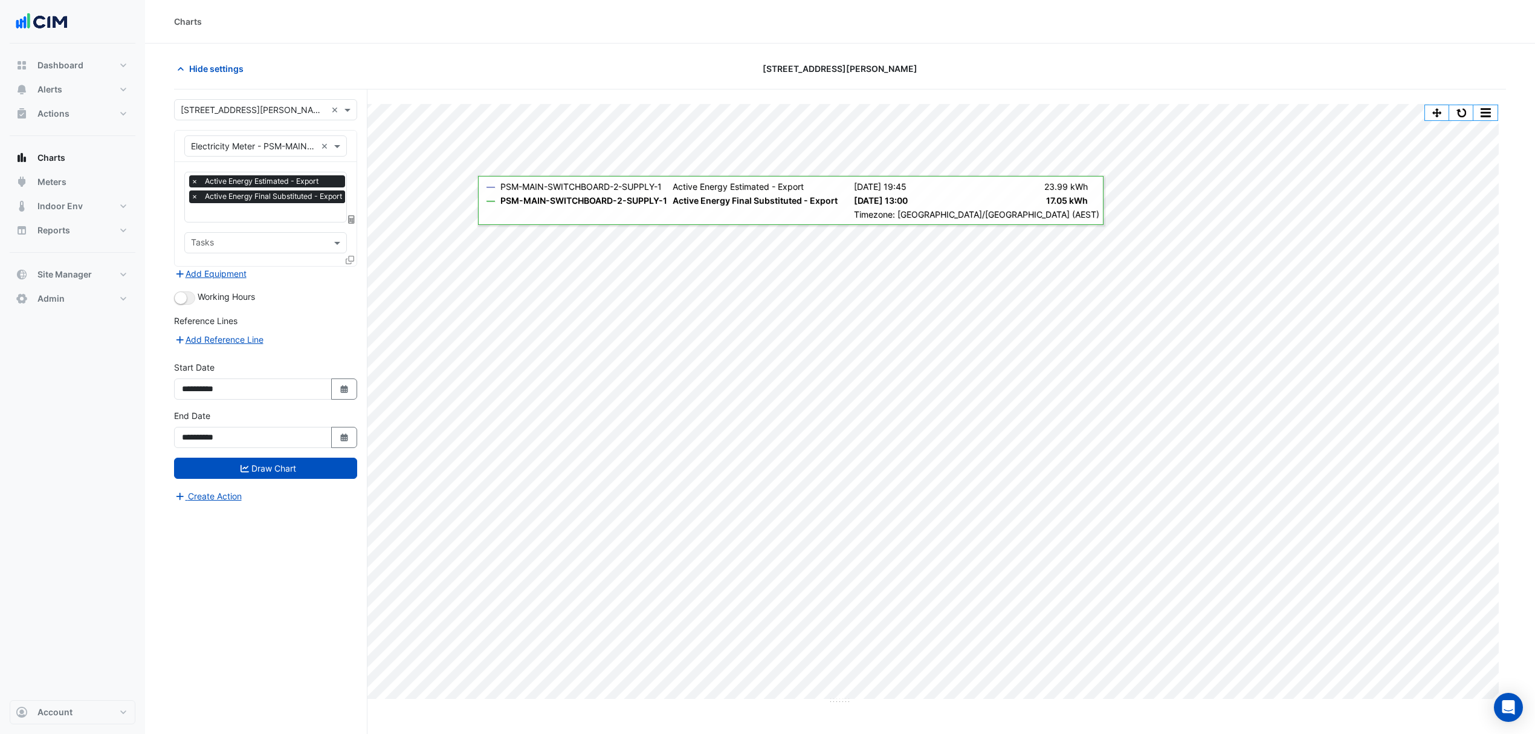
click at [210, 66] on span "Hide settings" at bounding box center [216, 68] width 54 height 13
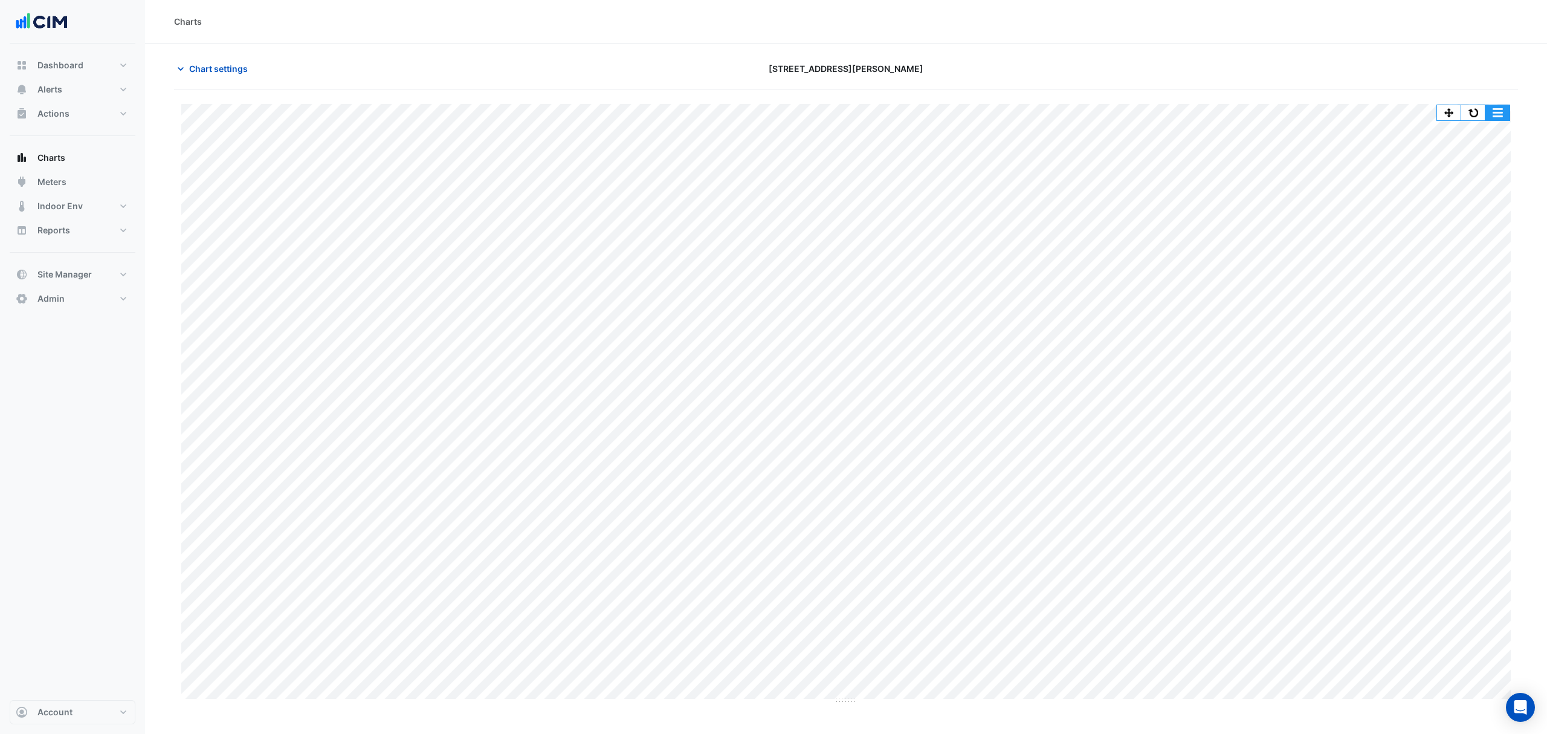
click at [1505, 120] on button "button" at bounding box center [1497, 112] width 24 height 15
click at [1456, 137] on div "Split All" at bounding box center [1473, 134] width 73 height 22
click at [1466, 114] on button "button" at bounding box center [1473, 112] width 24 height 15
click at [222, 74] on span "Chart settings" at bounding box center [218, 68] width 59 height 13
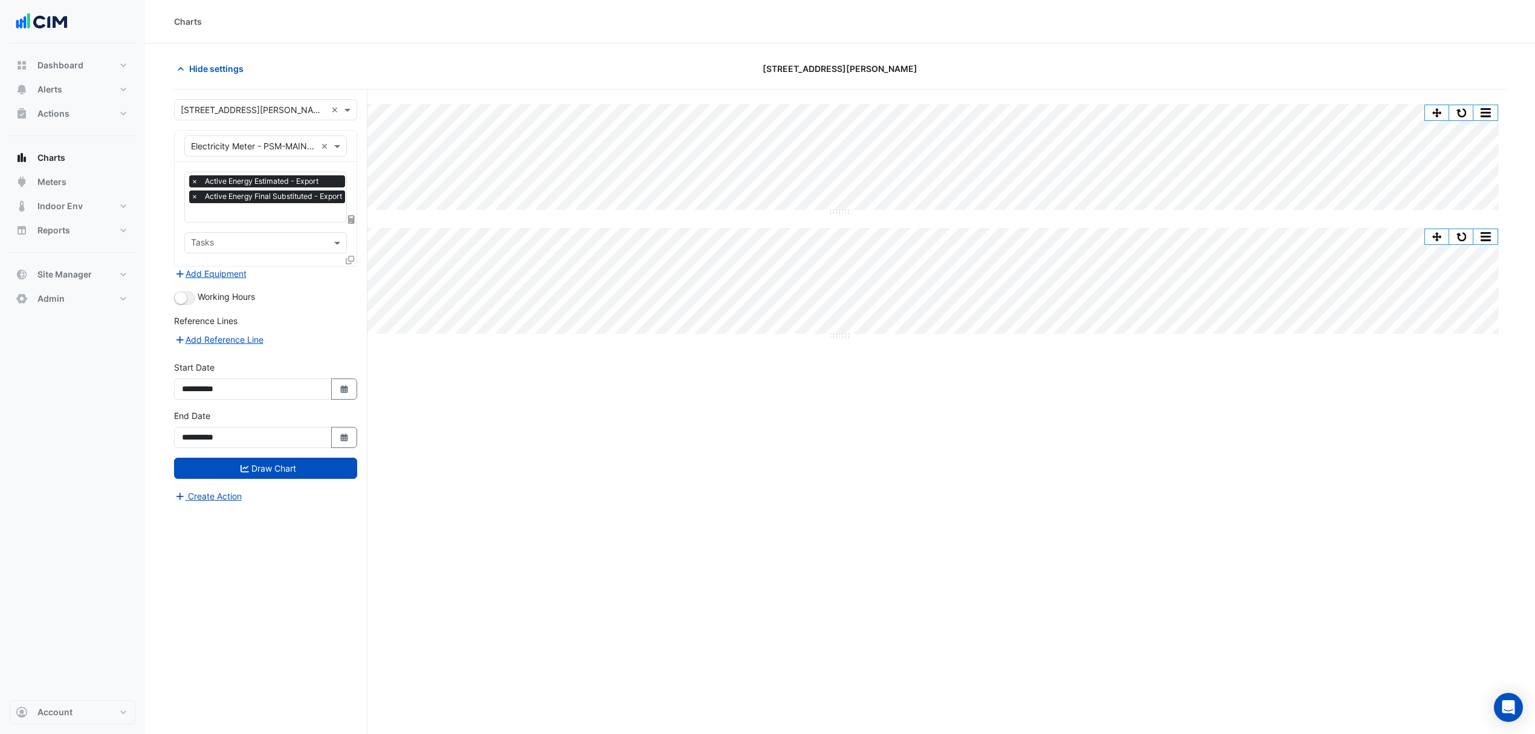
click at [193, 181] on span "×" at bounding box center [194, 181] width 11 height 12
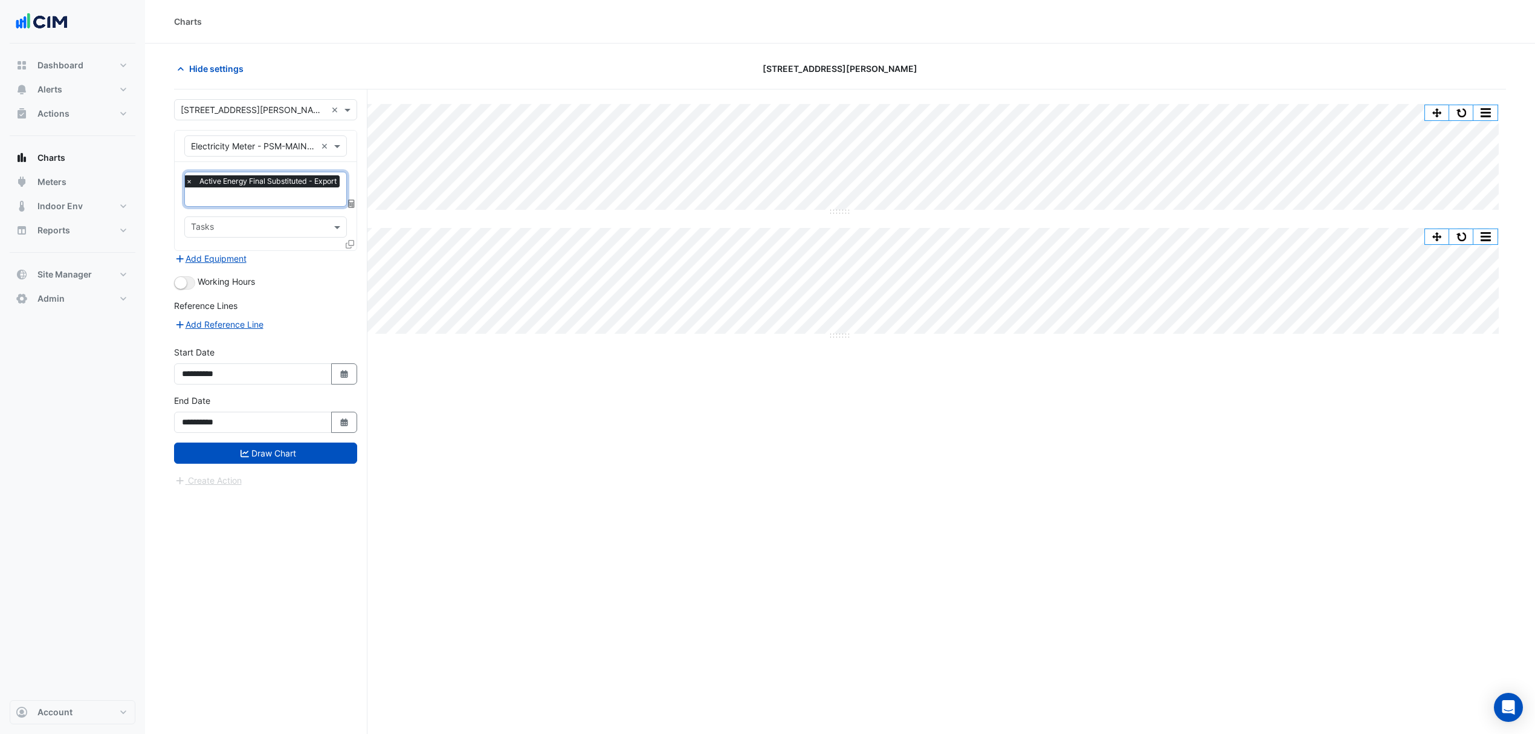
click at [257, 450] on button "Draw Chart" at bounding box center [265, 452] width 183 height 21
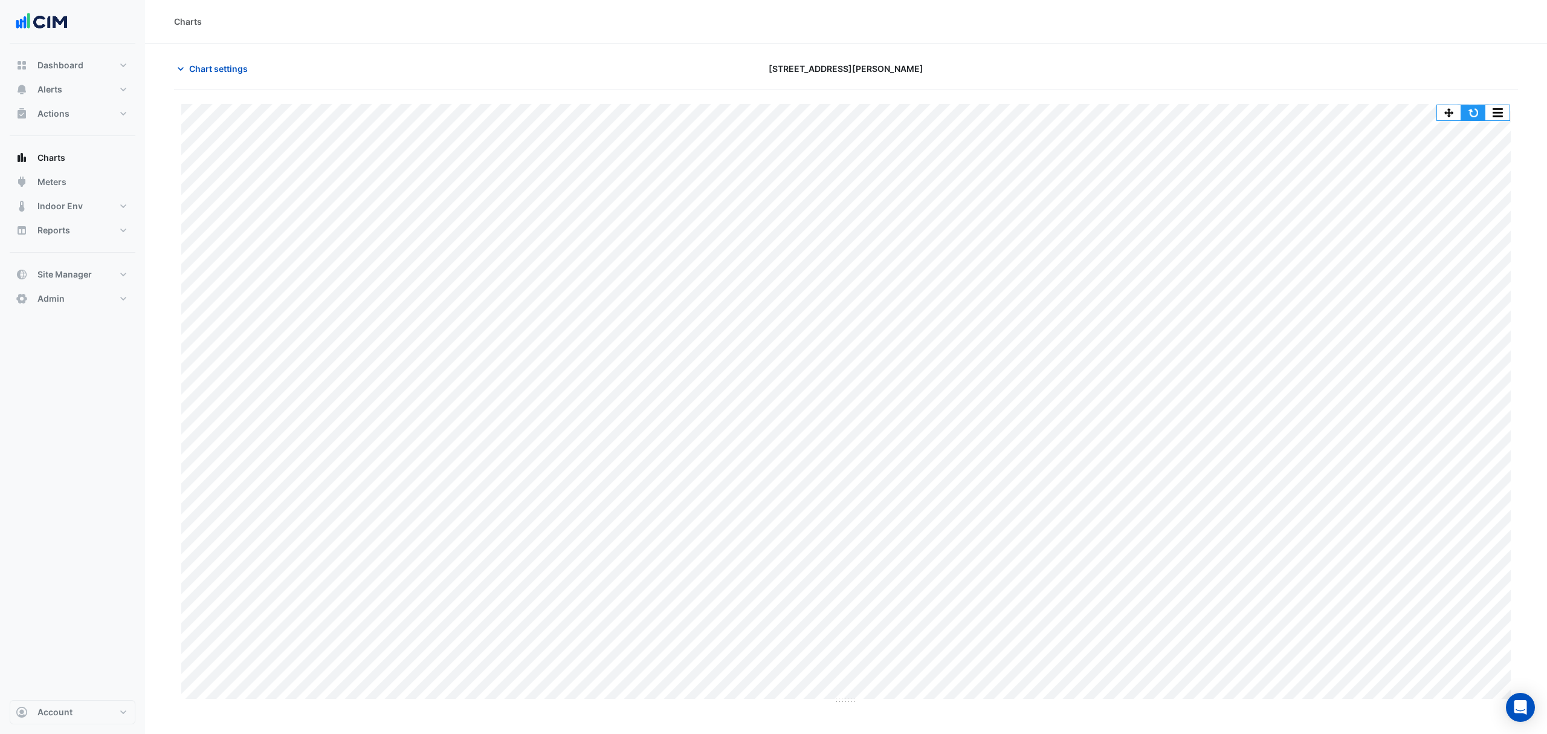
click at [1473, 114] on button "button" at bounding box center [1473, 112] width 24 height 15
click at [190, 61] on button "Chart settings" at bounding box center [215, 68] width 82 height 21
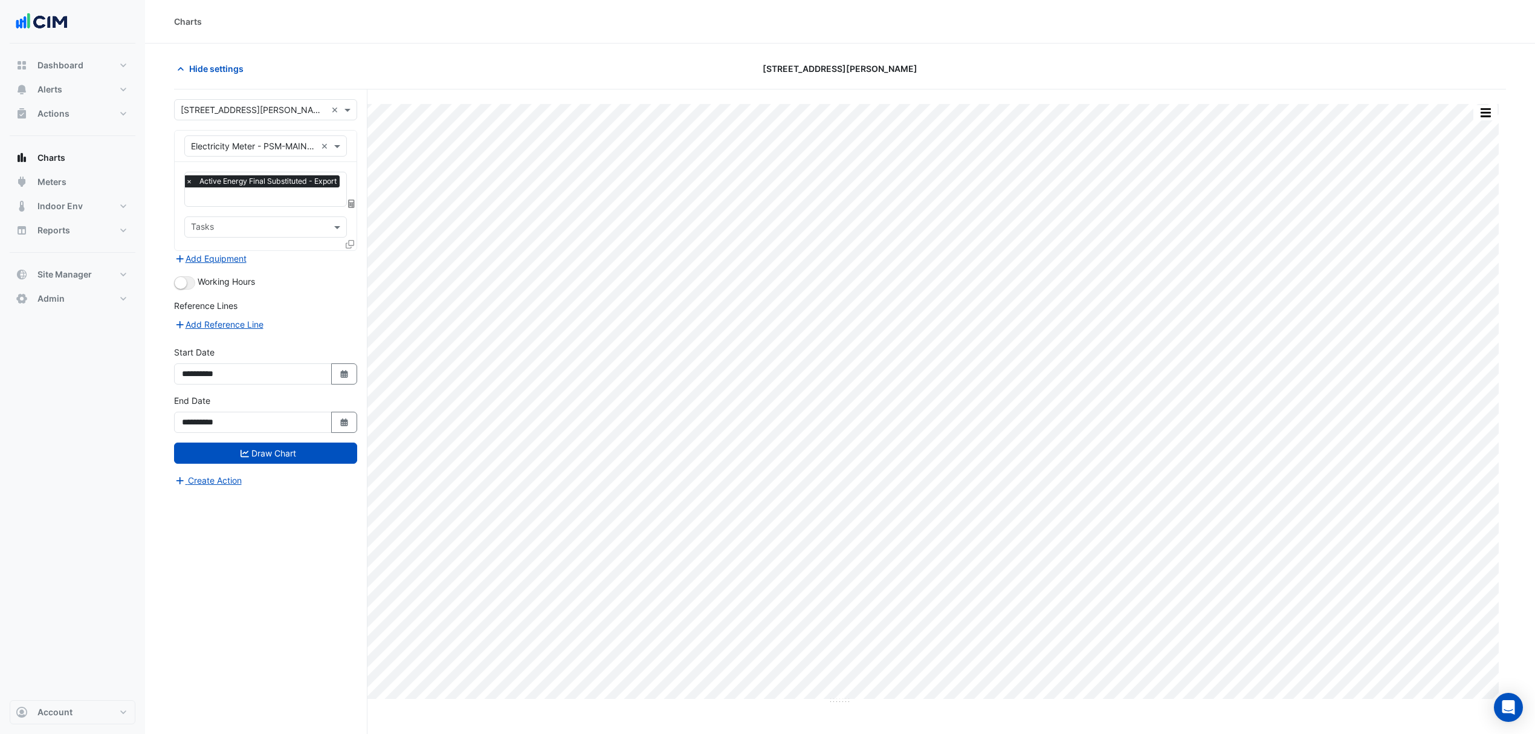
click at [339, 376] on icon "Select Date" at bounding box center [344, 374] width 11 height 8
select select "*"
select select "****"
click at [195, 207] on button "Previous month" at bounding box center [194, 213] width 15 height 19
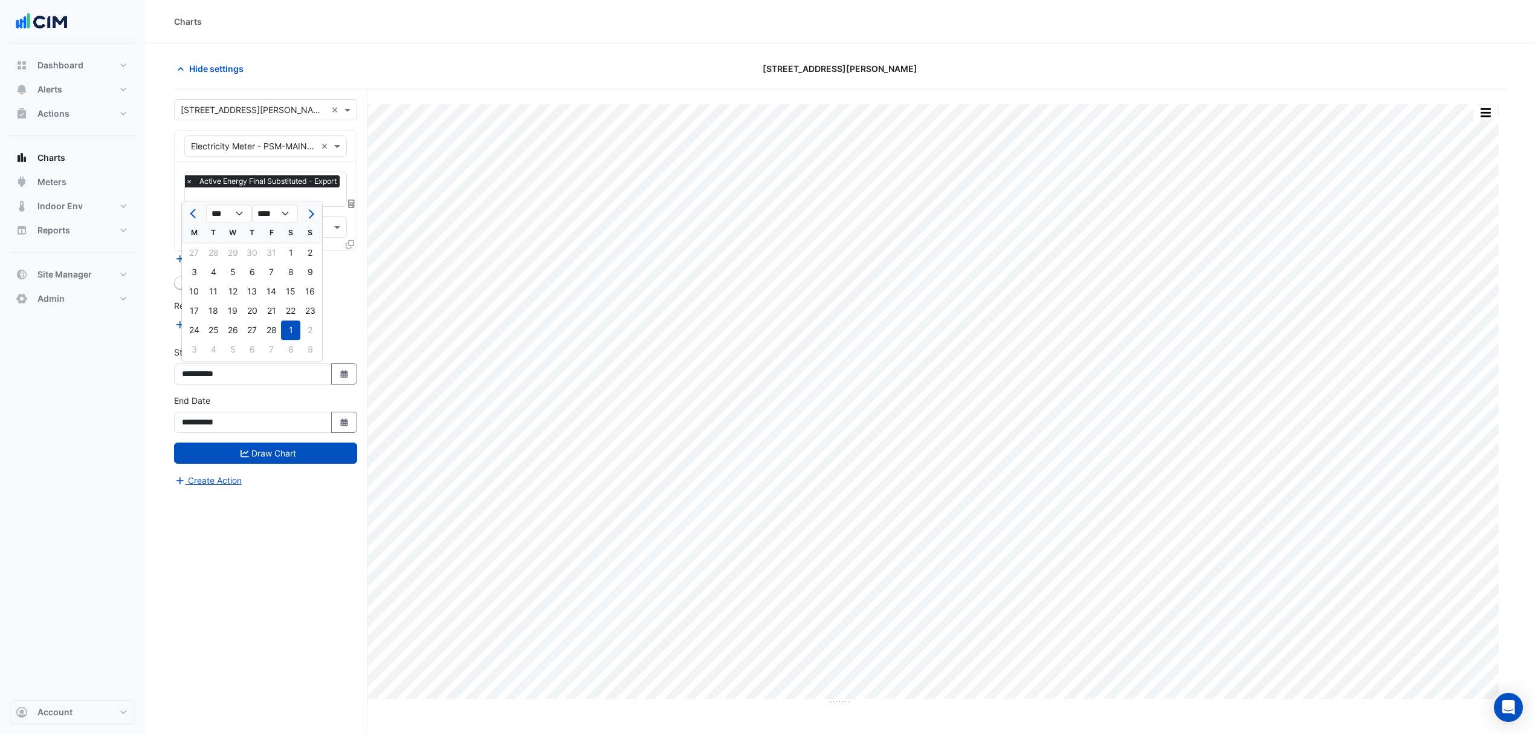
click at [195, 207] on button "Previous month" at bounding box center [194, 213] width 15 height 19
select select "**"
select select "****"
click at [195, 207] on button "Previous month" at bounding box center [194, 213] width 15 height 19
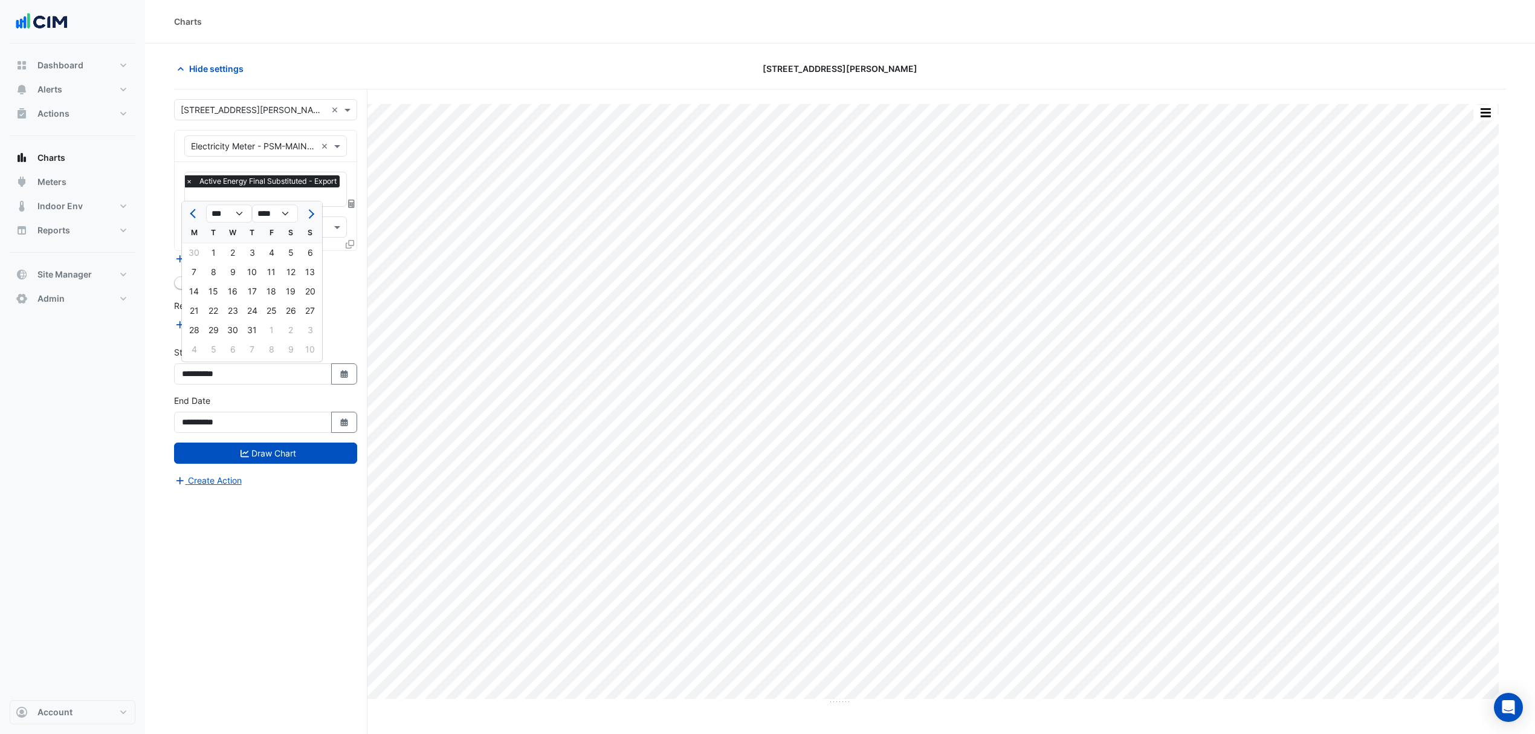
click at [195, 207] on button "Previous month" at bounding box center [194, 213] width 15 height 19
click at [303, 205] on button "Next month" at bounding box center [310, 213] width 15 height 19
select select "**"
click at [211, 259] on div "1" at bounding box center [213, 252] width 19 height 19
type input "**********"
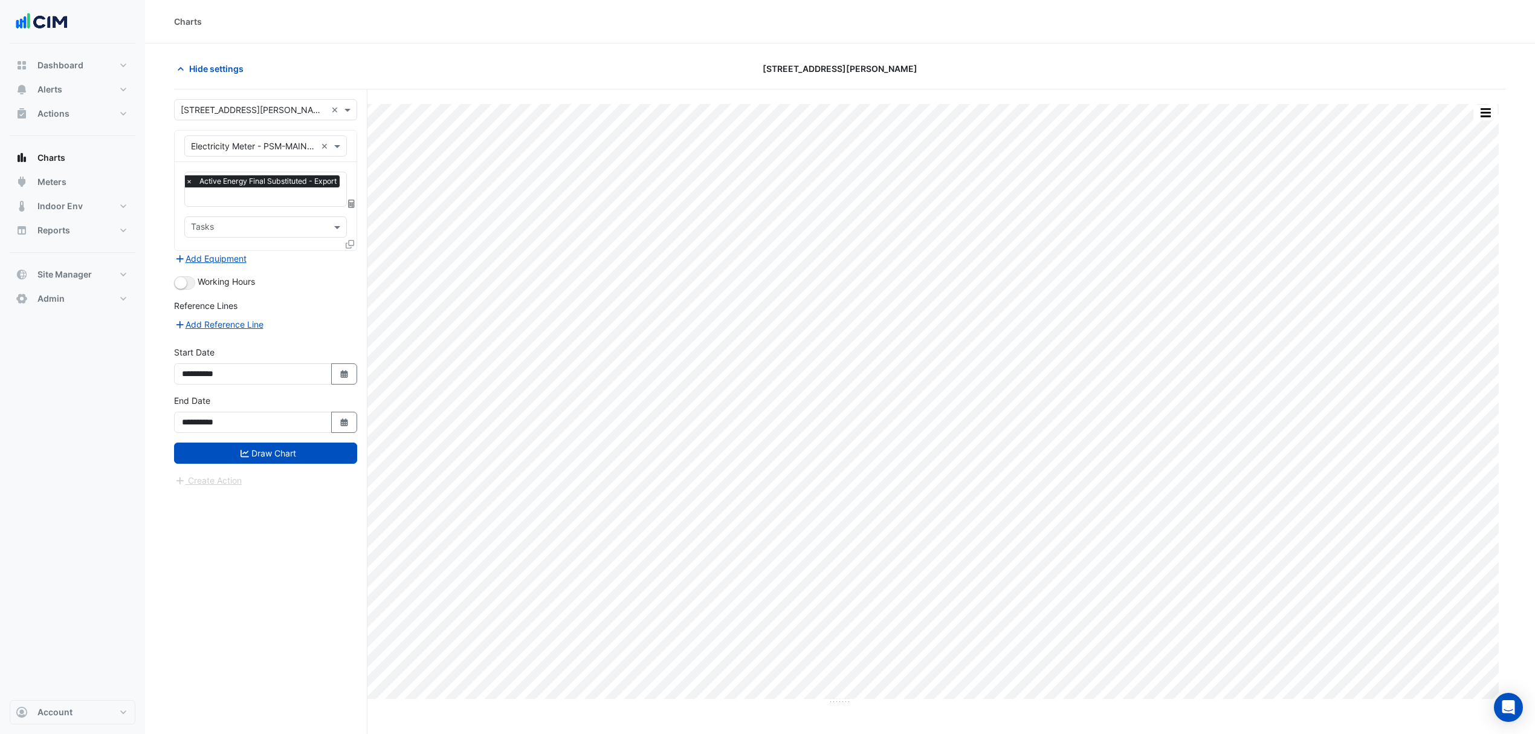
click at [254, 458] on button "Draw Chart" at bounding box center [265, 452] width 183 height 21
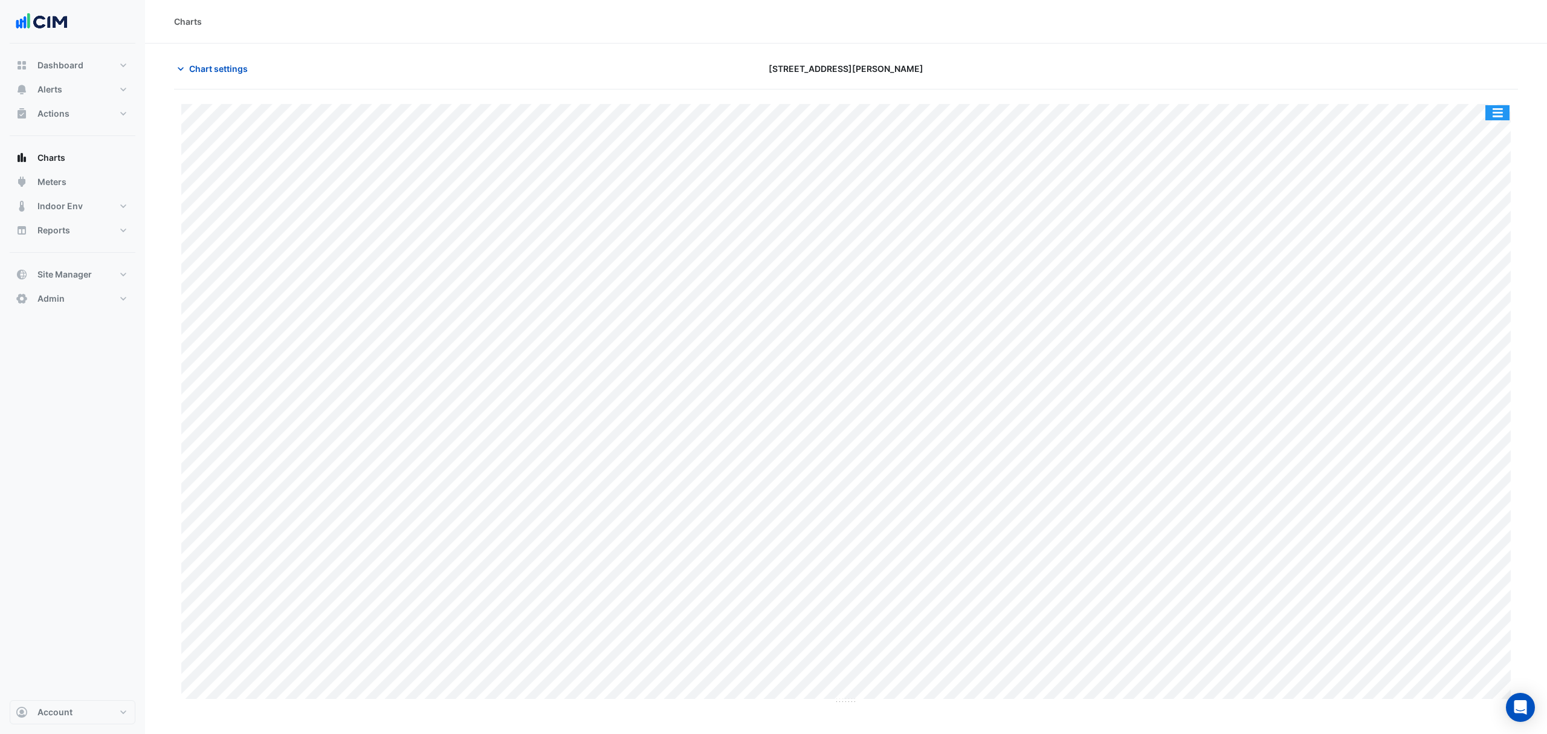
click at [1501, 112] on button "button" at bounding box center [1497, 112] width 24 height 15
click at [1465, 260] on div "Export CSV - Pivot" at bounding box center [1473, 257] width 73 height 29
click at [237, 80] on div "Chart settings 50 Martin Place" at bounding box center [846, 73] width 1344 height 31
click at [236, 74] on span "Chart settings" at bounding box center [218, 68] width 59 height 13
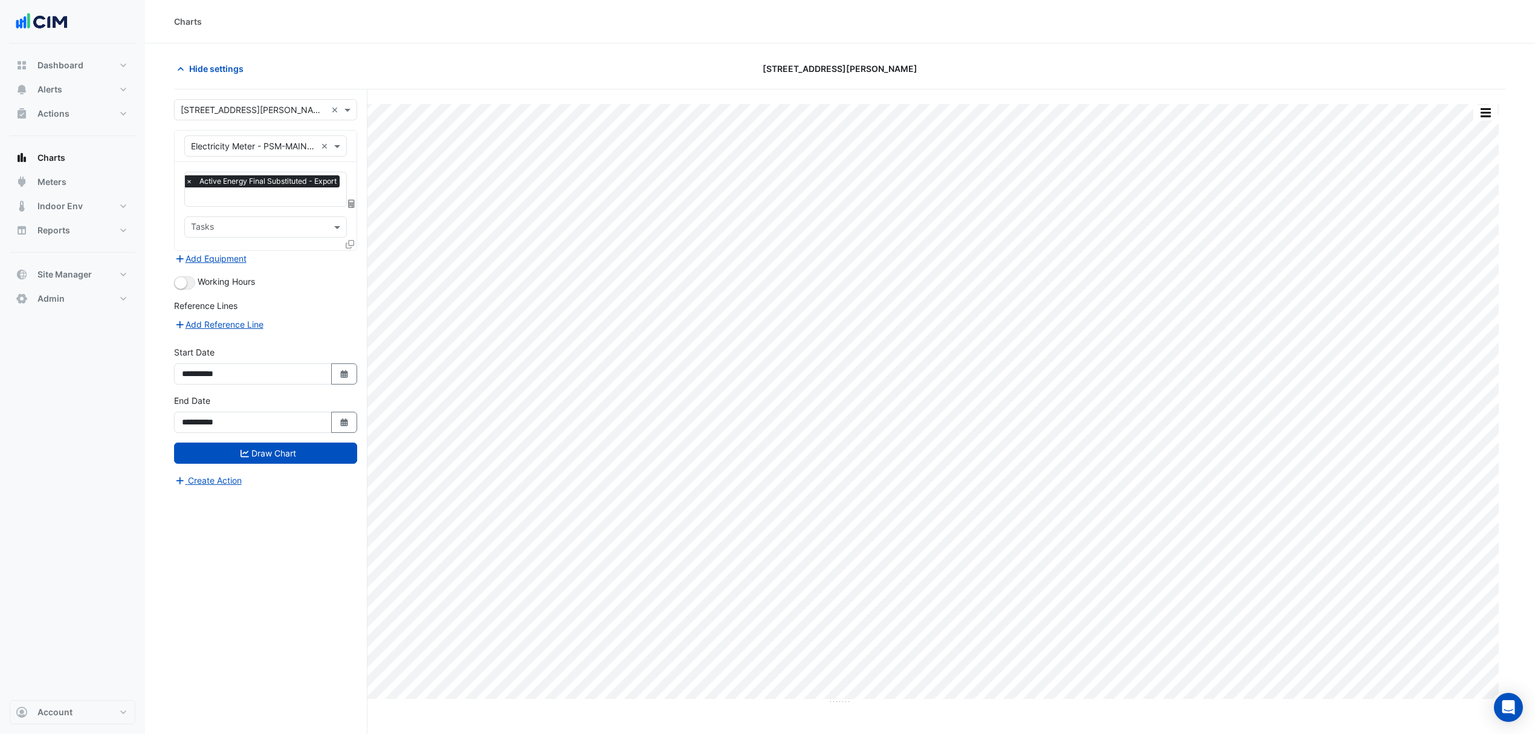
click at [353, 239] on fa-icon at bounding box center [350, 244] width 8 height 10
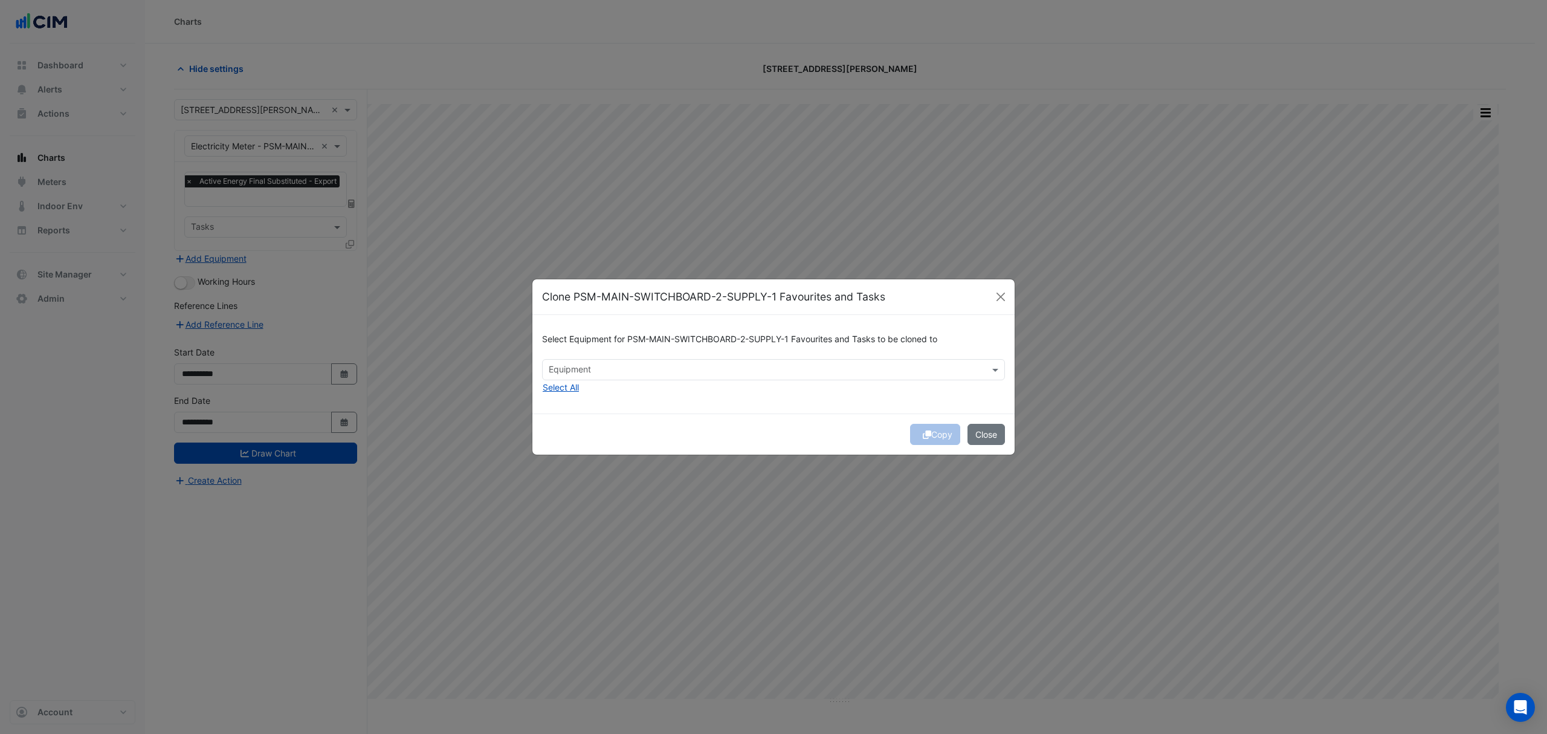
click at [668, 359] on div "Equipment" at bounding box center [773, 369] width 463 height 21
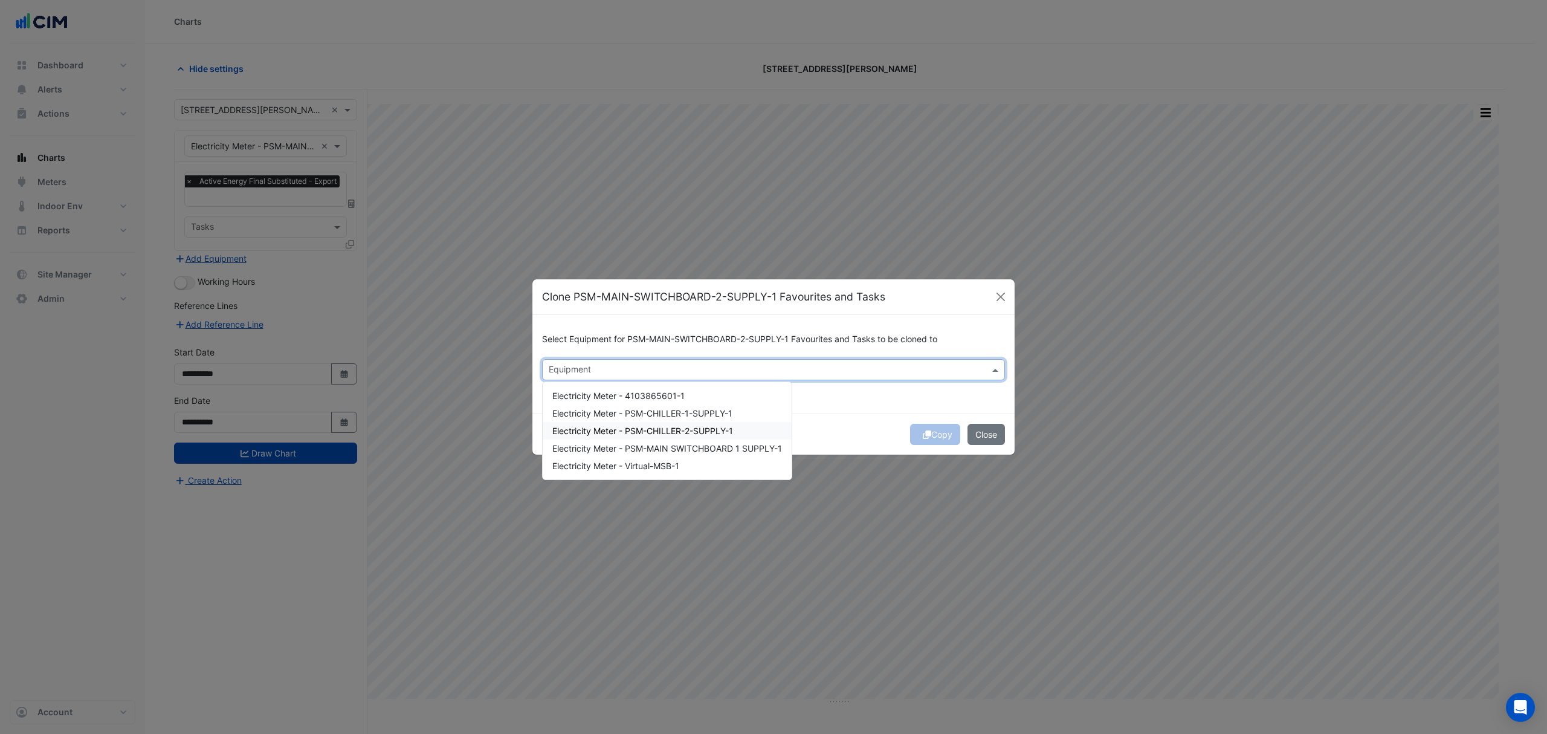
click at [984, 236] on ngb-modal-window "Clone PSM-MAIN-SWITCHBOARD-2-SUPPLY-1 Favourites and Tasks Select Equipment for…" at bounding box center [773, 367] width 1547 height 734
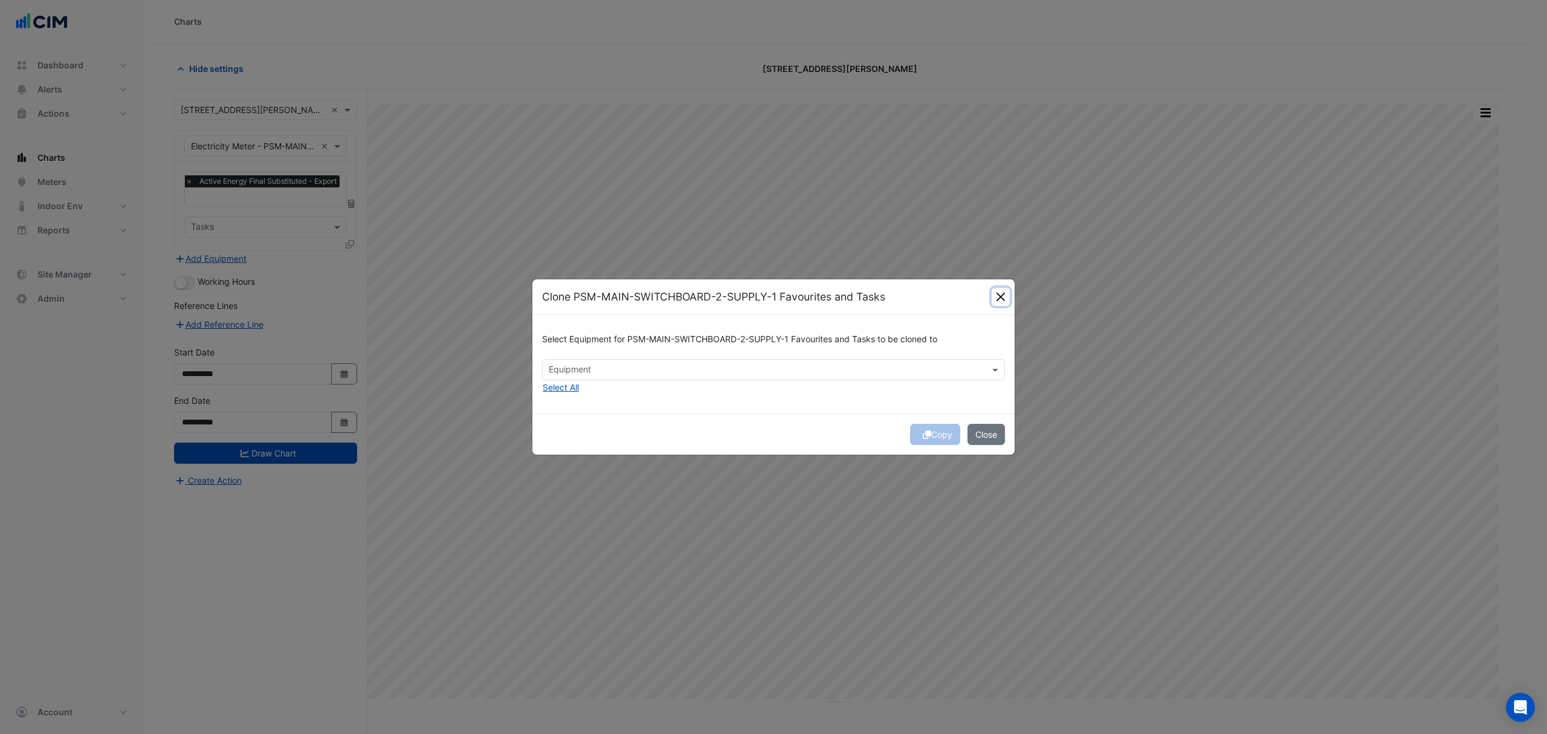
click at [997, 291] on button "Close" at bounding box center [1001, 297] width 18 height 18
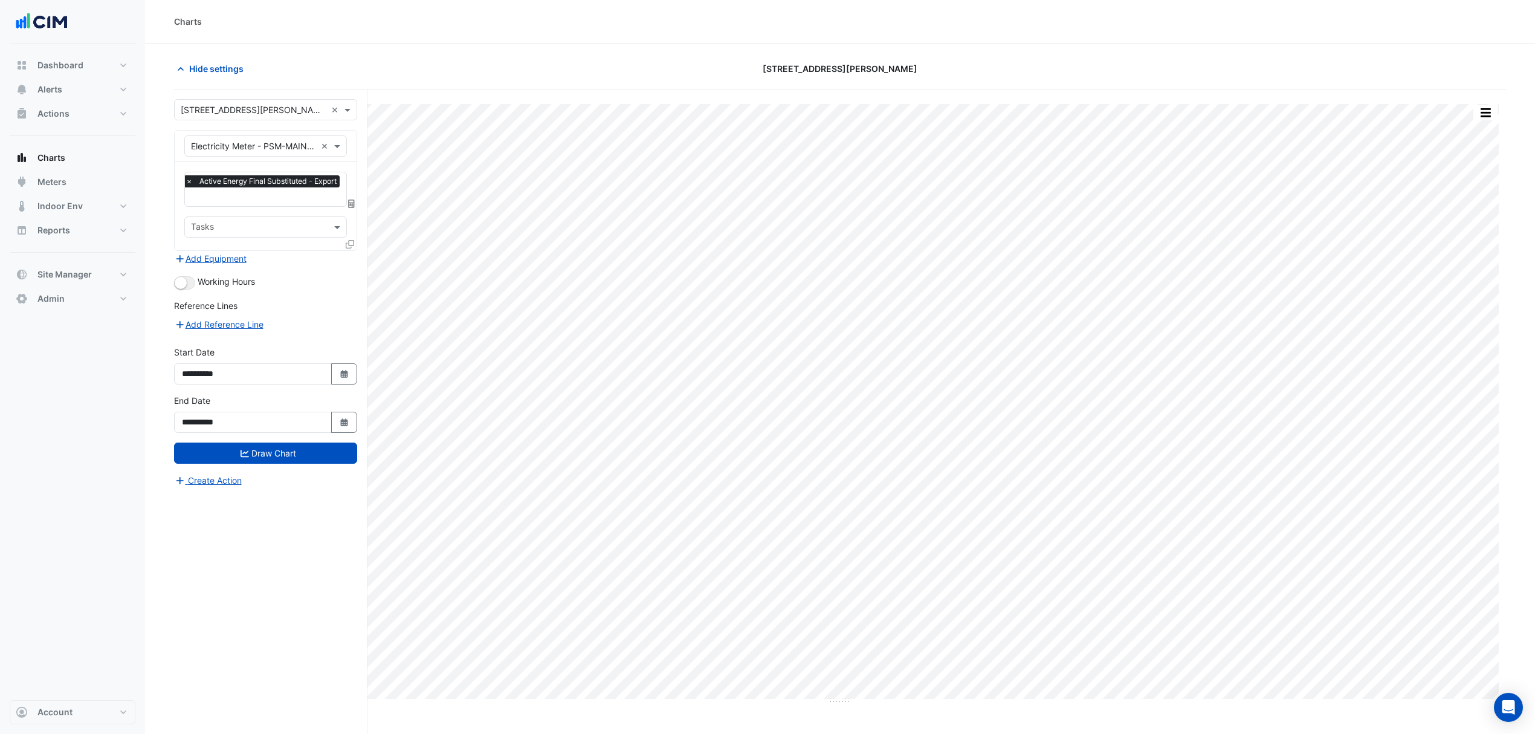
click at [187, 71] on button "Hide settings" at bounding box center [212, 68] width 77 height 21
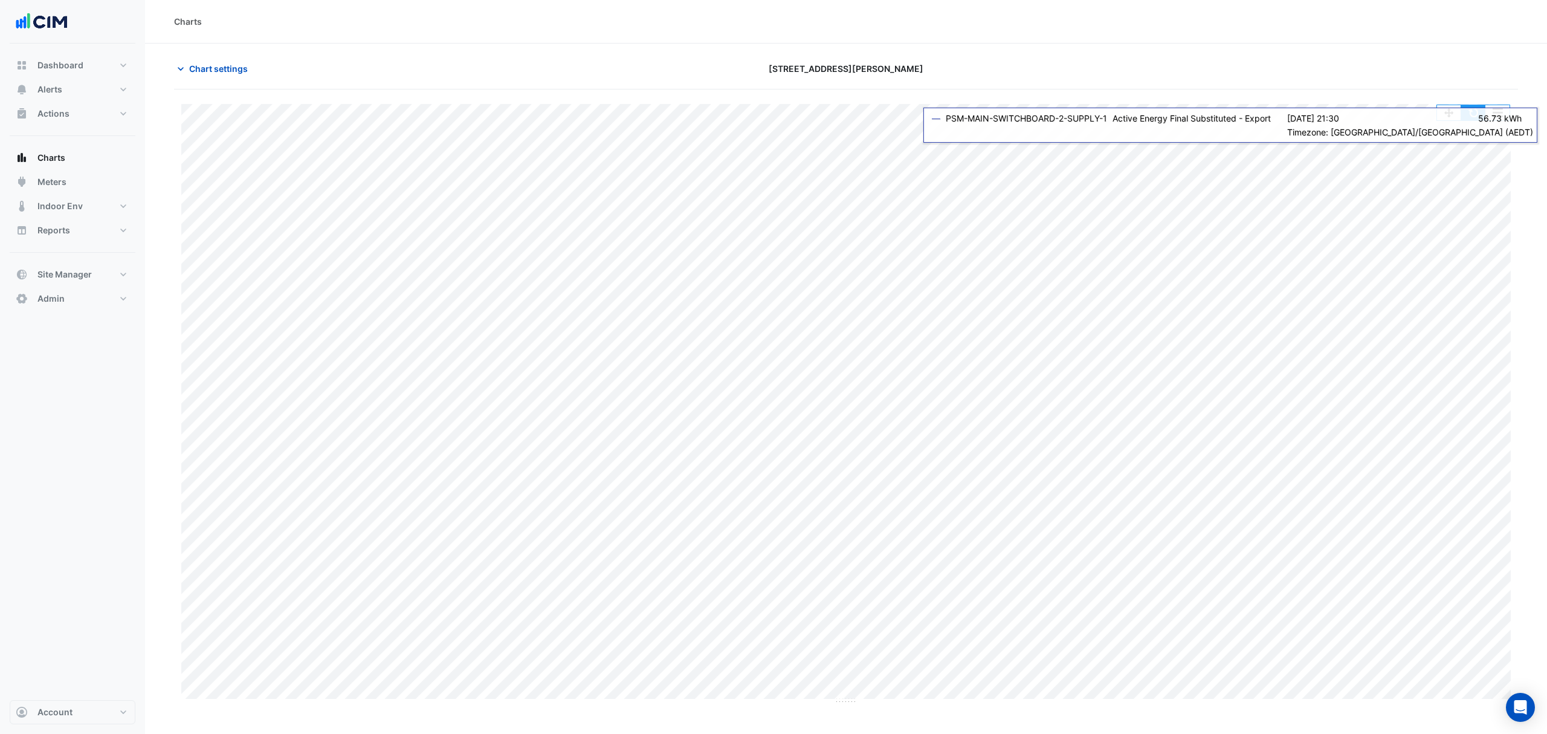
click at [1482, 114] on button "button" at bounding box center [1473, 112] width 24 height 15
